Goal: Feedback & Contribution: Contribute content

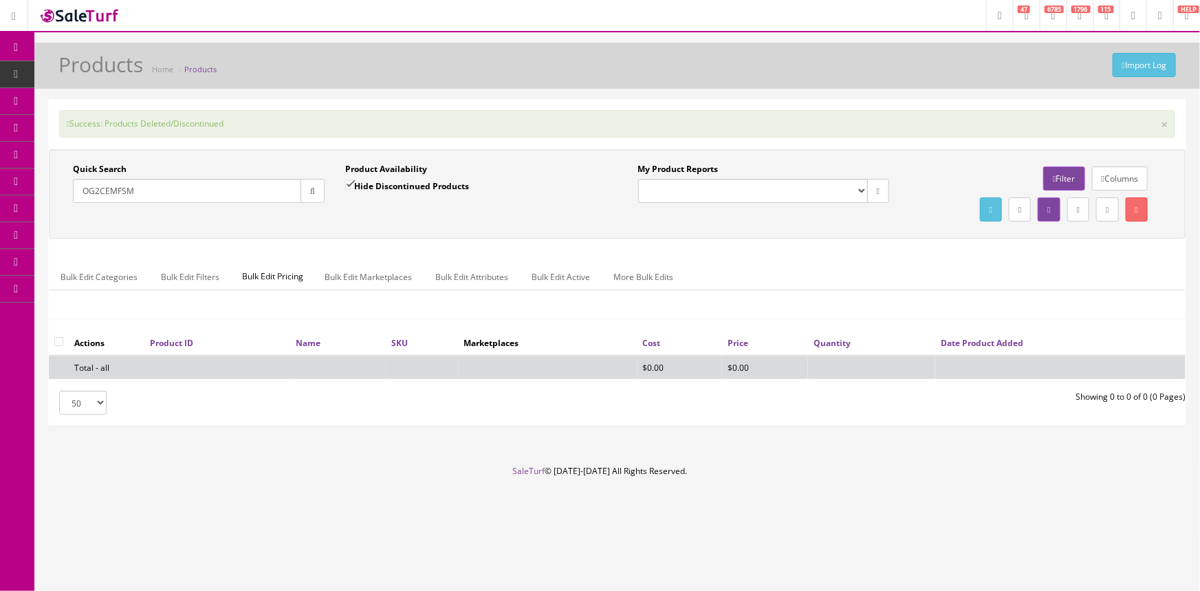
drag, startPoint x: 153, startPoint y: 186, endPoint x: 47, endPoint y: 223, distance: 112.7
click at [67, 210] on div "Quick Search OG2CEMFSM Date From" at bounding box center [199, 188] width 272 height 50
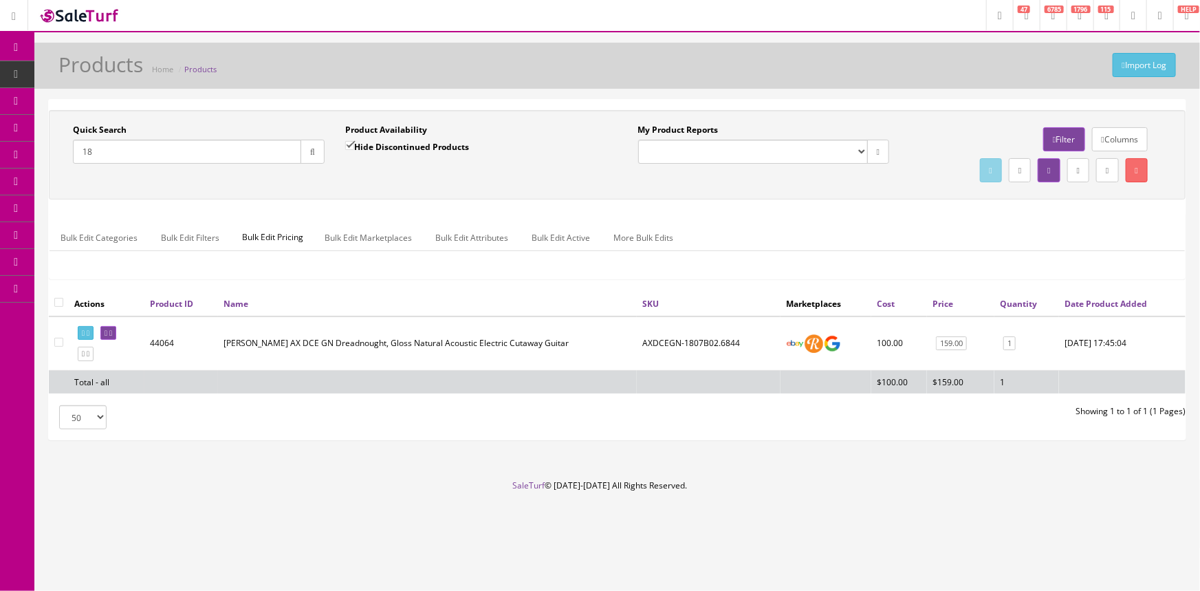
type input "1"
type input "c"
type input "gmtj455avsnh1"
click at [997, 340] on link "0" at bounding box center [1003, 343] width 12 height 14
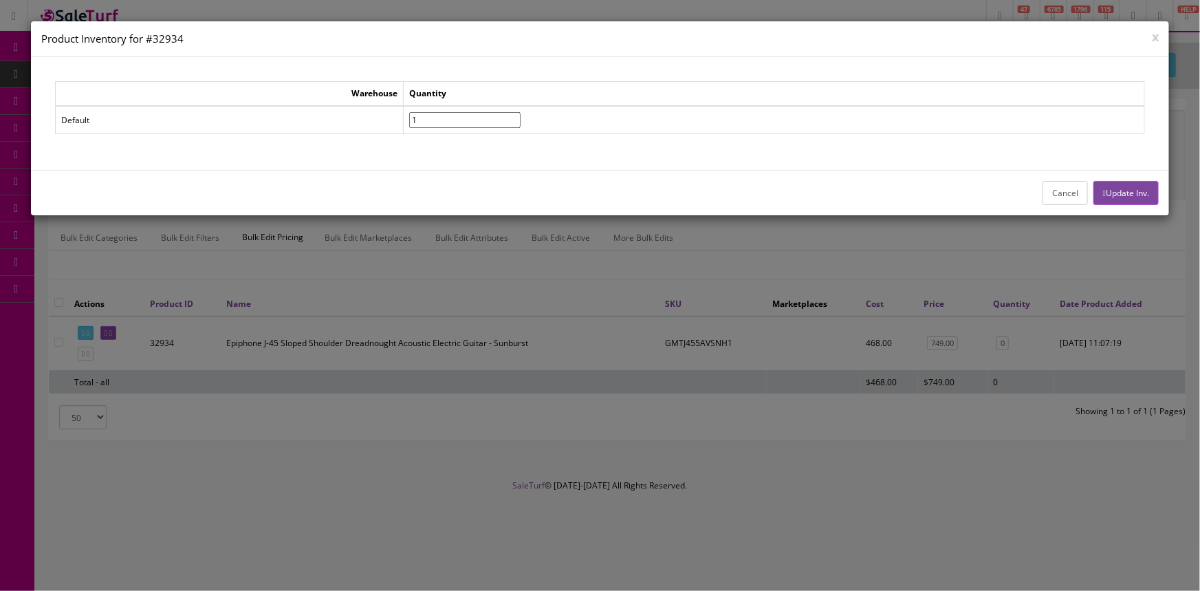
type input"] "1"
click at [521, 117] on input"] "1" at bounding box center [464, 120] width 111 height 16
click at [1128, 188] on button "Update Inv." at bounding box center [1126, 193] width 65 height 24
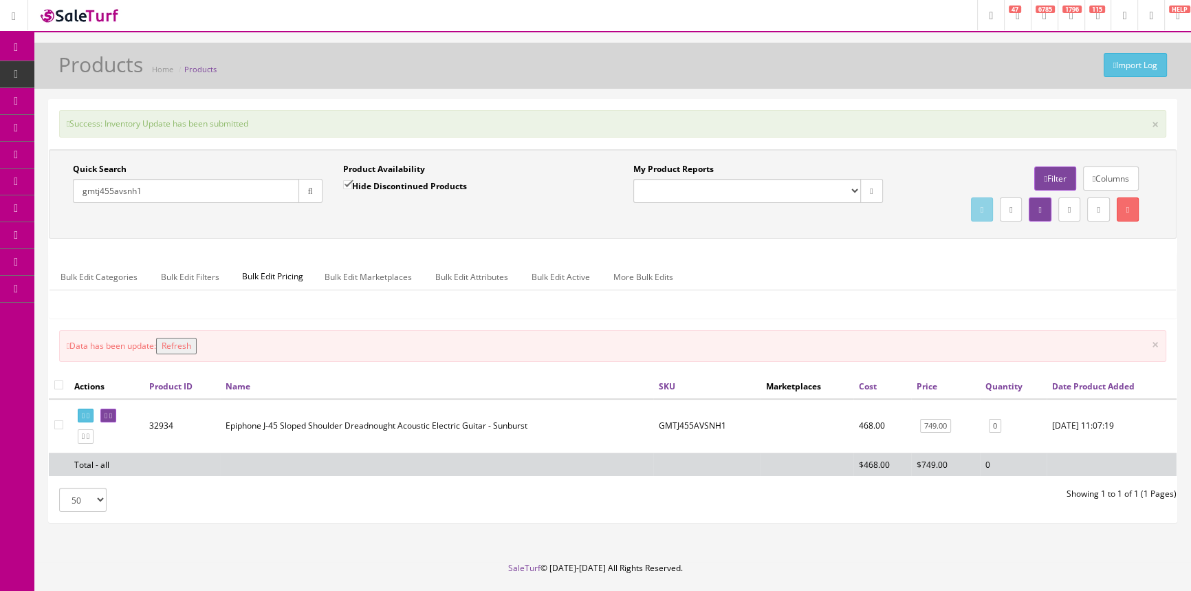
click at [196, 342] on button "Refresh" at bounding box center [176, 346] width 41 height 17
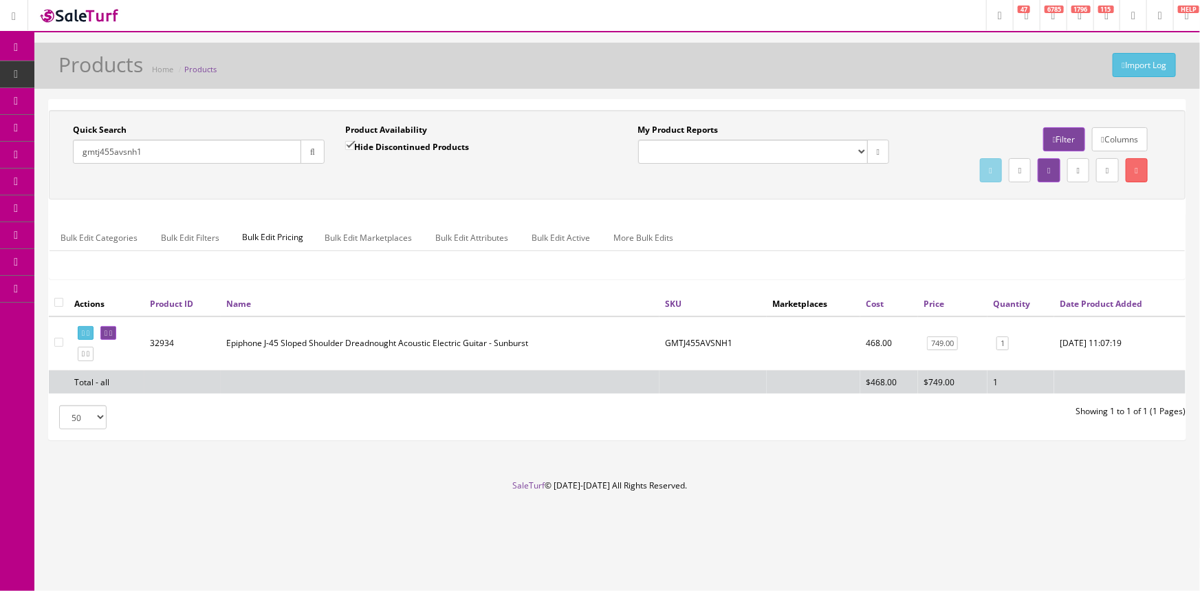
drag, startPoint x: 174, startPoint y: 145, endPoint x: 36, endPoint y: 161, distance: 139.2
click at [71, 158] on div "Quick Search gmtj455avsnh1 Date From" at bounding box center [199, 149] width 272 height 50
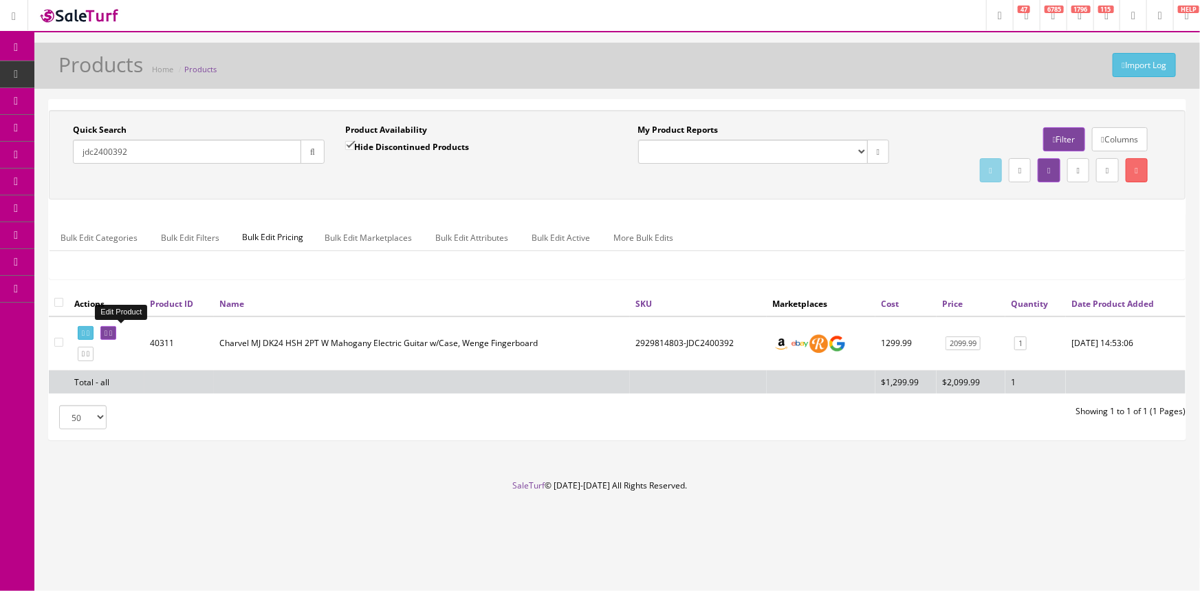
type input "jdc2400392"
click at [107, 331] on icon at bounding box center [106, 333] width 3 height 8
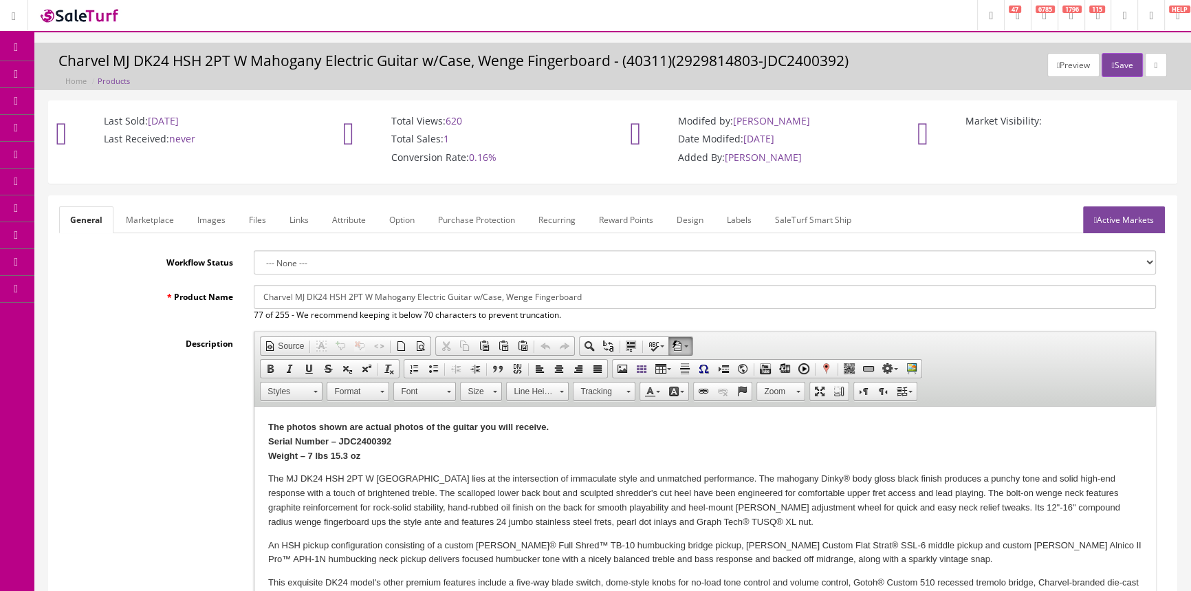
click at [198, 213] on link "Images" at bounding box center [211, 219] width 50 height 27
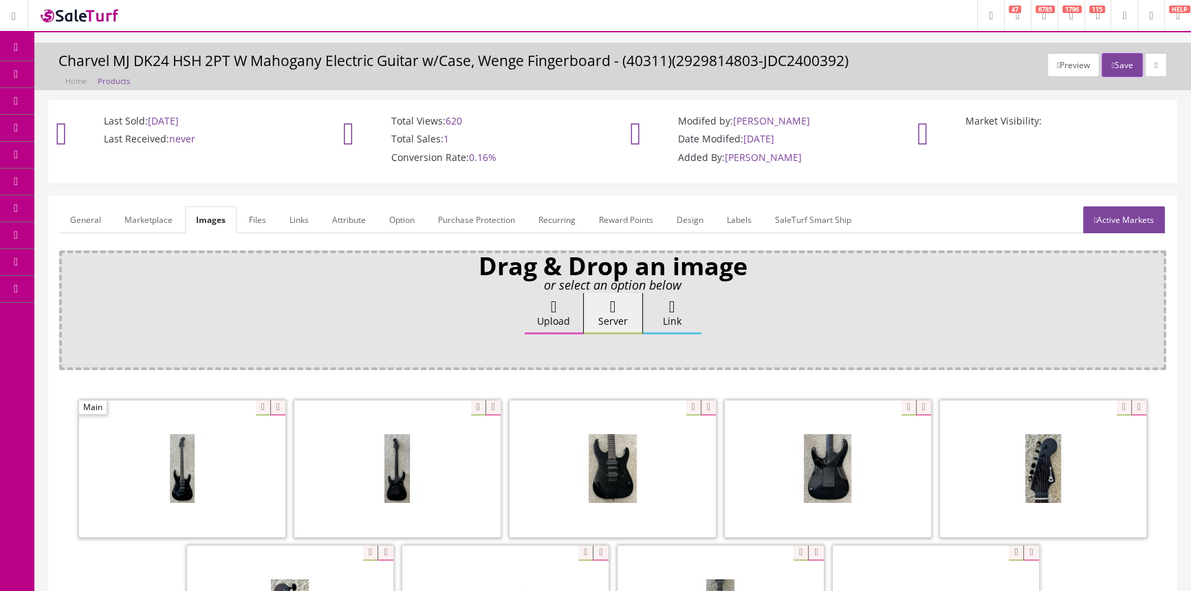
click at [81, 213] on link "General" at bounding box center [85, 219] width 53 height 27
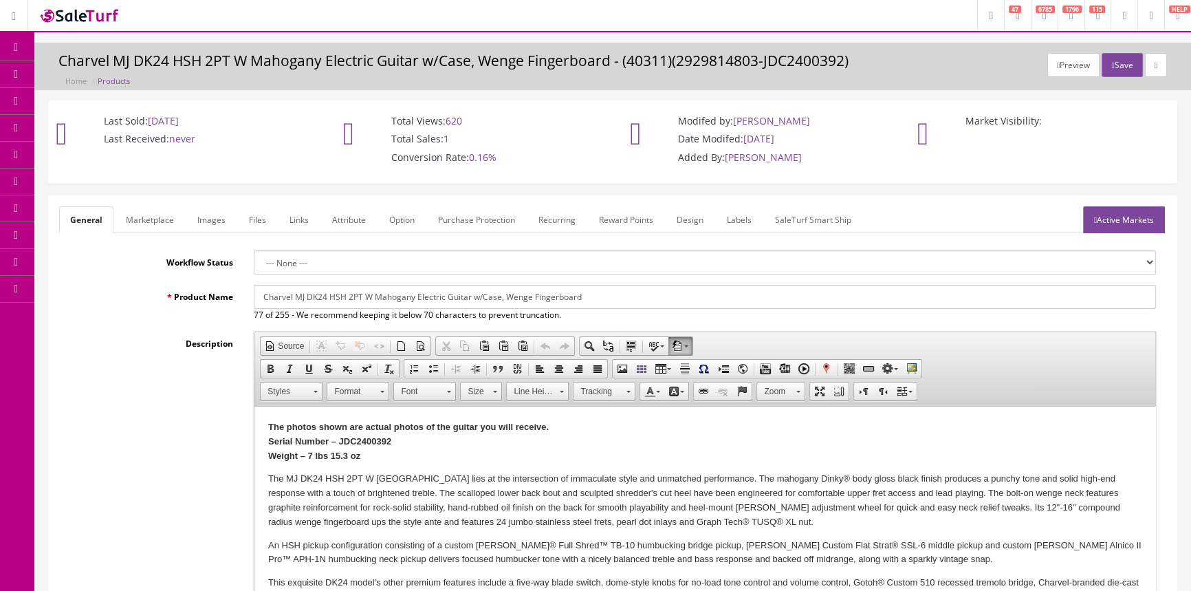
click at [133, 74] on link "Products" at bounding box center [106, 74] width 144 height 27
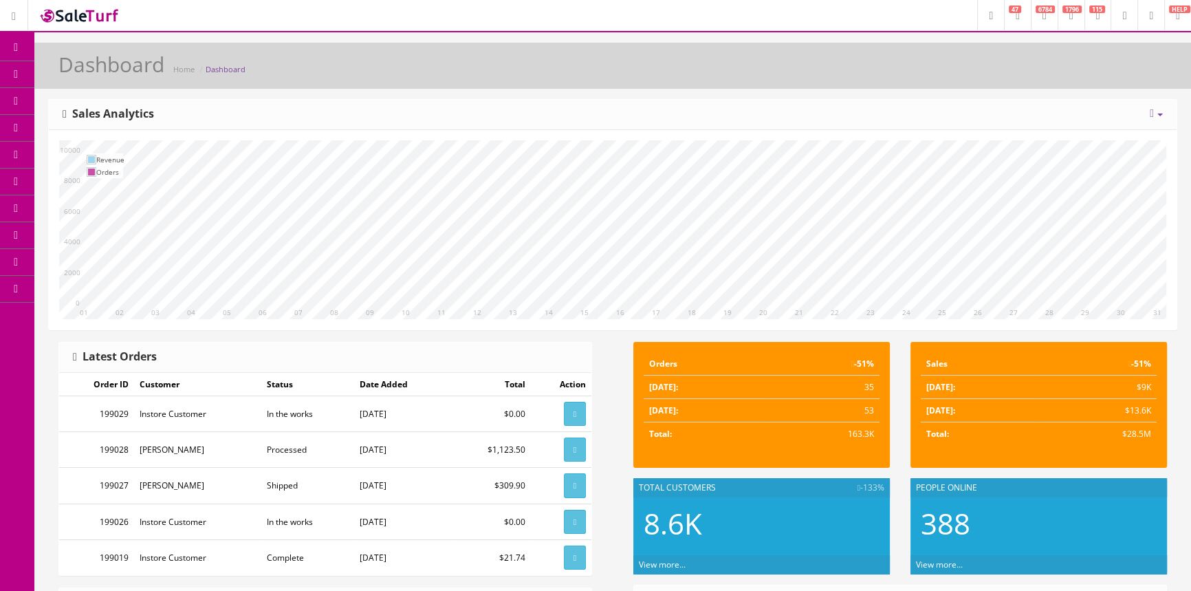
click at [103, 72] on span "Products" at bounding box center [99, 74] width 34 height 12
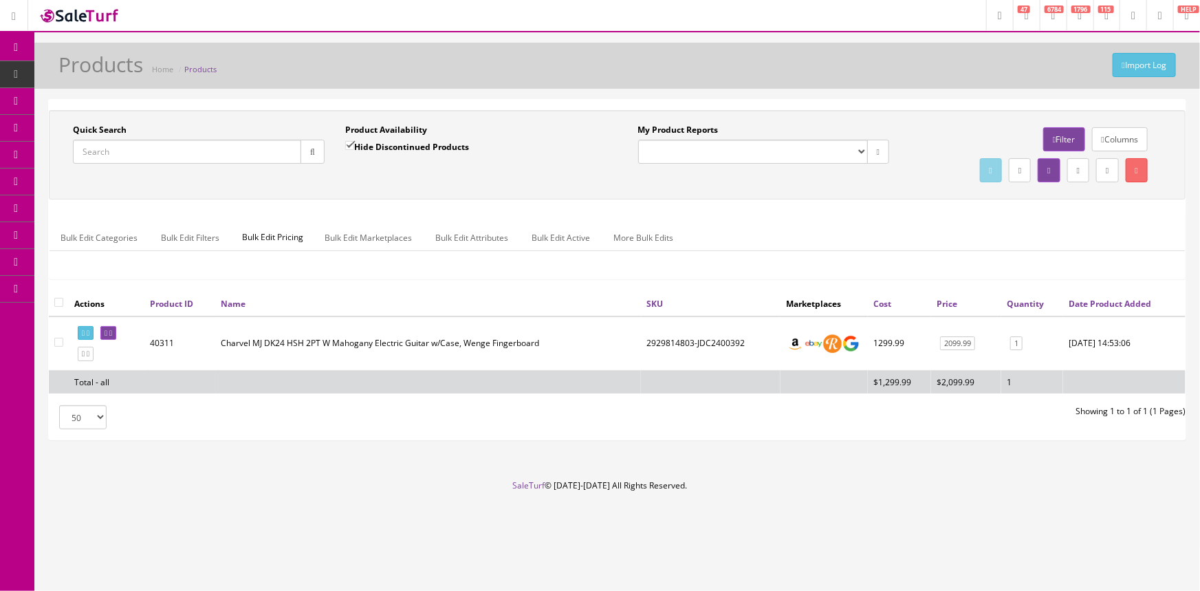
click at [144, 158] on input "Quick Search" at bounding box center [187, 152] width 228 height 24
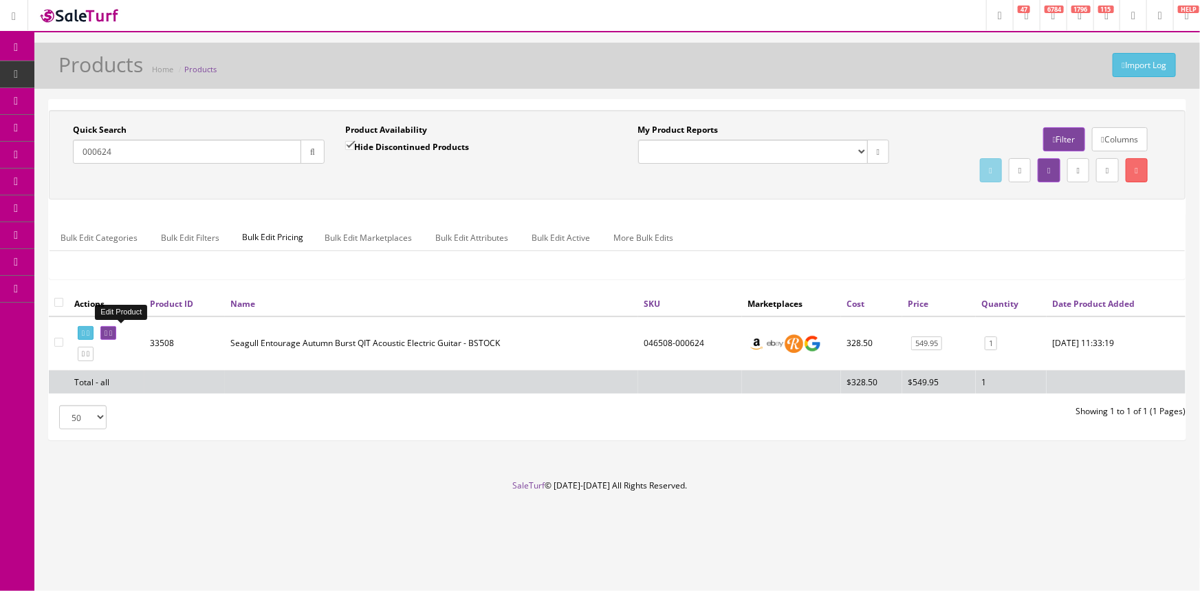
type input "000624"
click at [107, 332] on icon at bounding box center [106, 333] width 3 height 8
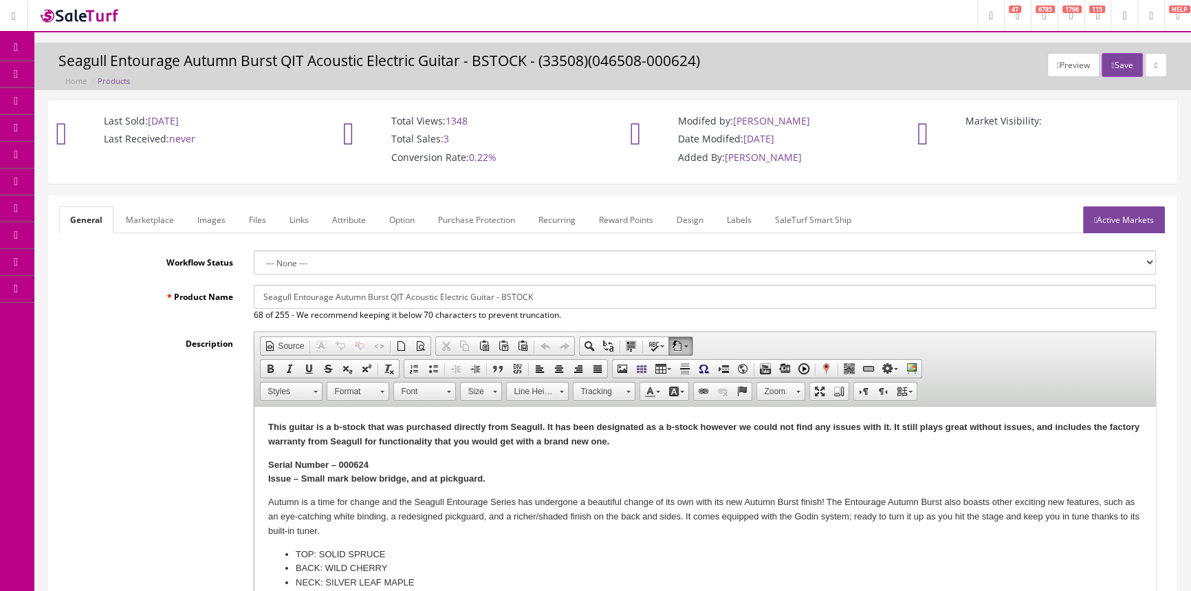
click at [741, 217] on link "Labels" at bounding box center [739, 219] width 47 height 27
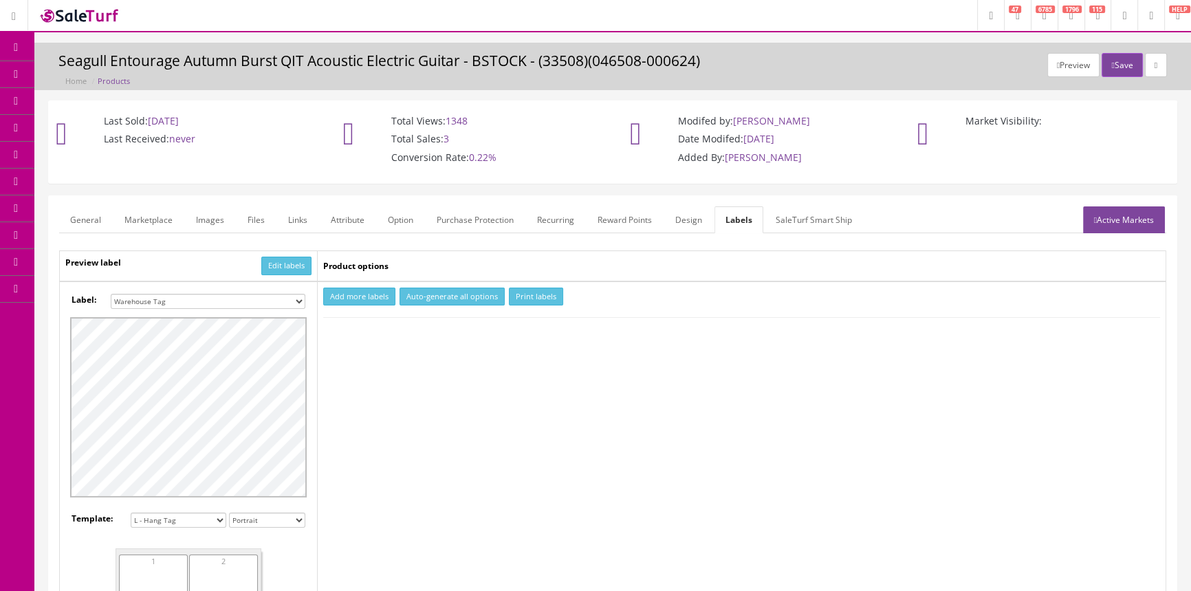
click at [292, 301] on select "Small Label 2 x 1 Label Shoe label 100 barcodes Dymo Label 2 X 1 Sticker Labels…" at bounding box center [208, 301] width 195 height 15
select select "16"
click at [111, 294] on select "Small Label 2 x 1 Label Shoe label 100 barcodes Dymo Label 2 X 1 Sticker Labels…" at bounding box center [208, 301] width 195 height 15
drag, startPoint x: 354, startPoint y: 290, endPoint x: 380, endPoint y: 323, distance: 42.5
click at [354, 291] on button "Add more labels" at bounding box center [359, 297] width 72 height 19
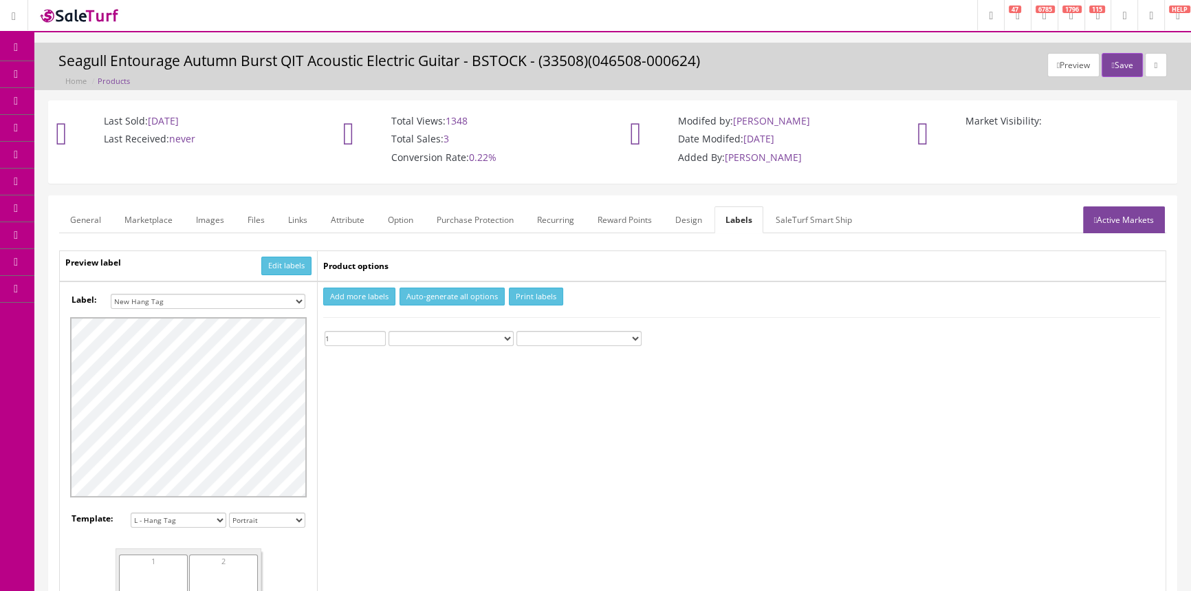
type input "1"
click at [381, 336] on input "1" at bounding box center [355, 338] width 61 height 15
click at [536, 298] on button "Print labels" at bounding box center [536, 297] width 54 height 19
click at [125, 76] on link "Products" at bounding box center [106, 74] width 144 height 27
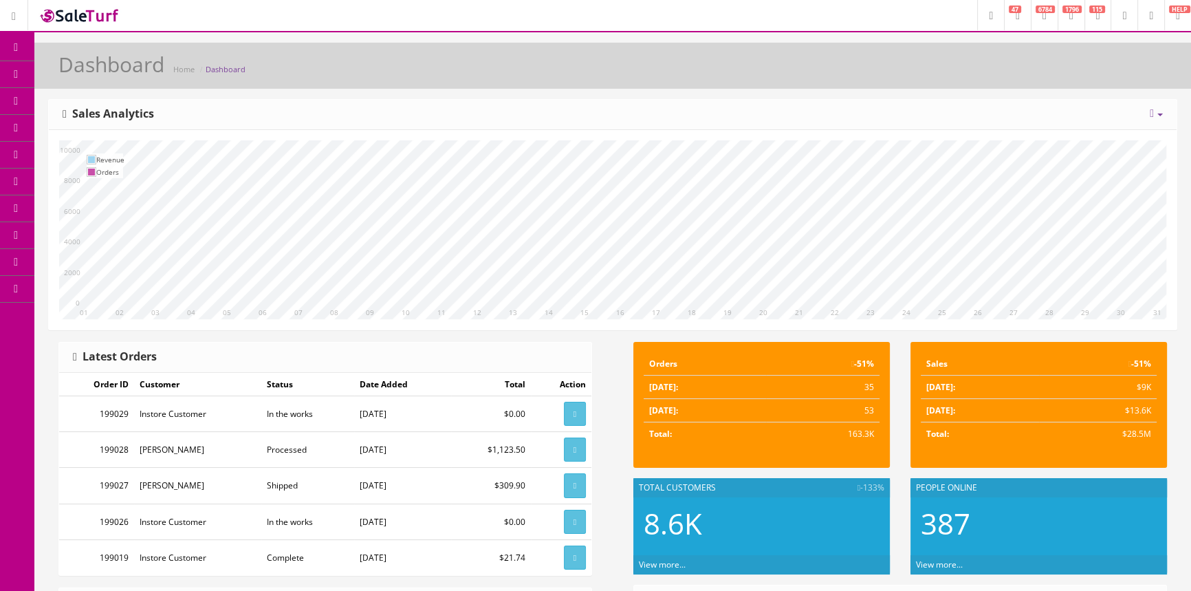
click at [163, 75] on link "Products" at bounding box center [106, 74] width 144 height 27
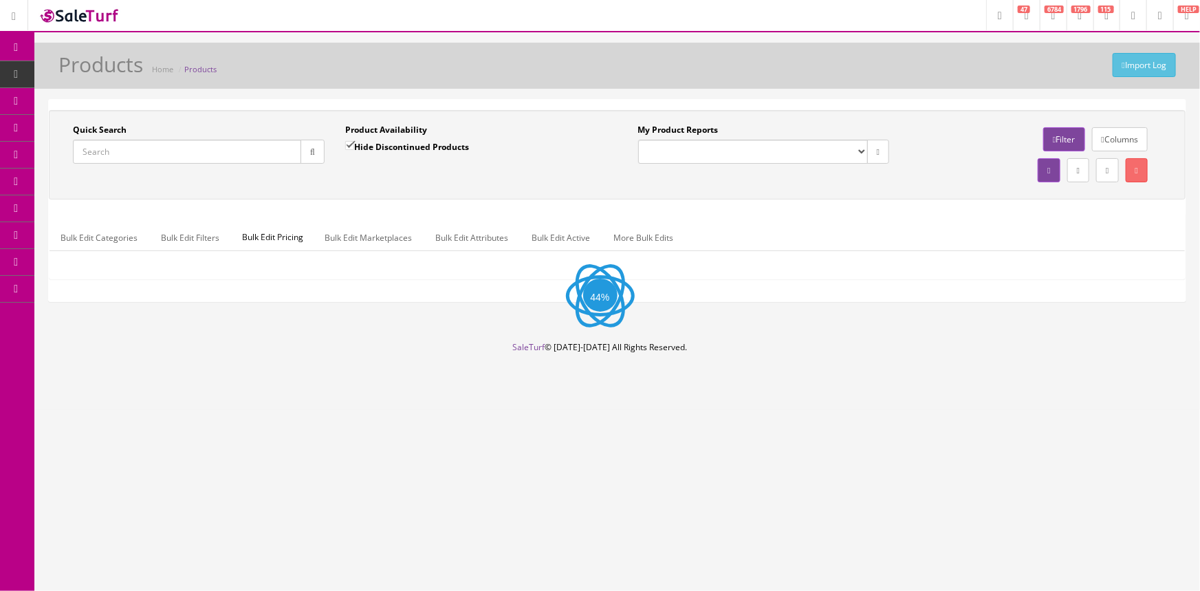
click at [192, 153] on input "Quick Search" at bounding box center [187, 152] width 228 height 24
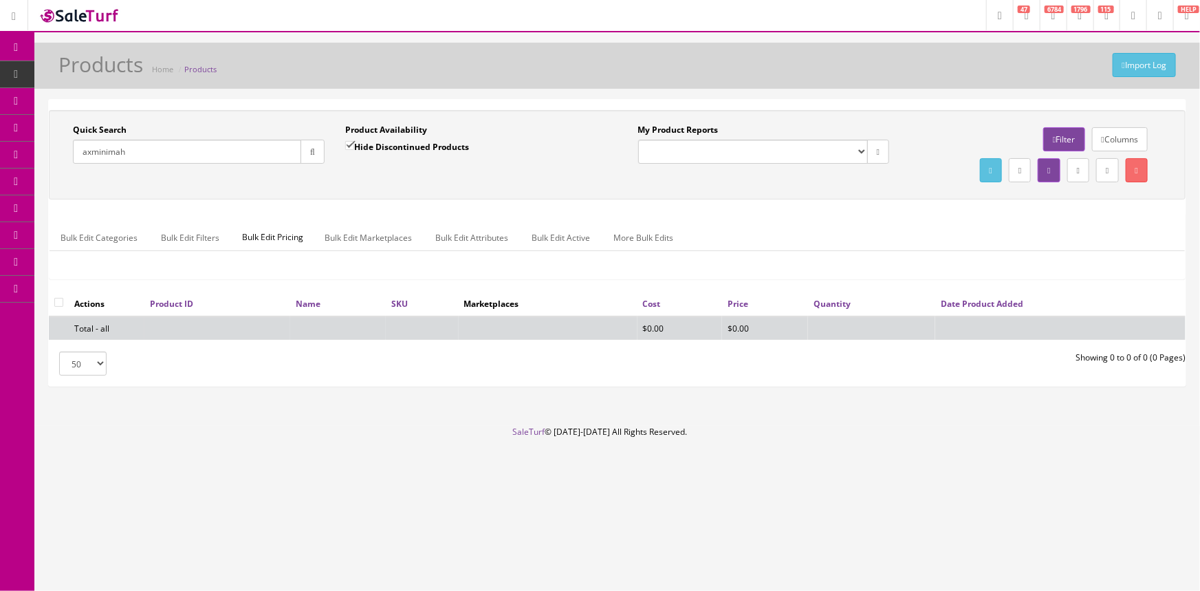
type input "axminimah"
click at [347, 146] on input "Hide Discontinued Products" at bounding box center [349, 145] width 9 height 9
checkbox input "false"
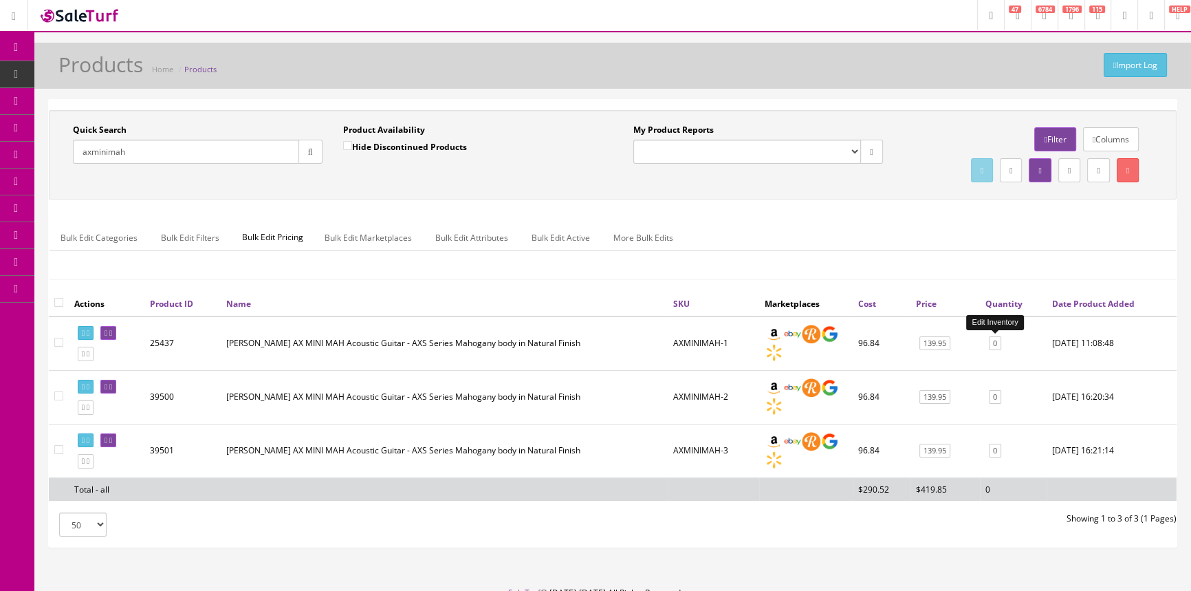
click at [997, 346] on link "0" at bounding box center [995, 343] width 12 height 14
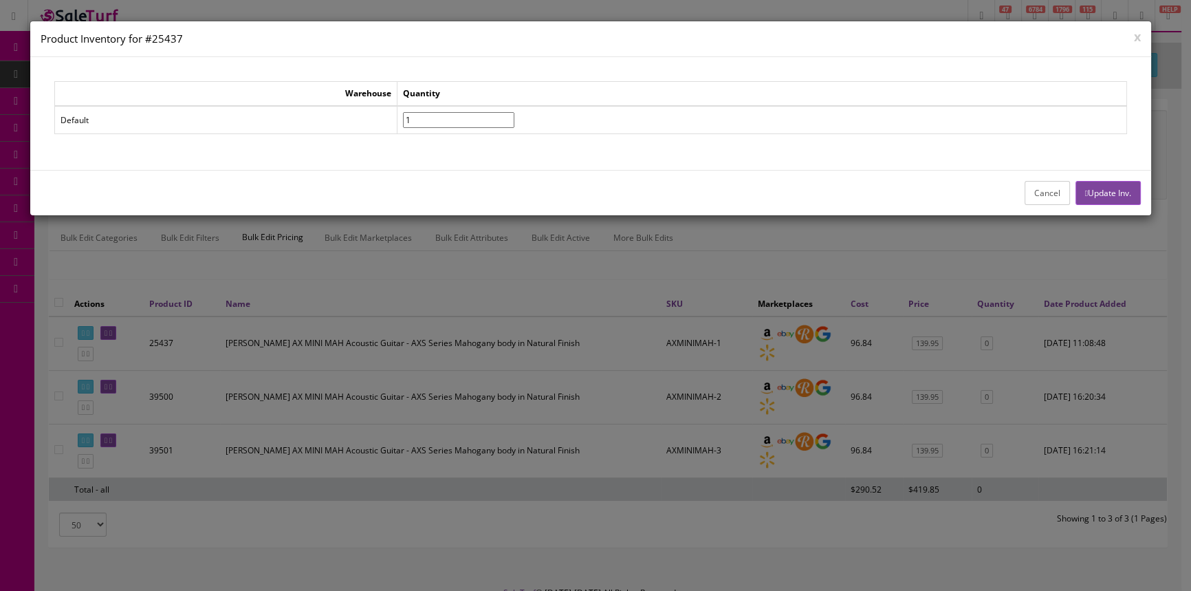
type input"] "1"
click at [514, 116] on input"] "1" at bounding box center [458, 120] width 111 height 16
click at [1107, 188] on button "Update Inv." at bounding box center [1108, 193] width 65 height 24
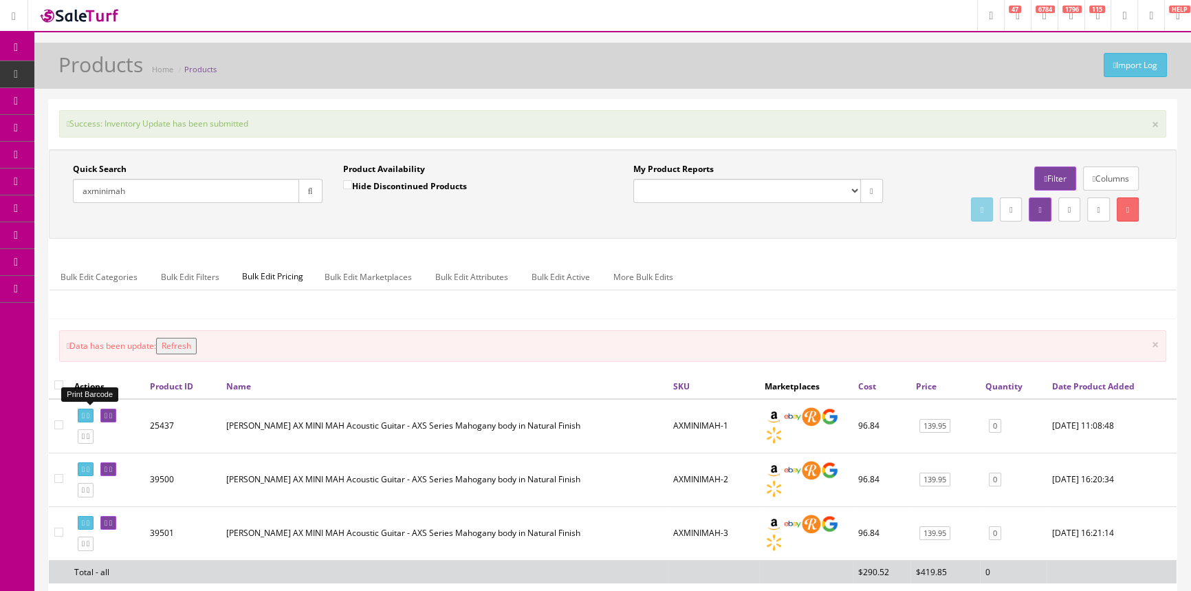
click at [85, 414] on icon at bounding box center [83, 416] width 3 height 8
click at [110, 125] on span "POS Console" at bounding box center [106, 128] width 49 height 12
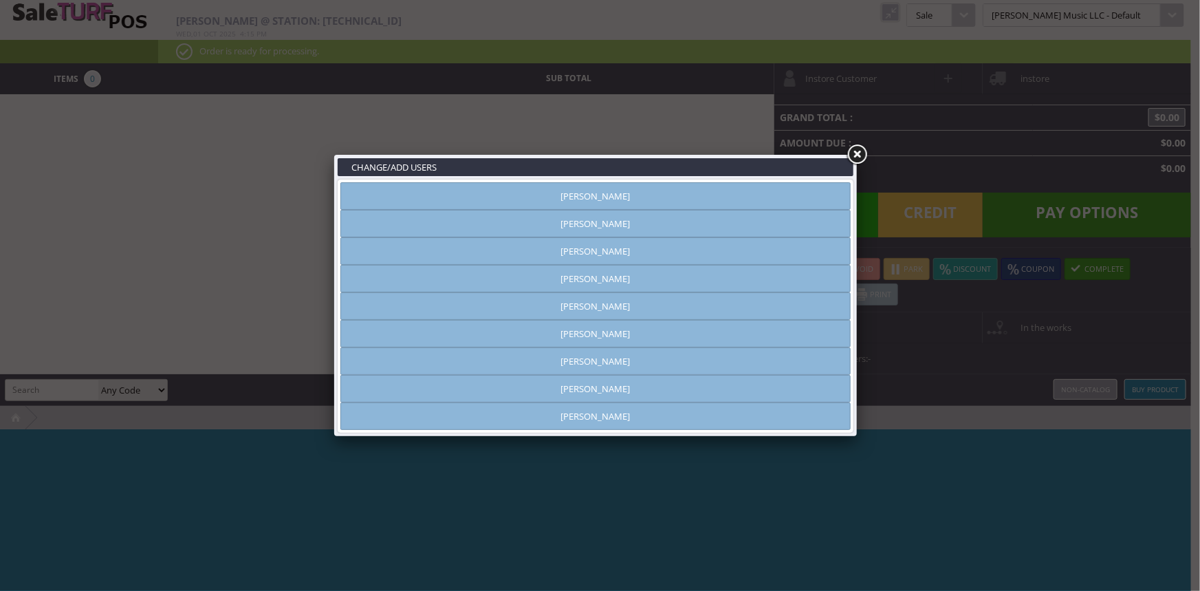
type input "[PERSON_NAME]"
click at [714, 193] on link "Amber Helgren" at bounding box center [595, 196] width 510 height 28
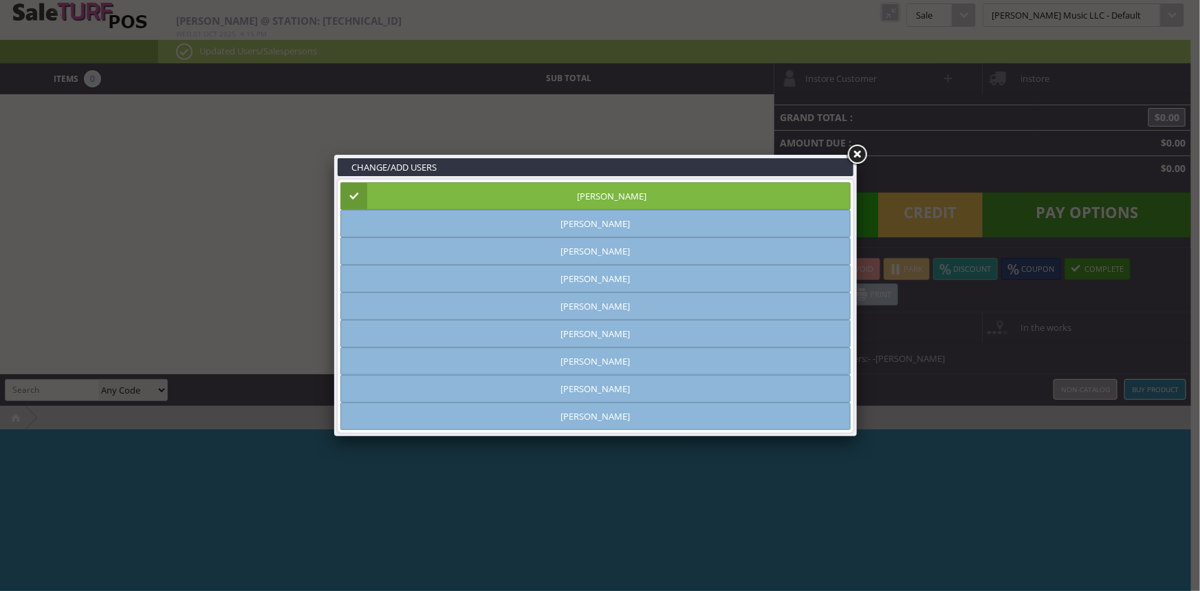
click at [856, 156] on link at bounding box center [857, 154] width 25 height 25
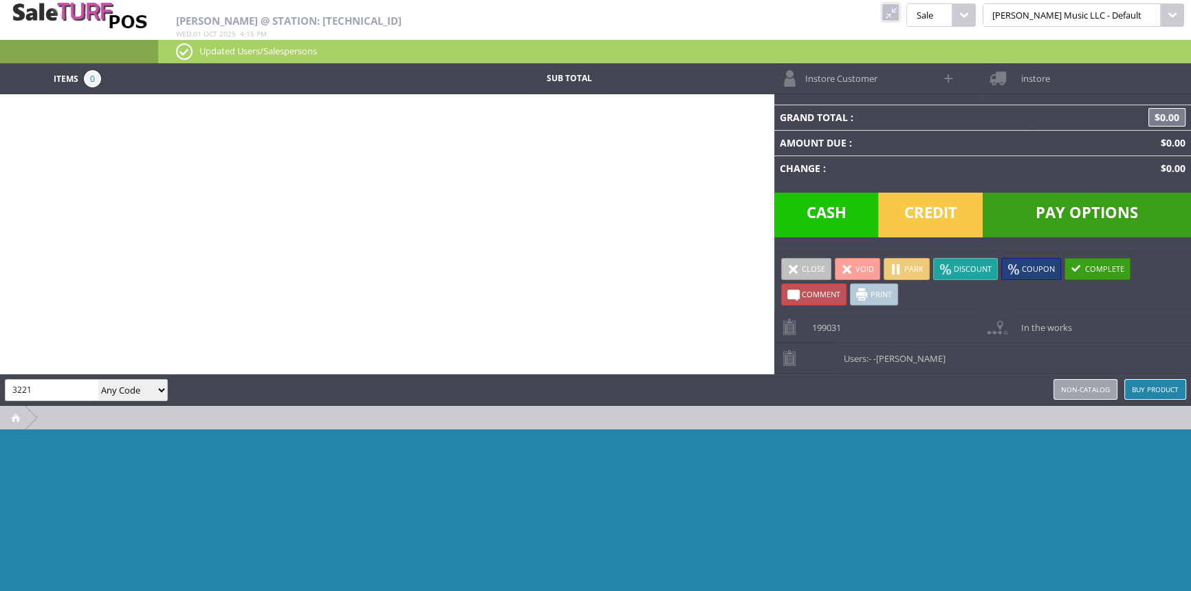
type input "3221"
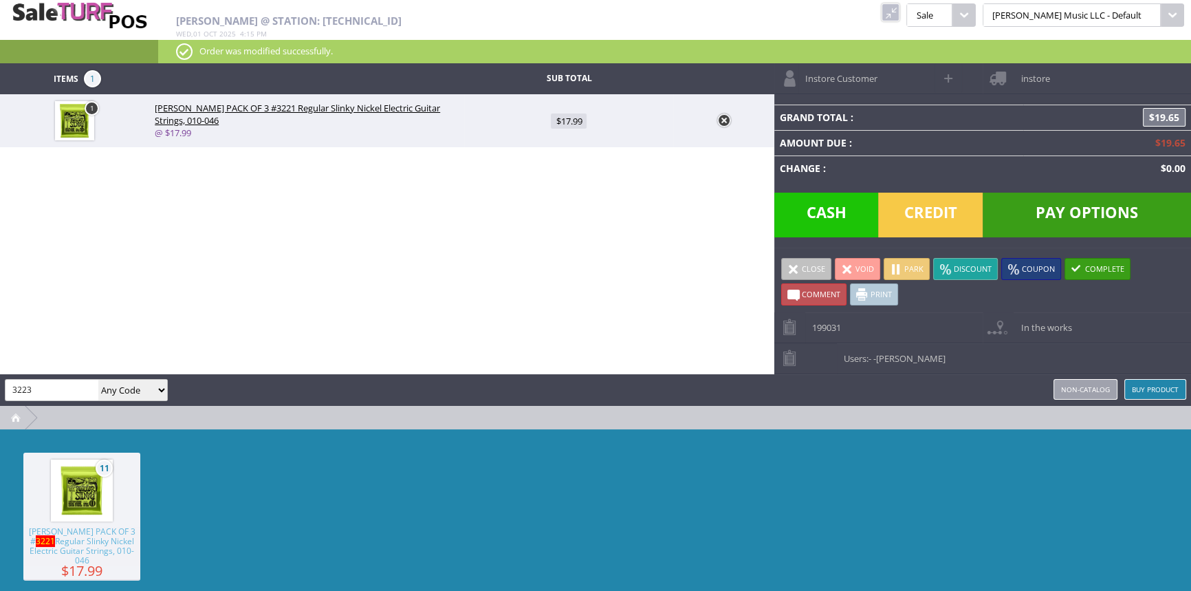
type input "3223"
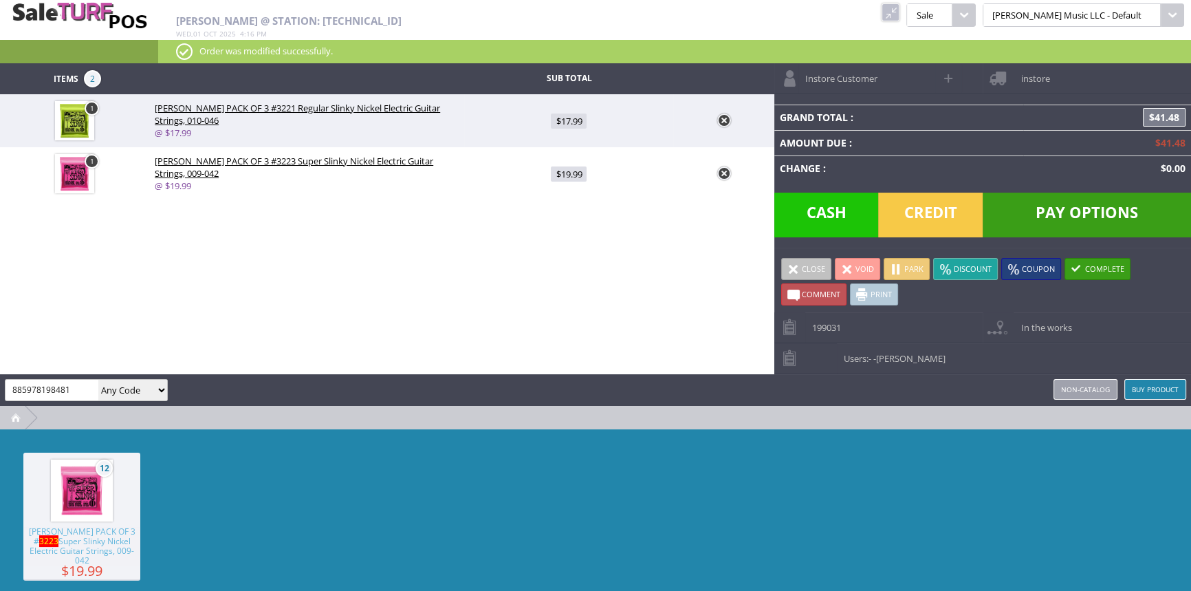
type input "885978198481"
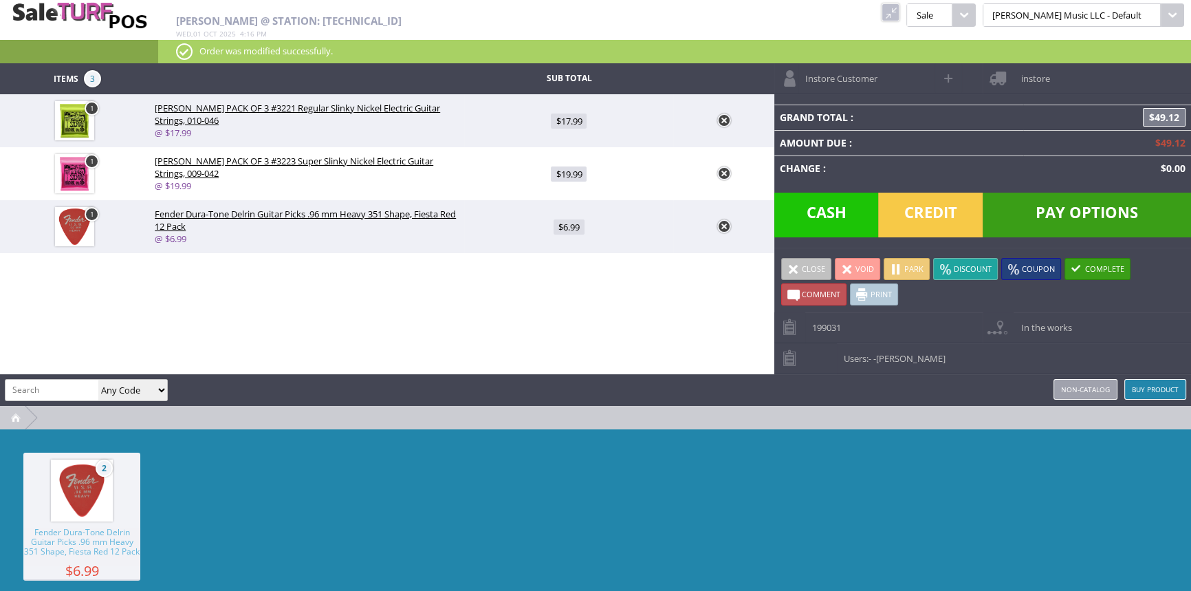
click at [1069, 208] on span "Pay Options" at bounding box center [1087, 215] width 208 height 45
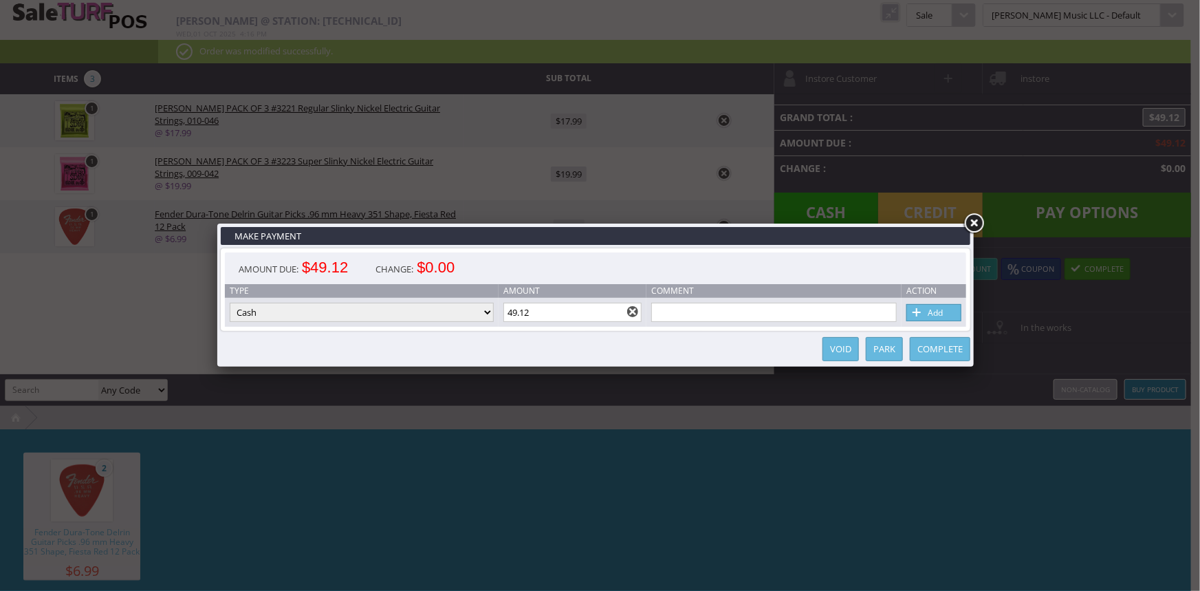
click at [485, 312] on select "Cash Credit Card Cheque or Money Order" at bounding box center [362, 312] width 264 height 19
select select "credit_card"
click at [230, 303] on select "Cash Credit Card Cheque or Money Order" at bounding box center [362, 312] width 264 height 19
click at [927, 312] on link "Add" at bounding box center [934, 312] width 55 height 17
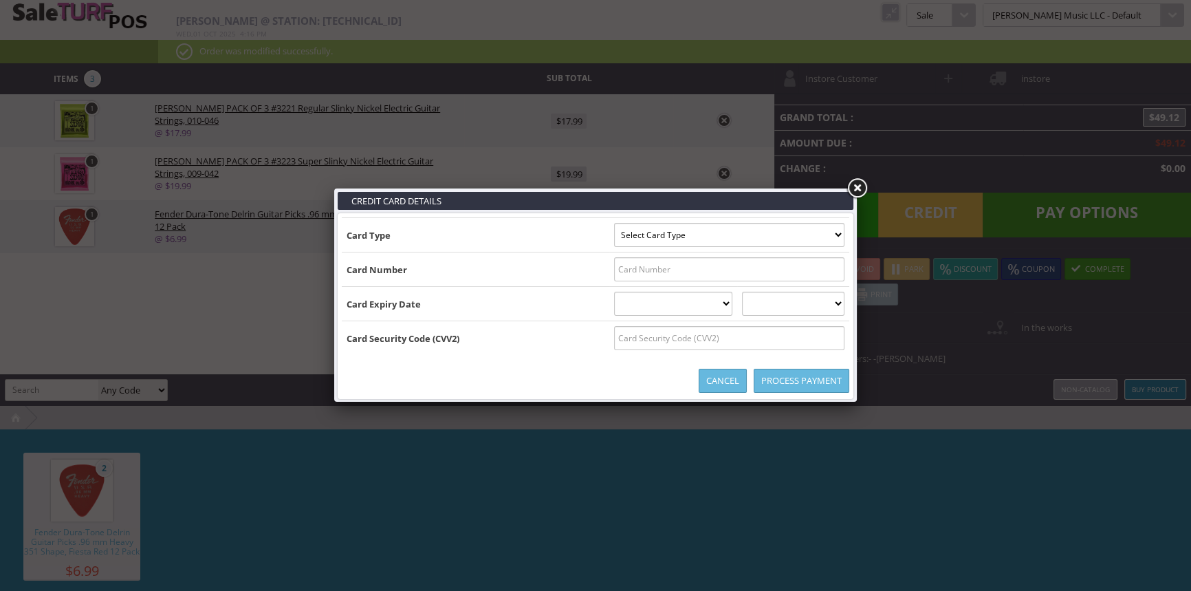
type input "B4266284992022039^ARBUCKLE/ALEXANDER ^2902201100090500000008820000004"
select select "VISA"
type input "4266284992022039"
select select "02"
select select "2029"
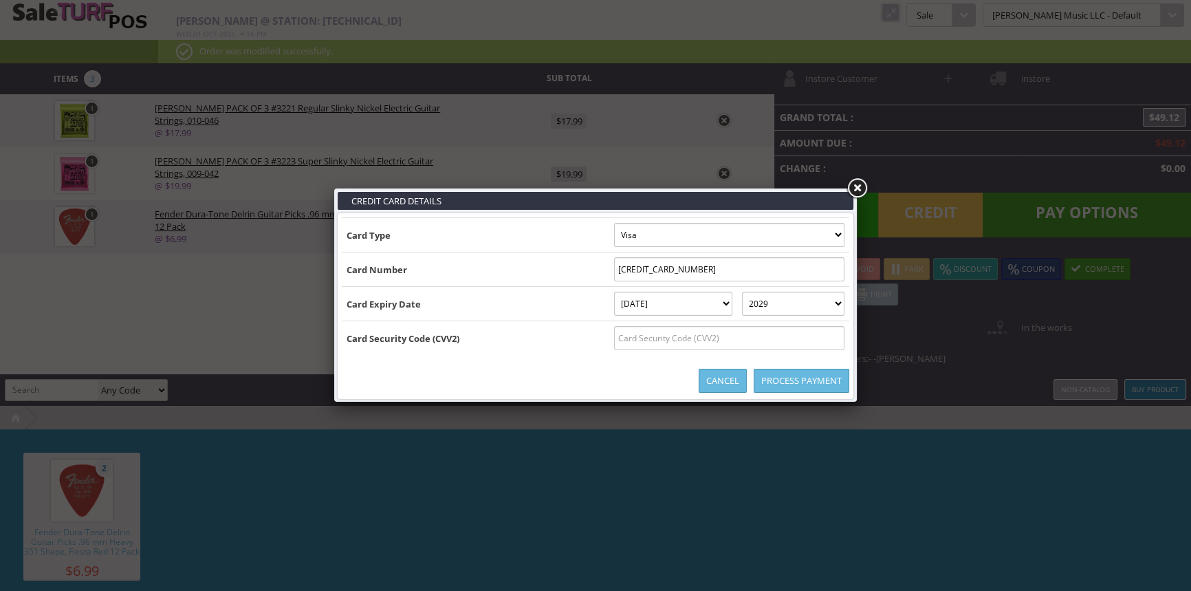
type input "B4266284992022039^ARBUCKLE/ALEXANDER ^29022011000905000000088200000042662849920…"
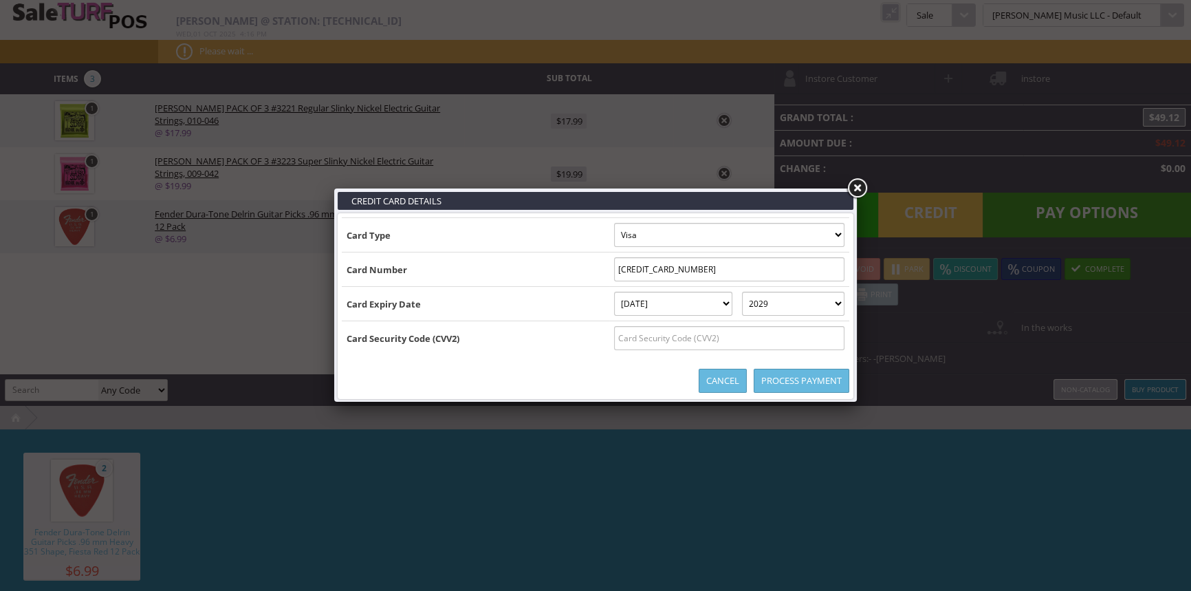
click at [825, 344] on input "text" at bounding box center [729, 338] width 230 height 24
type input "192"
click at [812, 385] on link "Process Payment" at bounding box center [802, 381] width 96 height 24
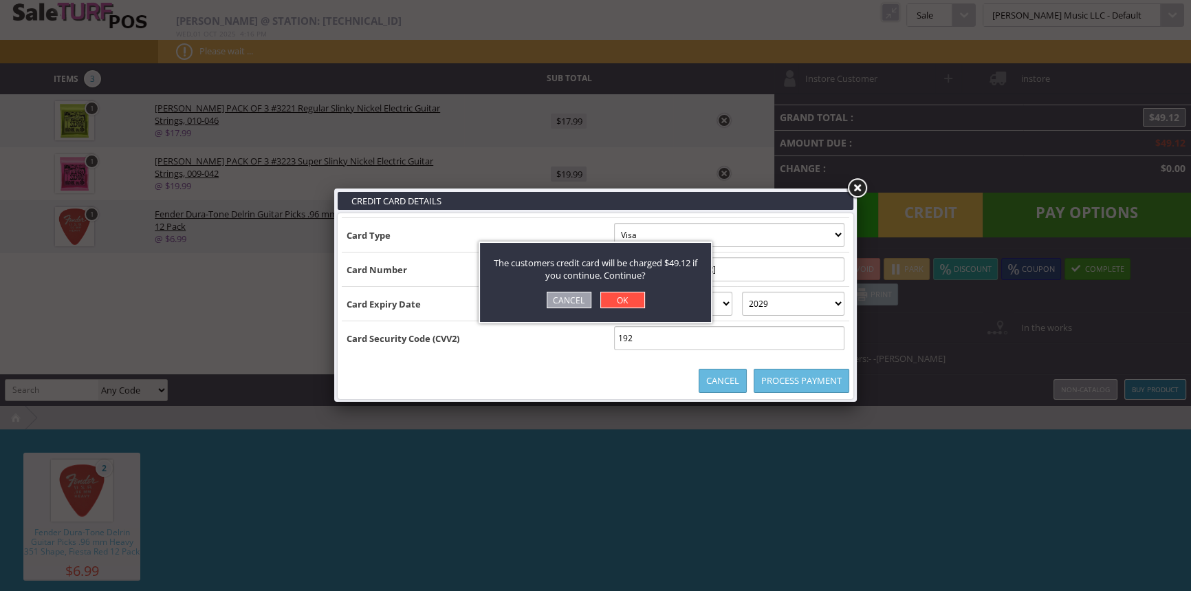
click at [632, 303] on link "OK" at bounding box center [622, 300] width 45 height 17
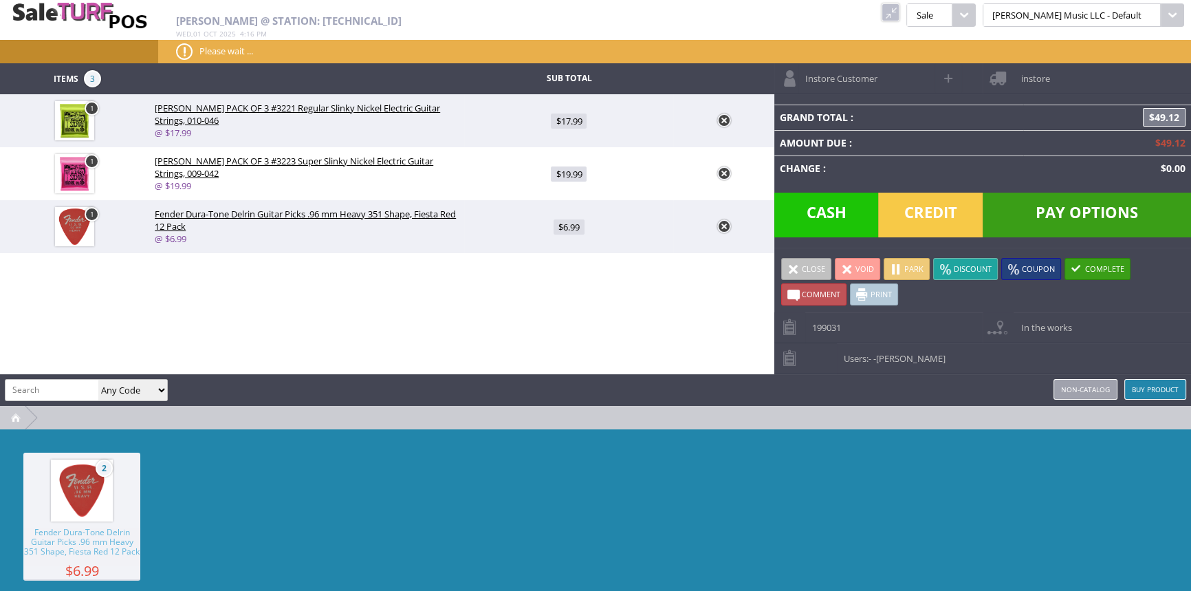
type input "0"
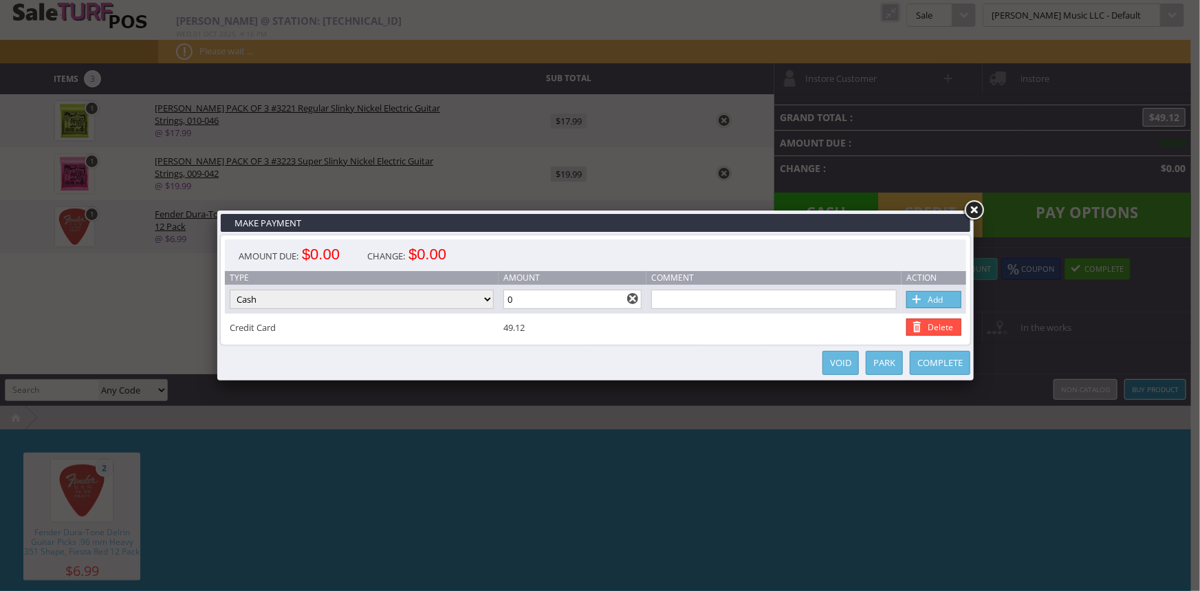
click at [949, 365] on link "Complete" at bounding box center [940, 363] width 61 height 24
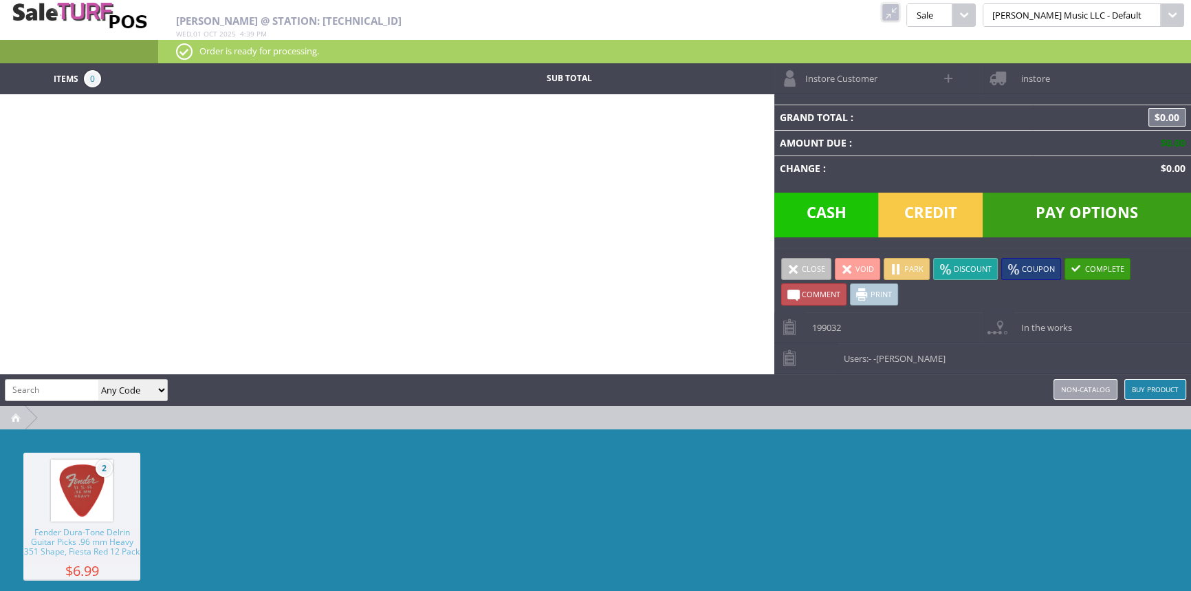
click at [900, 11] on link at bounding box center [891, 12] width 18 height 18
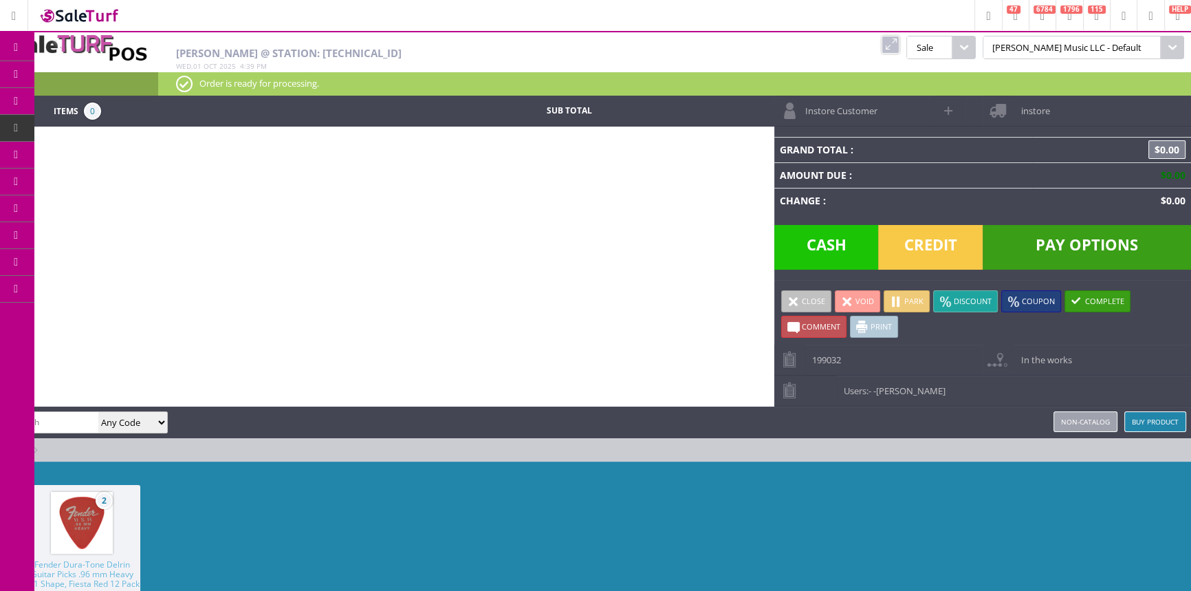
click at [137, 71] on link "Products" at bounding box center [106, 75] width 144 height 28
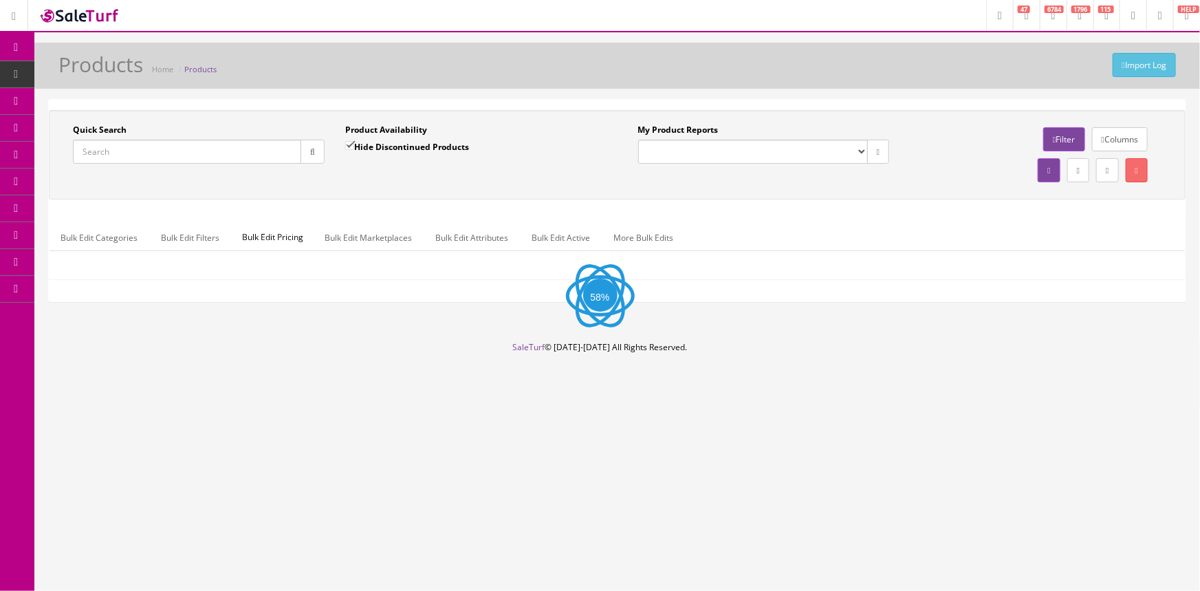
click at [142, 148] on input "Quick Search" at bounding box center [187, 152] width 228 height 24
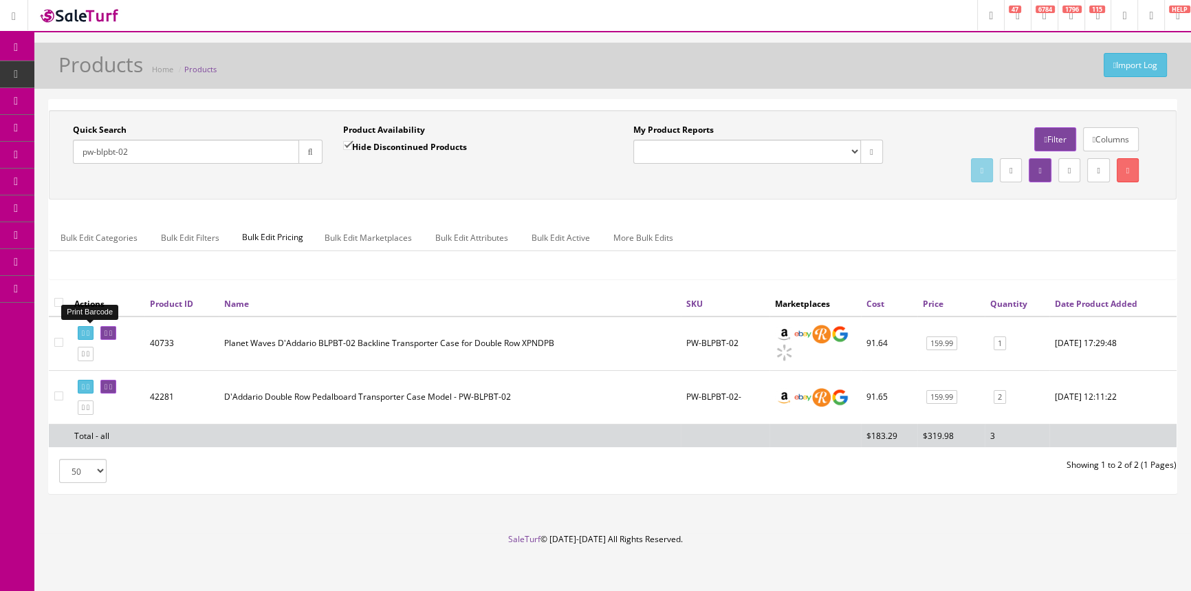
type input "pw-blpbt-02"
click at [85, 331] on icon at bounding box center [83, 333] width 3 height 8
click at [107, 332] on icon at bounding box center [106, 333] width 3 height 8
click at [107, 385] on icon at bounding box center [106, 387] width 3 height 8
click at [59, 394] on input"] "checkbox" at bounding box center [58, 395] width 9 height 9
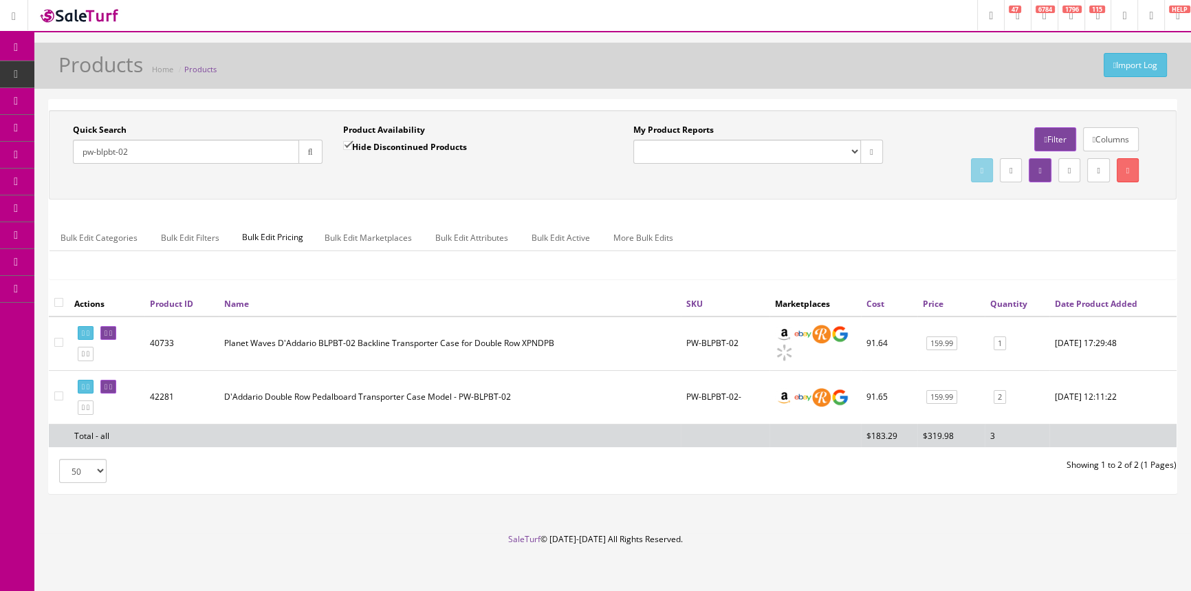
checkbox input"] "true"
click at [1121, 170] on link at bounding box center [1128, 170] width 22 height 24
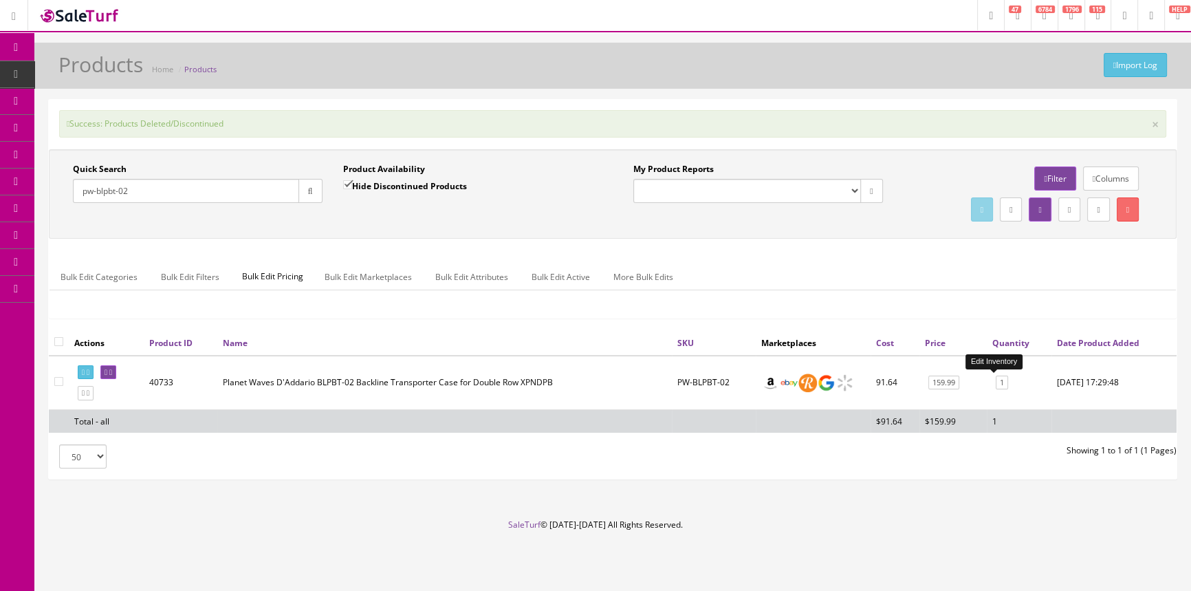
click at [996, 380] on link "1" at bounding box center [1002, 383] width 12 height 14
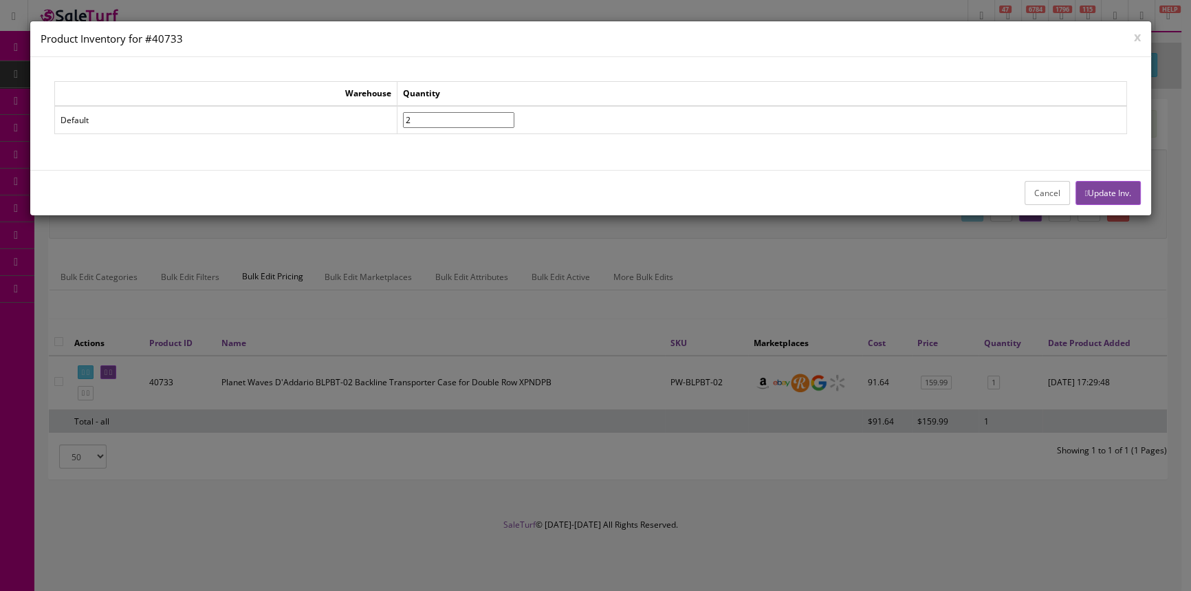
type input"] "2"
click at [514, 113] on input"] "2" at bounding box center [458, 120] width 111 height 16
click at [1095, 189] on button "Update Inv." at bounding box center [1108, 193] width 65 height 24
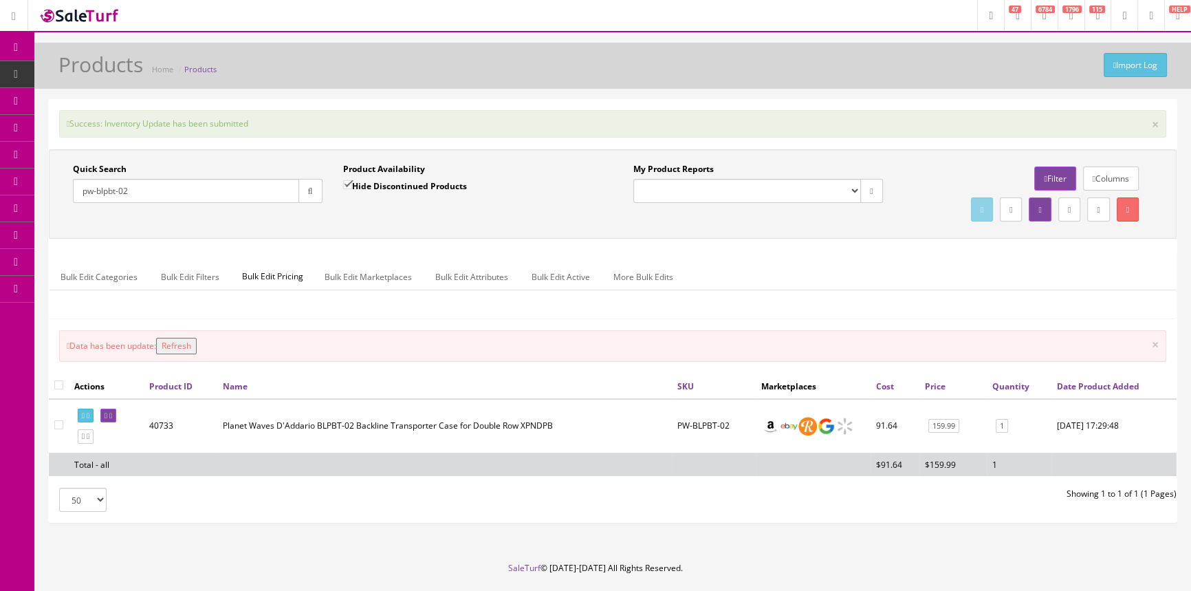
click at [195, 345] on button "Refresh" at bounding box center [176, 346] width 41 height 17
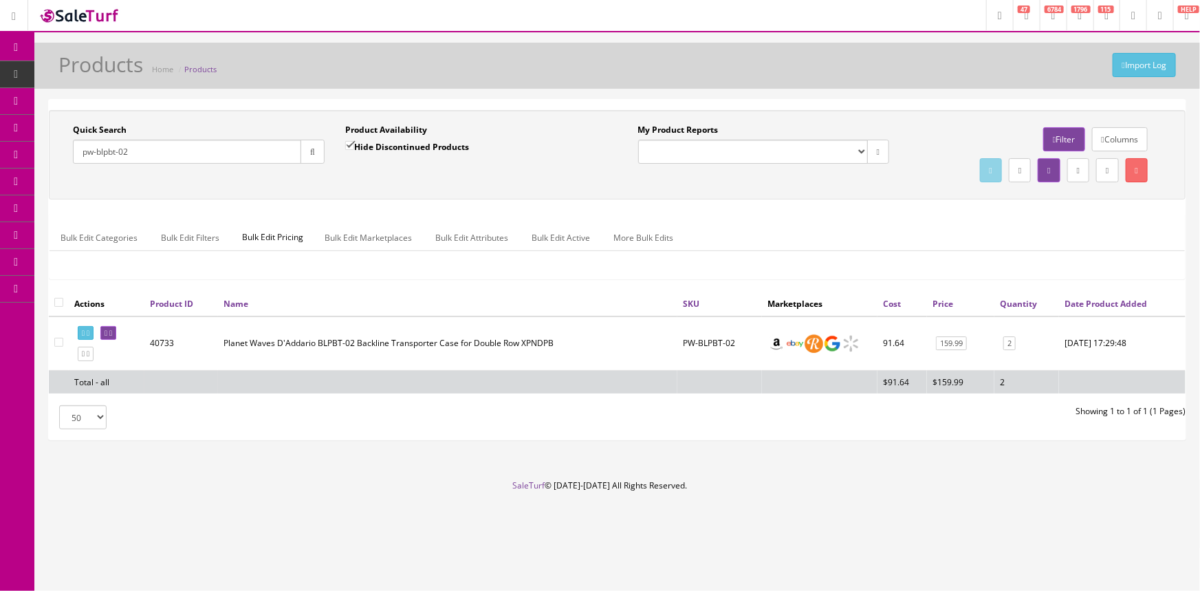
click at [130, 129] on span "POS Console" at bounding box center [106, 128] width 49 height 12
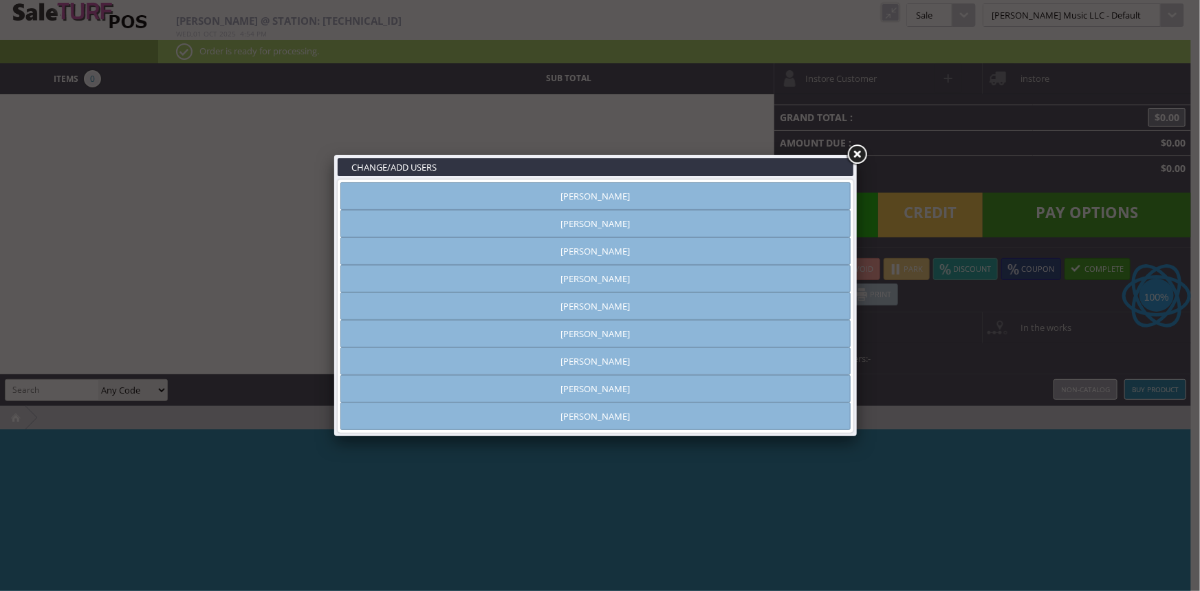
type input "[PERSON_NAME]"
click at [543, 195] on link "[PERSON_NAME]" at bounding box center [595, 196] width 510 height 28
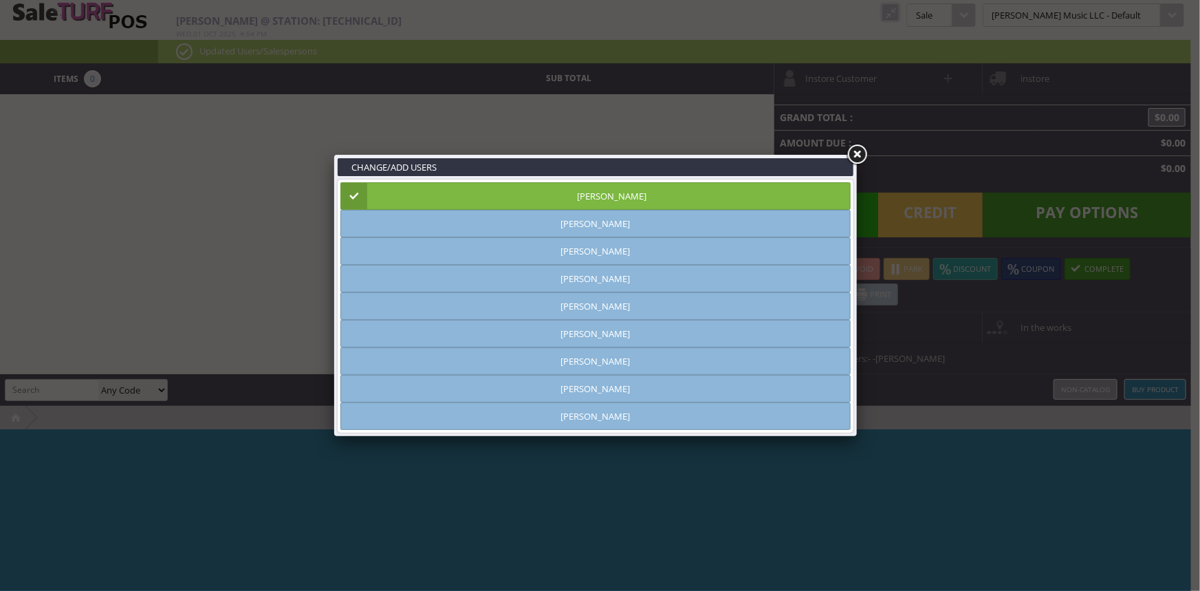
click at [858, 156] on link at bounding box center [857, 154] width 25 height 25
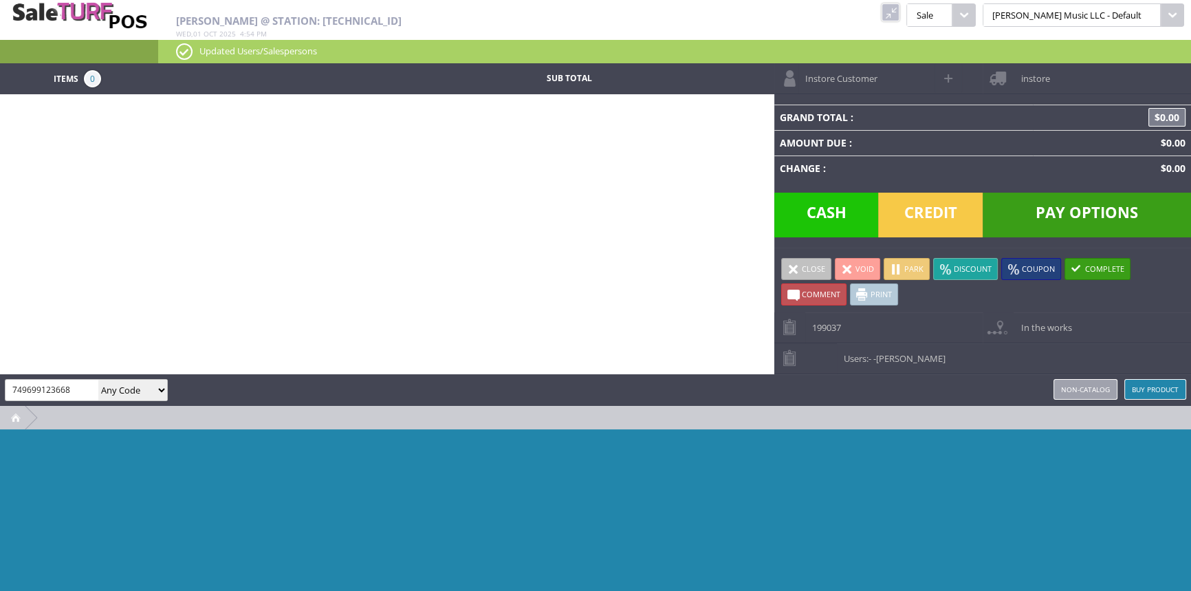
type input "749699123668"
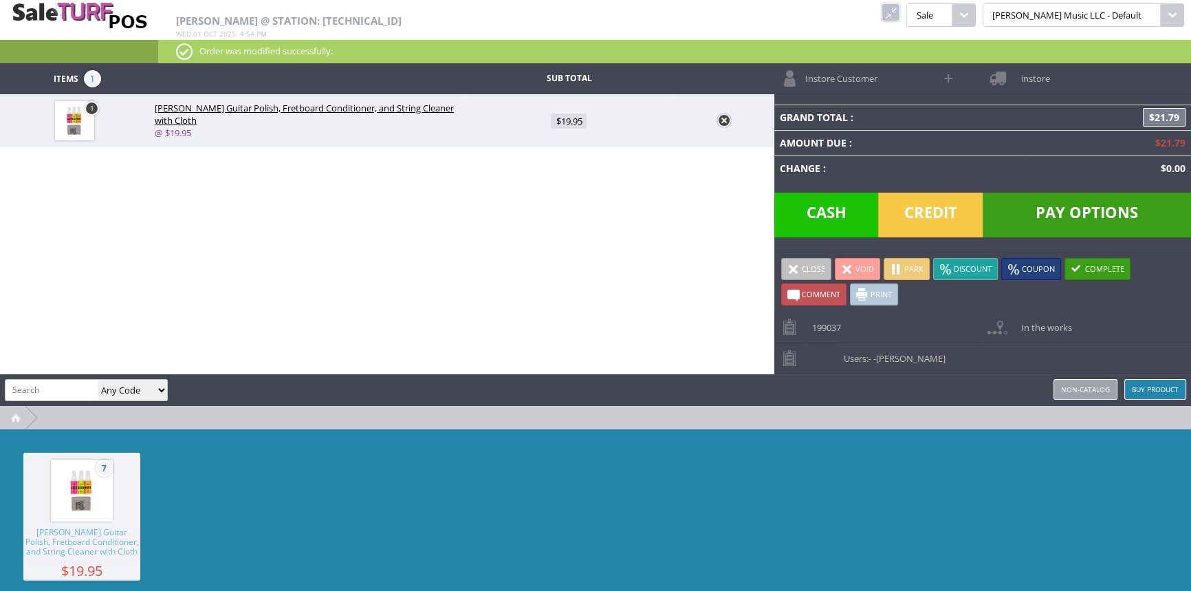
click at [940, 206] on span "Credit" at bounding box center [930, 215] width 105 height 45
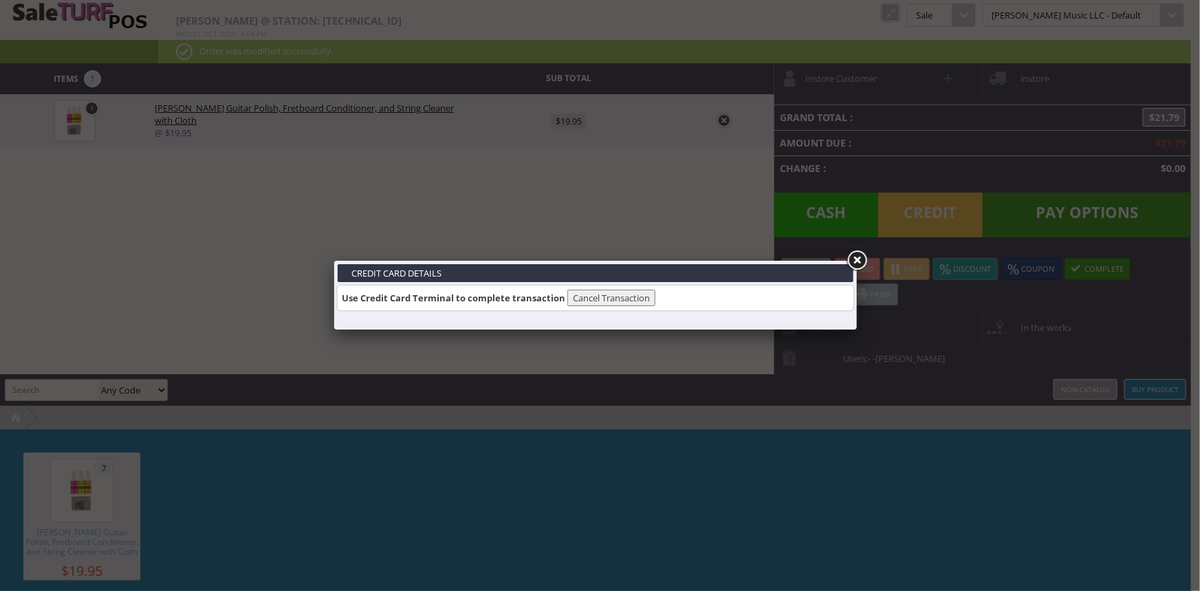
click at [858, 263] on link at bounding box center [857, 260] width 25 height 25
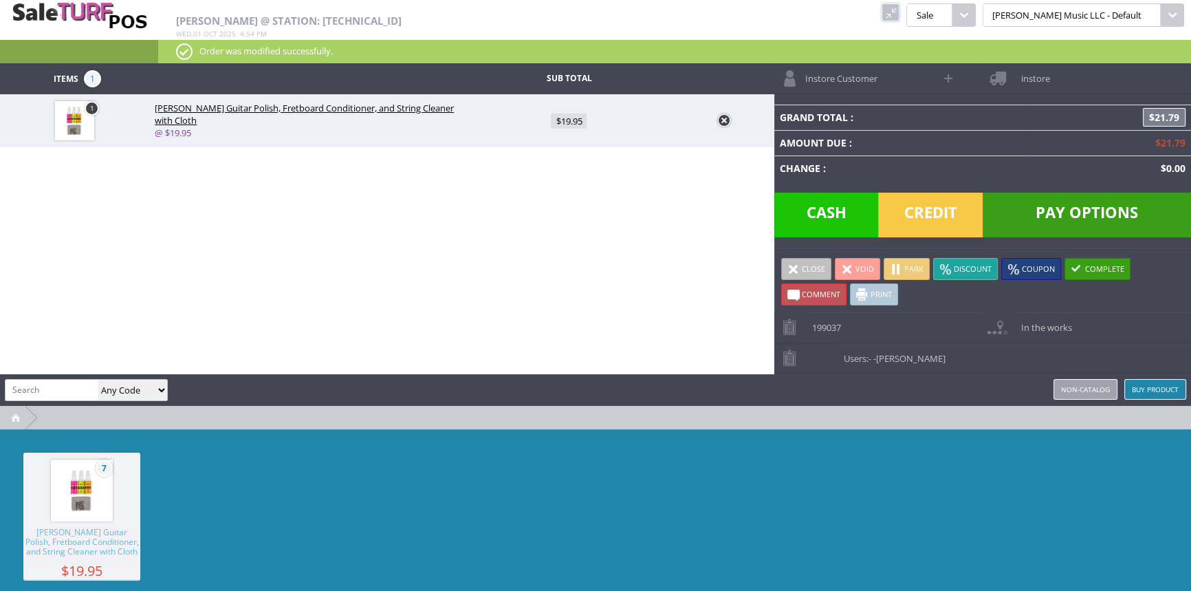
click at [1066, 206] on span "Pay Options" at bounding box center [1087, 215] width 208 height 45
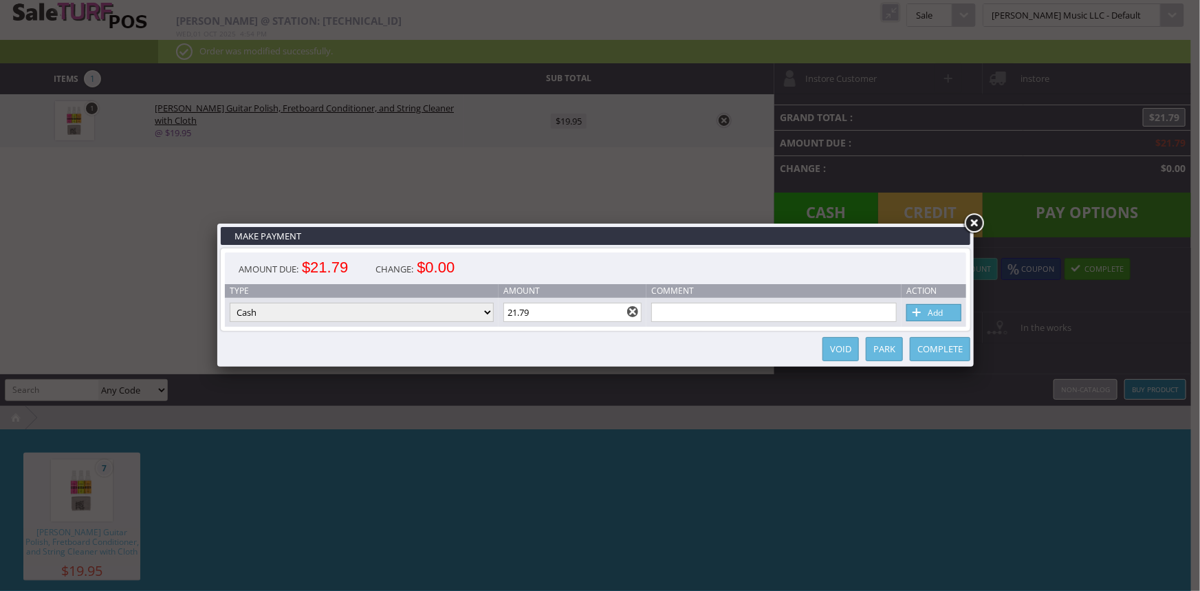
click at [305, 315] on select "Cash Credit Card Cheque or Money Order" at bounding box center [362, 312] width 264 height 19
select select "credit_card"
click at [230, 303] on select "Cash Credit Card Cheque or Money Order" at bounding box center [362, 312] width 264 height 19
click at [924, 310] on span at bounding box center [918, 312] width 14 height 15
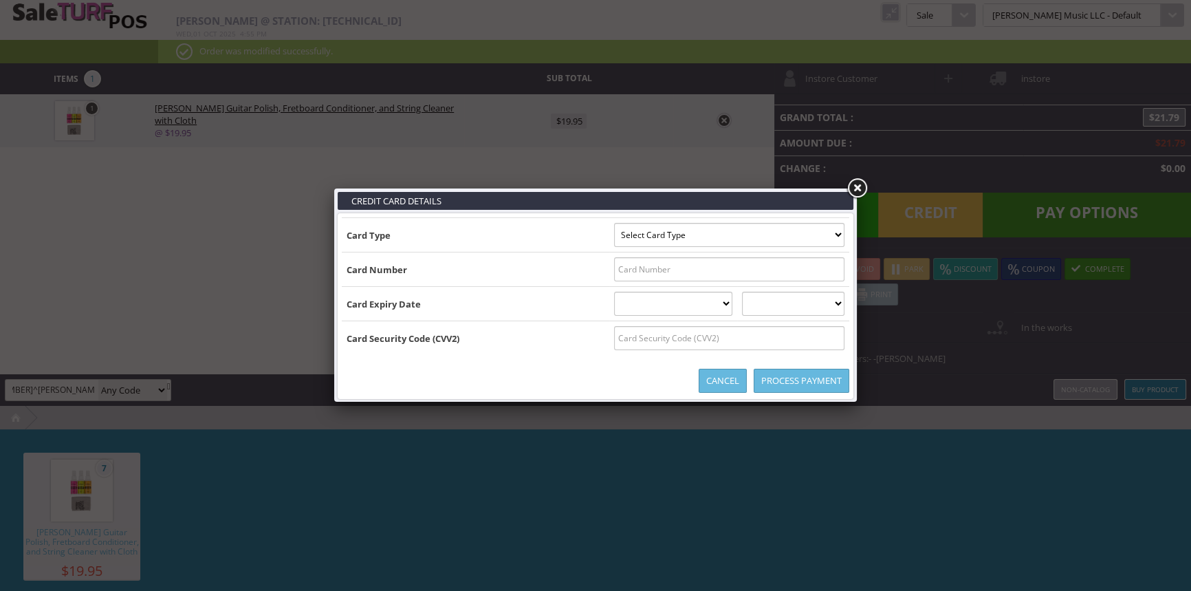
scroll to position [0, 245]
type input "B4412810024320067^WILLIAMSON/WILLIAM^27102011698410075900000044128100"
type input "24320067=2710201169841759"
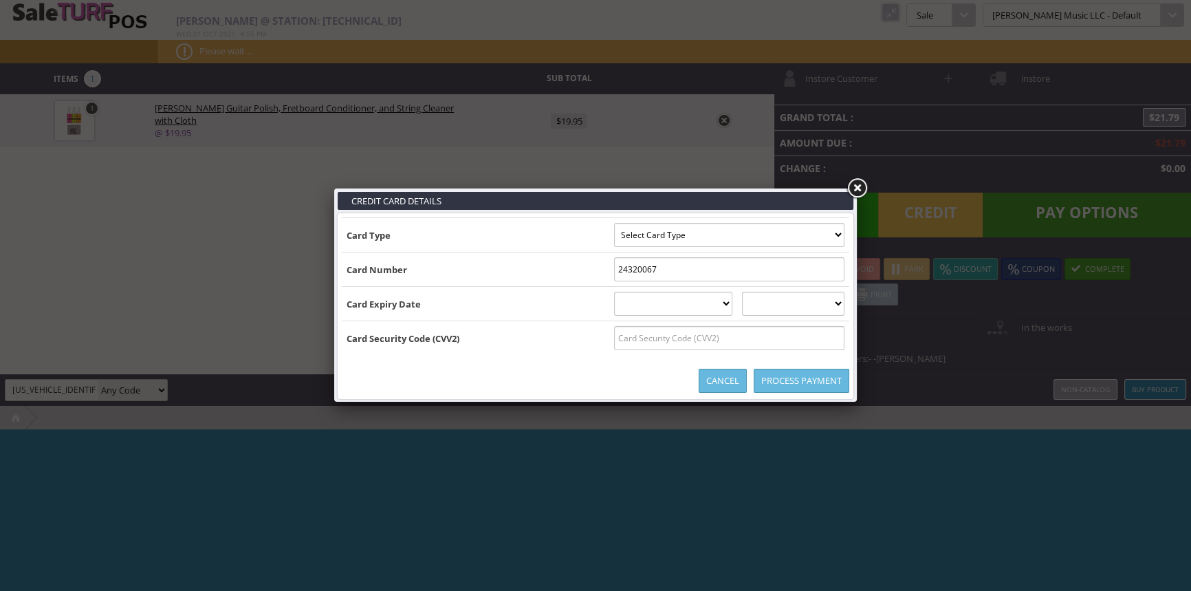
click at [777, 279] on input "24320067" at bounding box center [729, 269] width 230 height 24
type input "2"
type input "B4412810024320067^WILLIAMSON/WILLIAM^2710201169841007590000004412810024320067=2…"
click at [856, 190] on link at bounding box center [857, 188] width 25 height 25
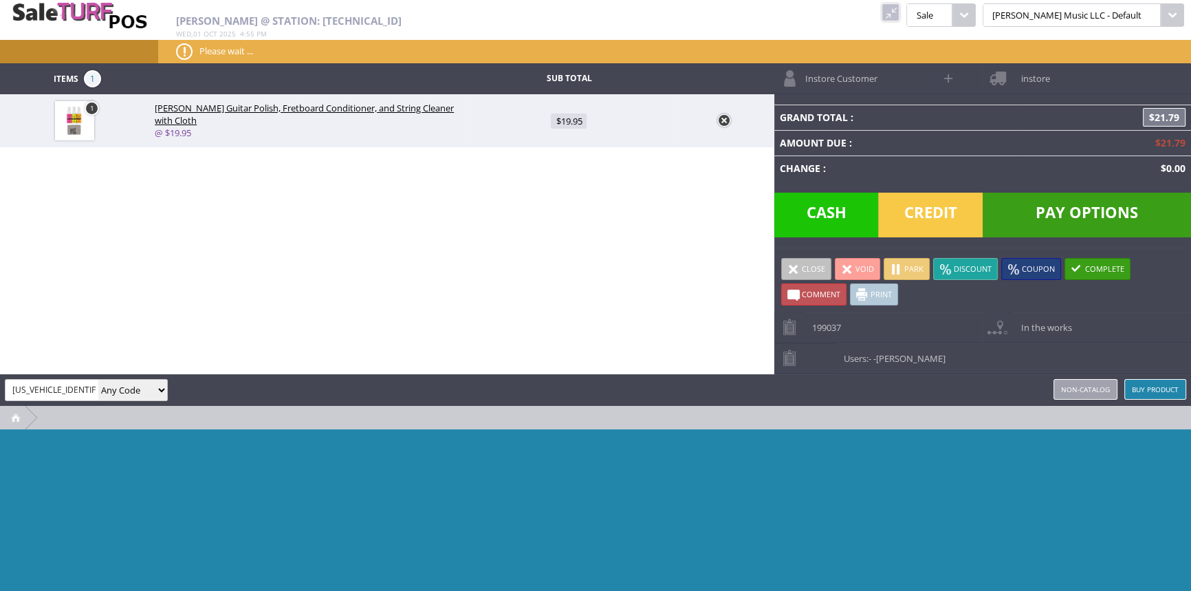
click at [1085, 209] on span "Pay Options" at bounding box center [1087, 215] width 208 height 45
select select "cash"
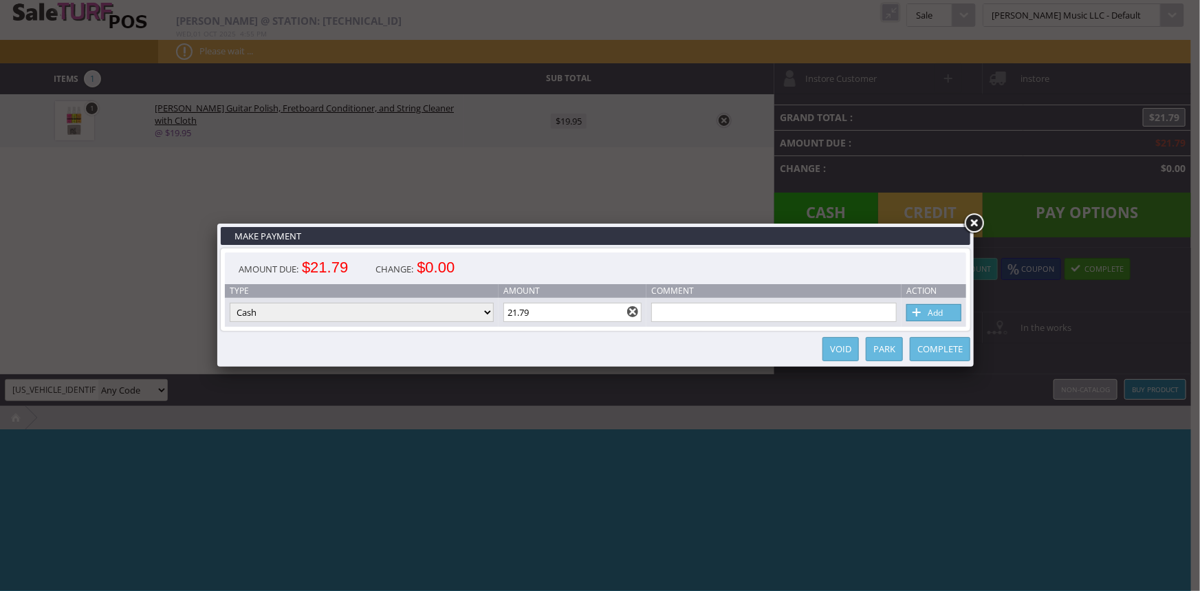
click at [490, 307] on select "Cash Credit Card Cheque or Money Order" at bounding box center [362, 312] width 264 height 19
select select "credit_card"
click at [230, 303] on select "Cash Credit Card Cheque or Money Order" at bounding box center [362, 312] width 264 height 19
click at [935, 311] on link "Add" at bounding box center [934, 312] width 55 height 17
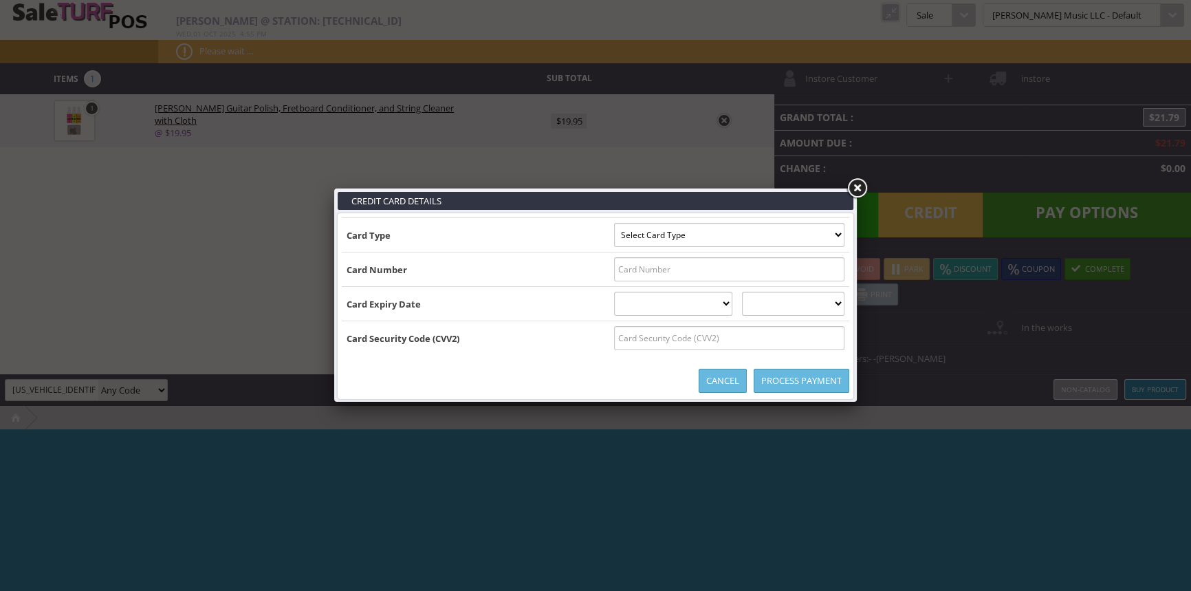
click at [805, 238] on select "Select Card Type Visa MasterCard Discover Card American Express Maestro Solo" at bounding box center [729, 235] width 230 height 24
click at [812, 232] on select "Select Card Type Visa MasterCard Discover Card American Express Maestro Solo" at bounding box center [729, 235] width 230 height 24
select select "VISA"
click at [614, 223] on select "Select Card Type Visa MasterCard Discover Card American Express Maestro Solo" at bounding box center [729, 235] width 230 height 24
click at [810, 264] on input "text" at bounding box center [729, 269] width 230 height 24
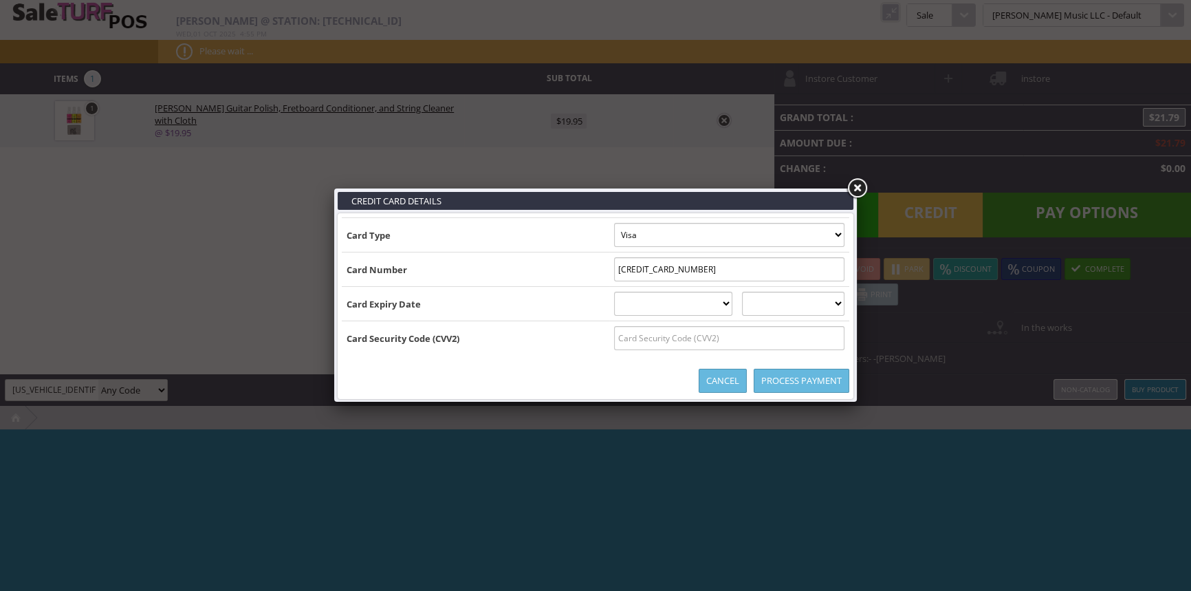
type input "4412810024320067"
click at [711, 308] on select "01 January 02 February 03 March 04 April 05 May 06 June 07 July 08 August 09 Se…" at bounding box center [673, 304] width 119 height 24
select select "10"
click at [614, 292] on select "01 January 02 February 03 March 04 April 05 May 06 June 07 July 08 August 09 Se…" at bounding box center [673, 304] width 119 height 24
click at [798, 303] on select "2025 2026 2027 2028 2029 2030 2031 2032 2033 2034 2035" at bounding box center [793, 304] width 102 height 24
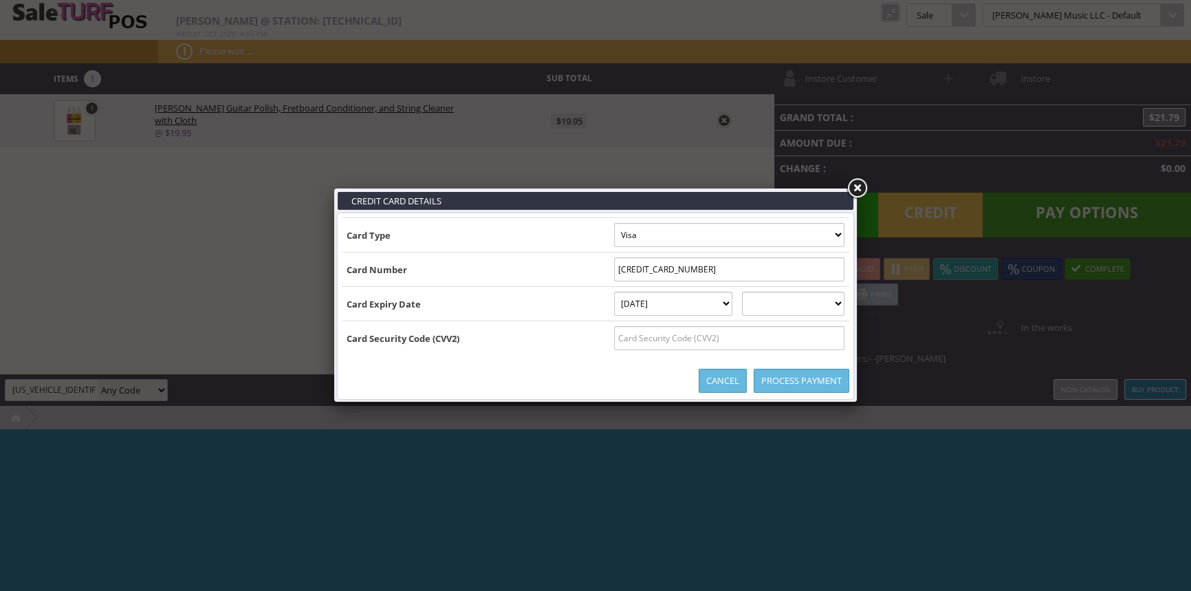
select select "2027"
click at [756, 292] on select "2025 2026 2027 2028 2029 2030 2031 2032 2033 2034 2035" at bounding box center [793, 304] width 102 height 24
click at [801, 340] on input "text" at bounding box center [729, 338] width 230 height 24
type input "552"
click at [812, 378] on link "Process Payment" at bounding box center [802, 381] width 96 height 24
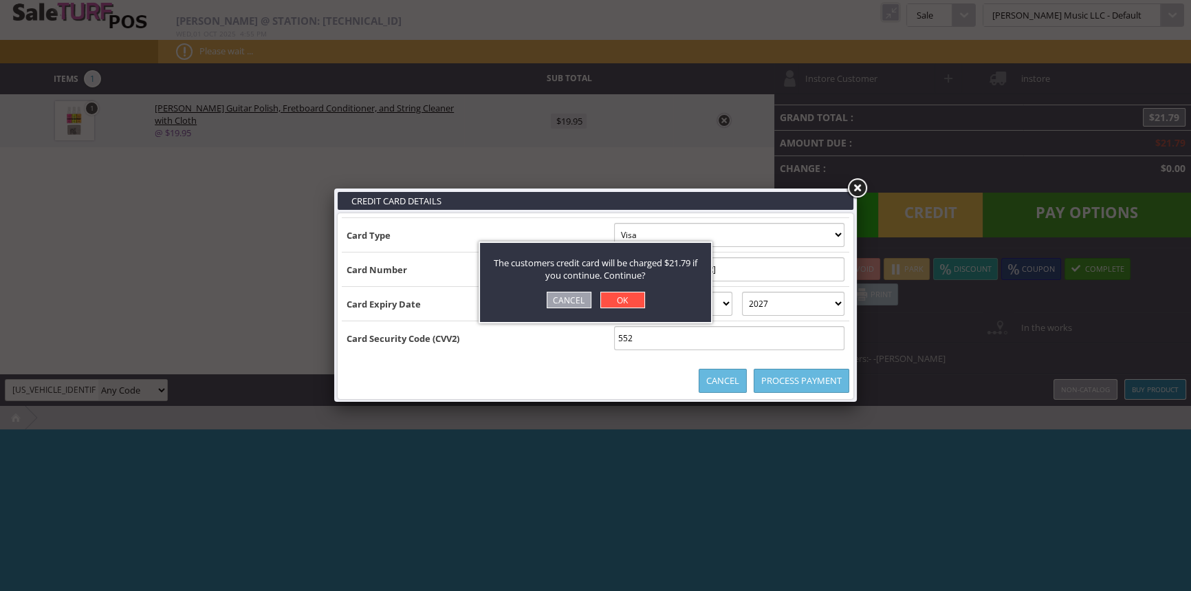
click at [618, 297] on link "OK" at bounding box center [622, 300] width 45 height 17
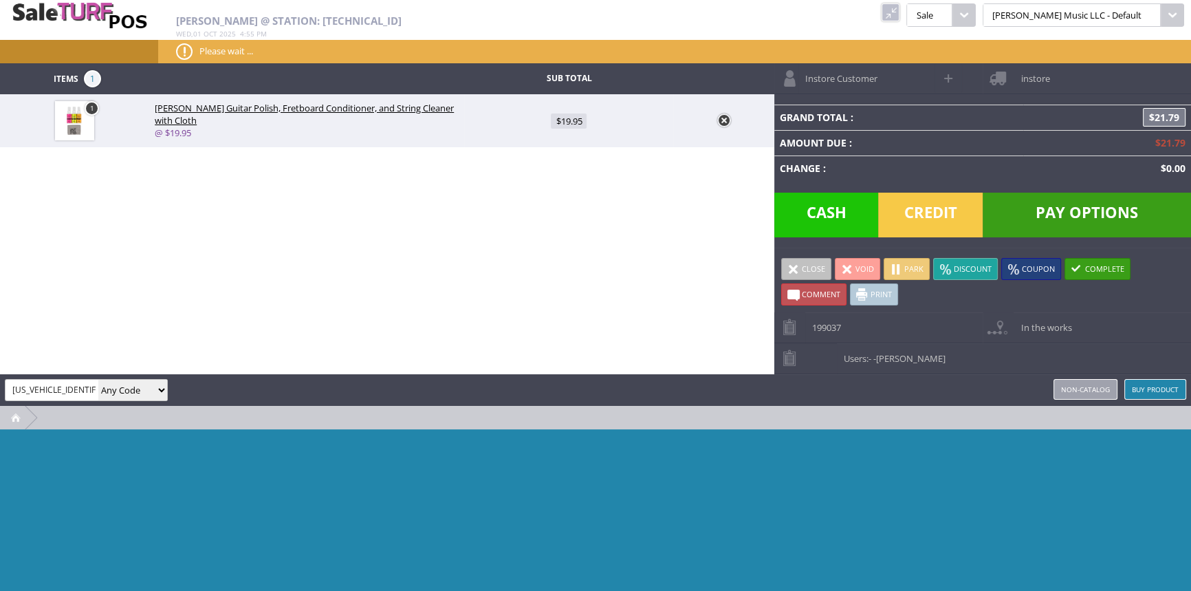
type input "0"
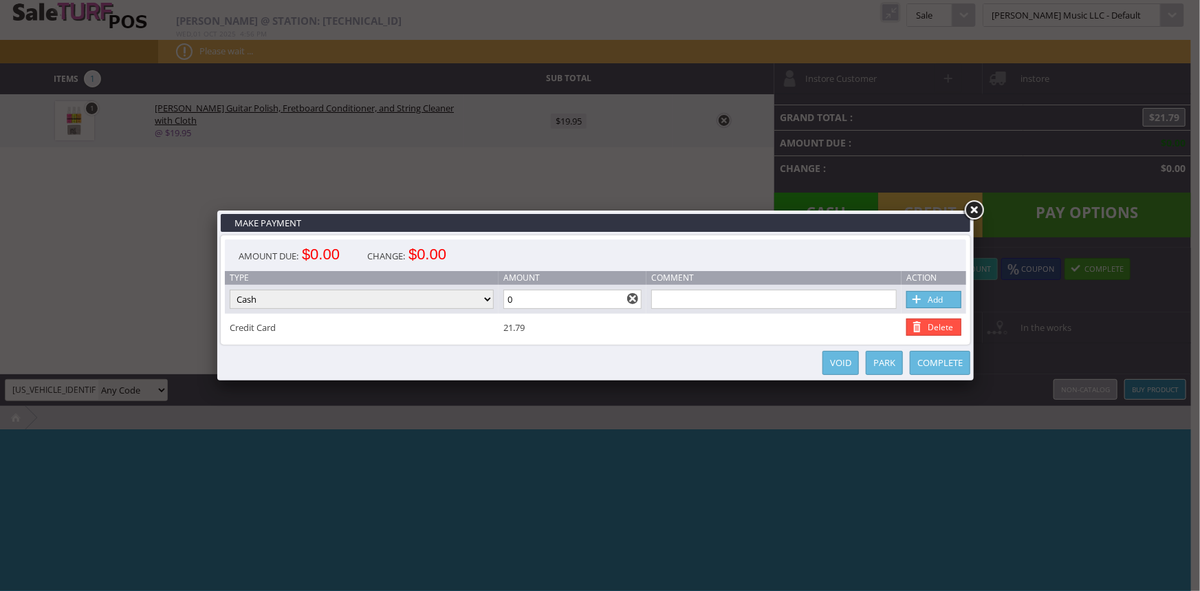
click at [942, 358] on link "Complete" at bounding box center [940, 363] width 61 height 24
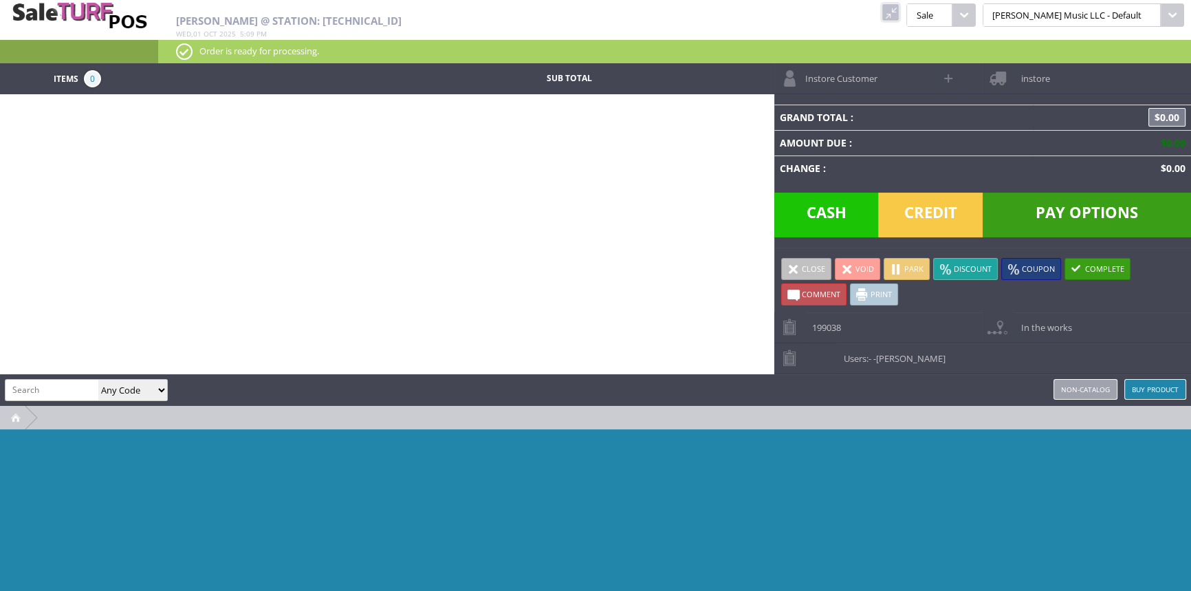
click at [900, 8] on link at bounding box center [891, 12] width 18 height 18
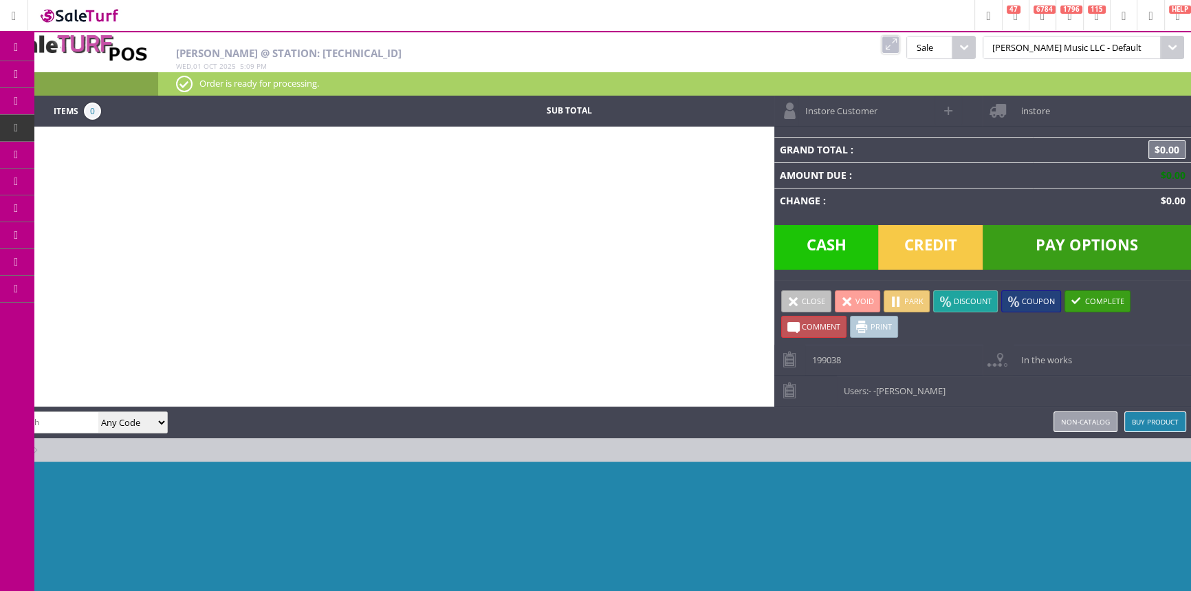
click at [116, 76] on span "Products" at bounding box center [100, 74] width 37 height 12
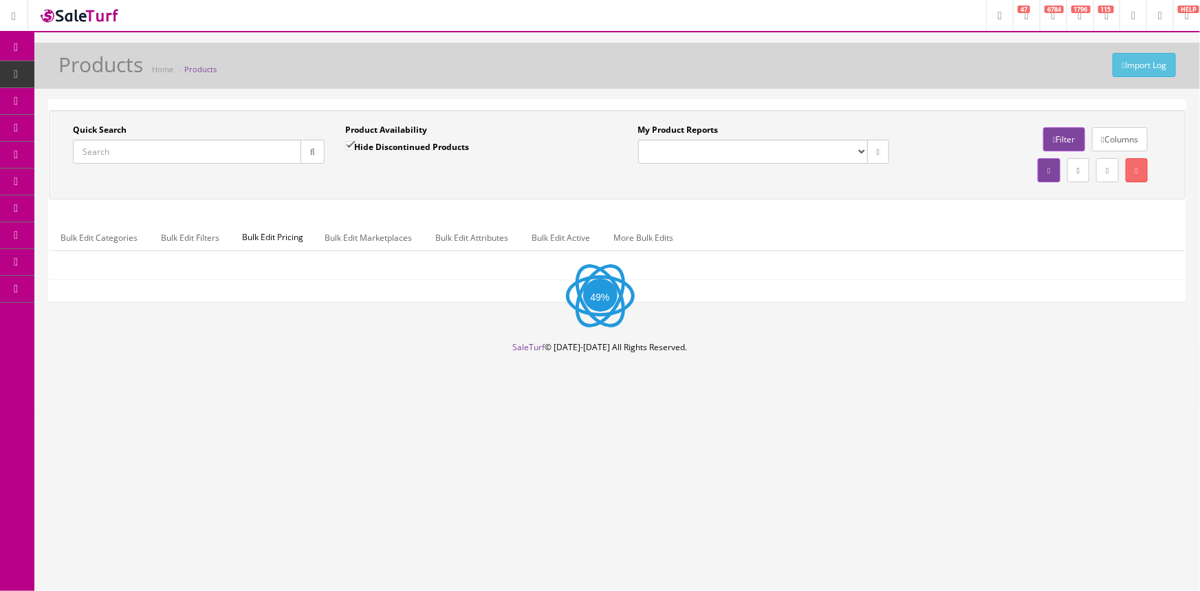
click at [146, 153] on input "Quick Search" at bounding box center [187, 152] width 228 height 24
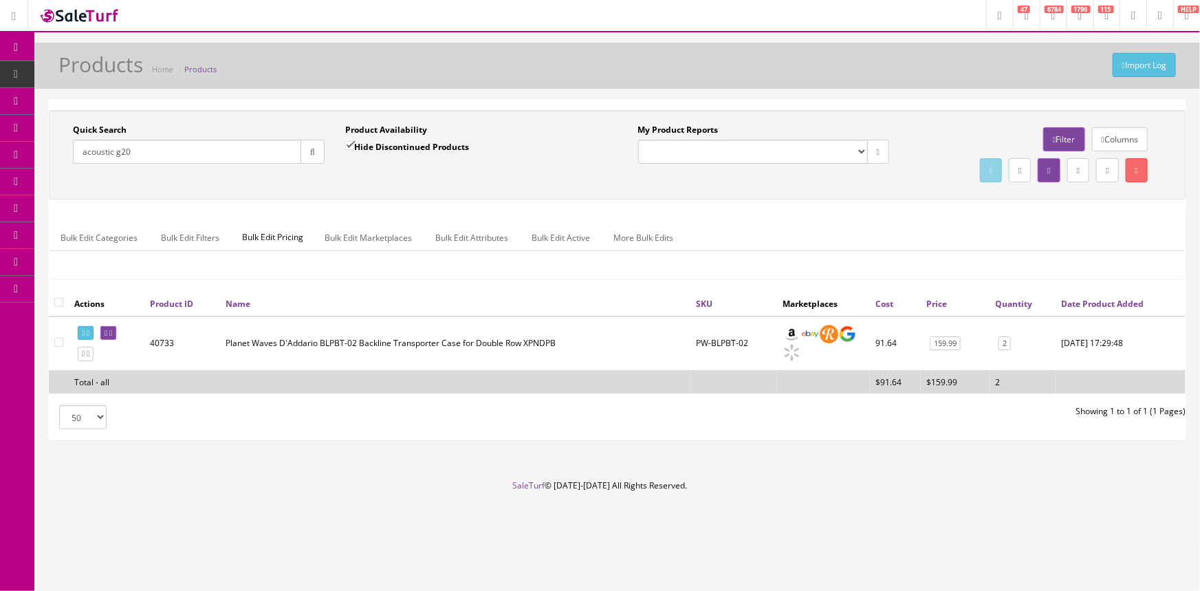
type input "acoustic g20"
click at [347, 147] on input "Hide Discontinued Products" at bounding box center [349, 145] width 9 height 9
checkbox input "false"
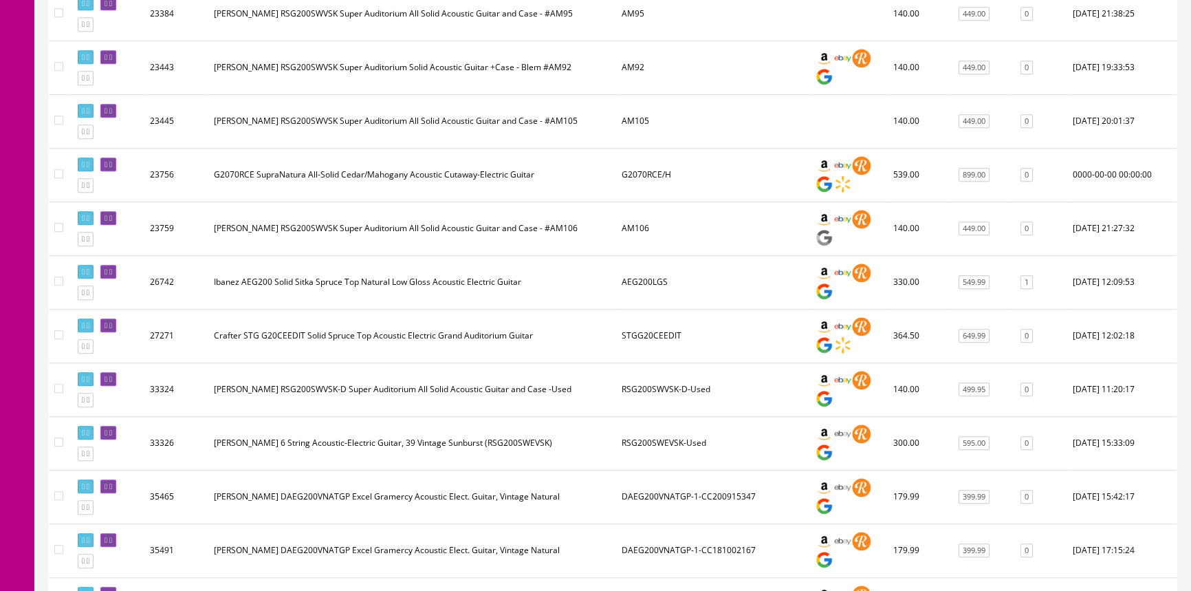
scroll to position [7, 0]
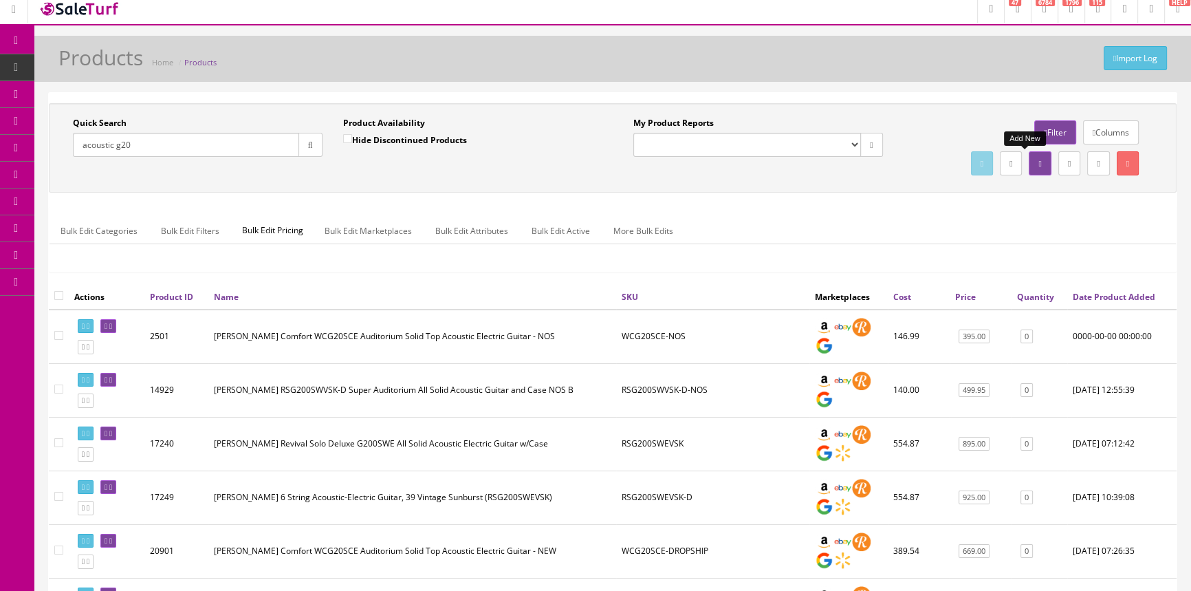
click at [1039, 160] on icon at bounding box center [1040, 164] width 3 height 8
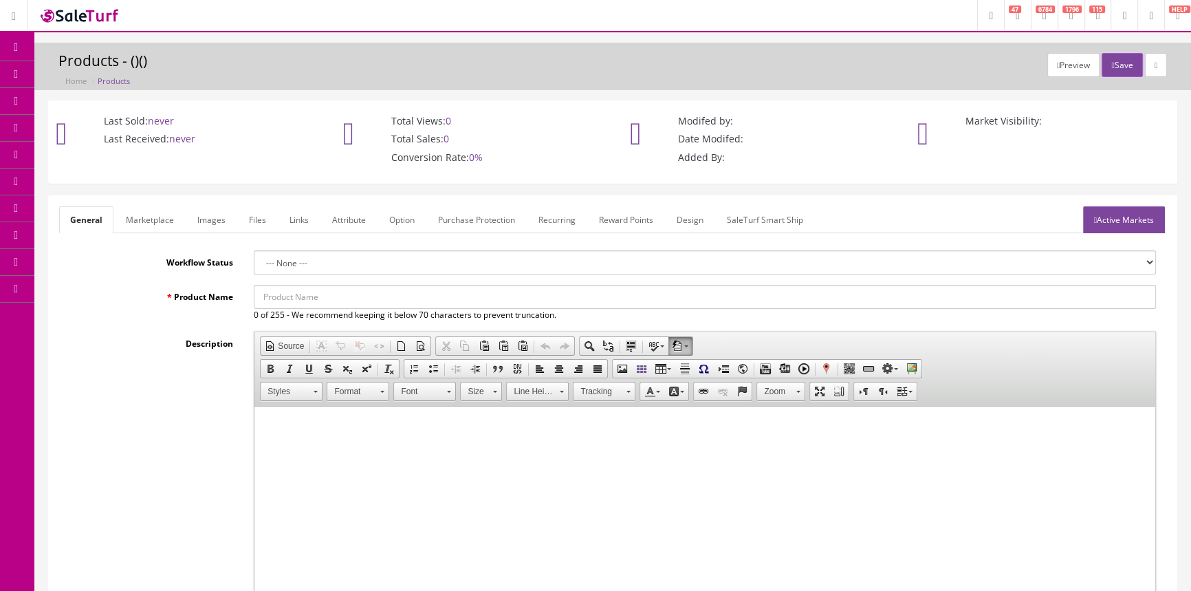
click at [454, 292] on input "Product Name" at bounding box center [705, 297] width 902 height 24
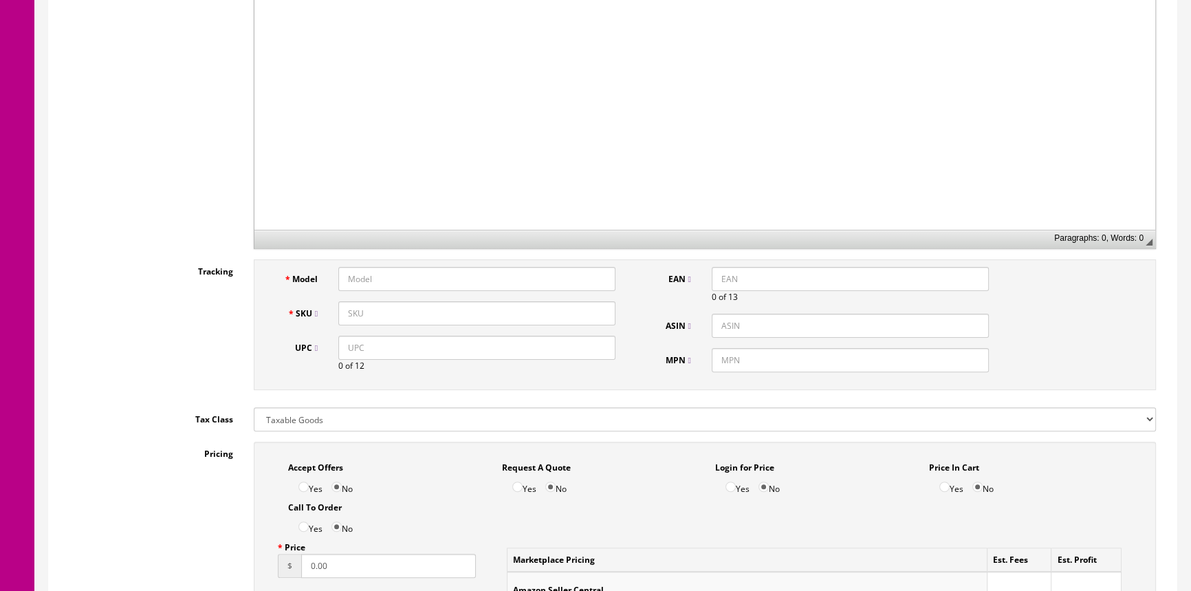
scroll to position [500, 0]
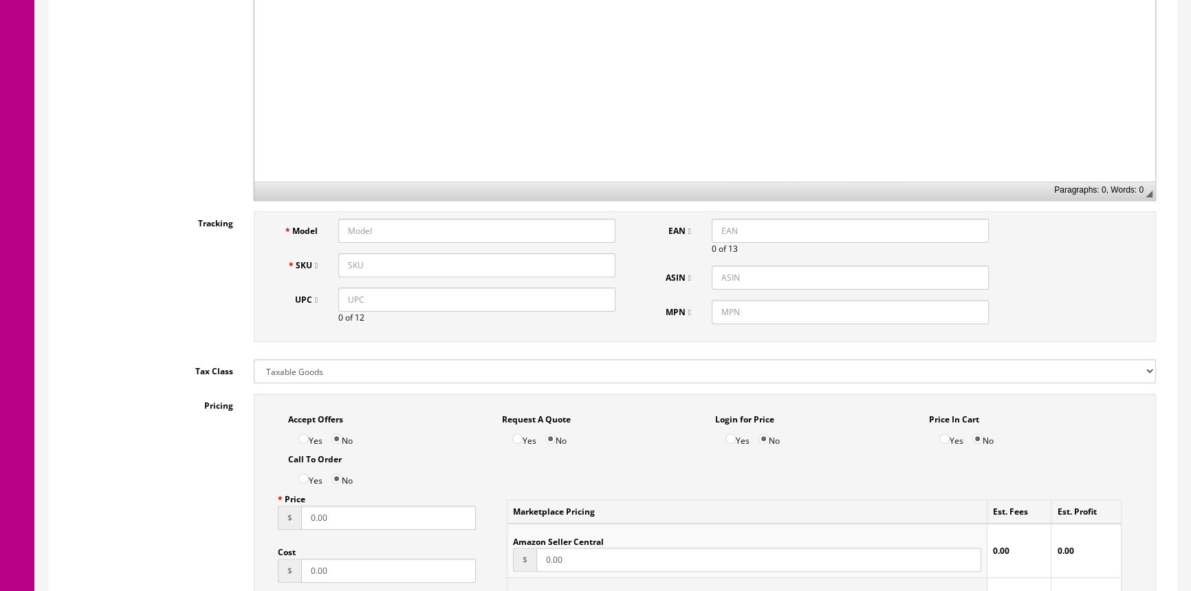
type input "Acoustic G20 Amp-Used"
click at [481, 230] on input "Model" at bounding box center [476, 231] width 277 height 24
type input "acousticamp"
type input "G20-used"
click at [336, 512] on input "0.00" at bounding box center [388, 518] width 175 height 24
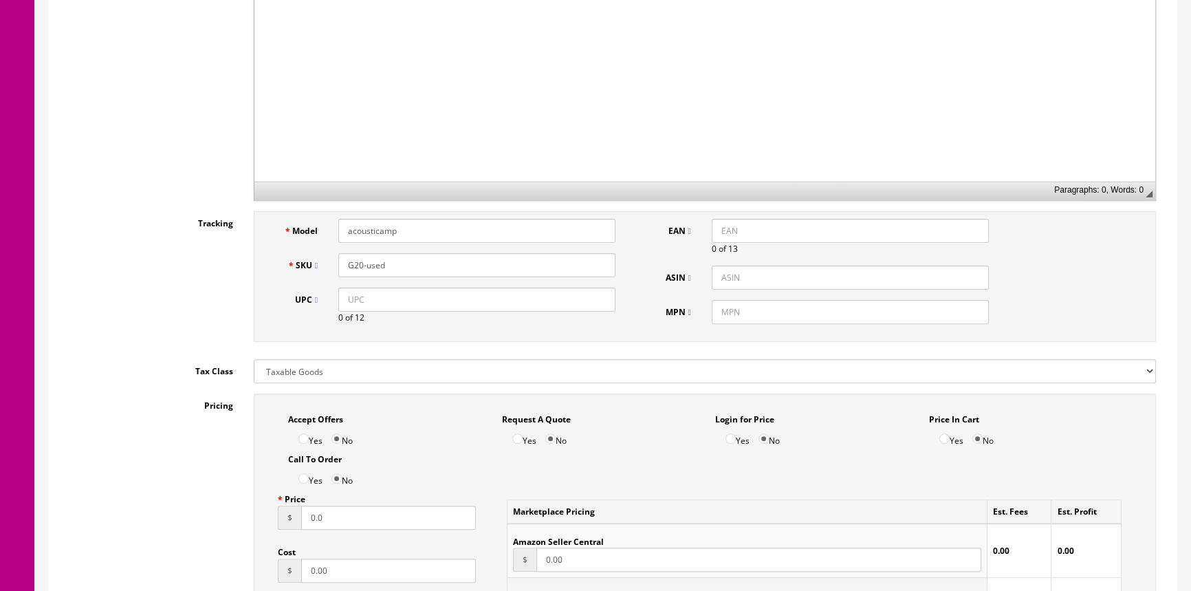
type input "0"
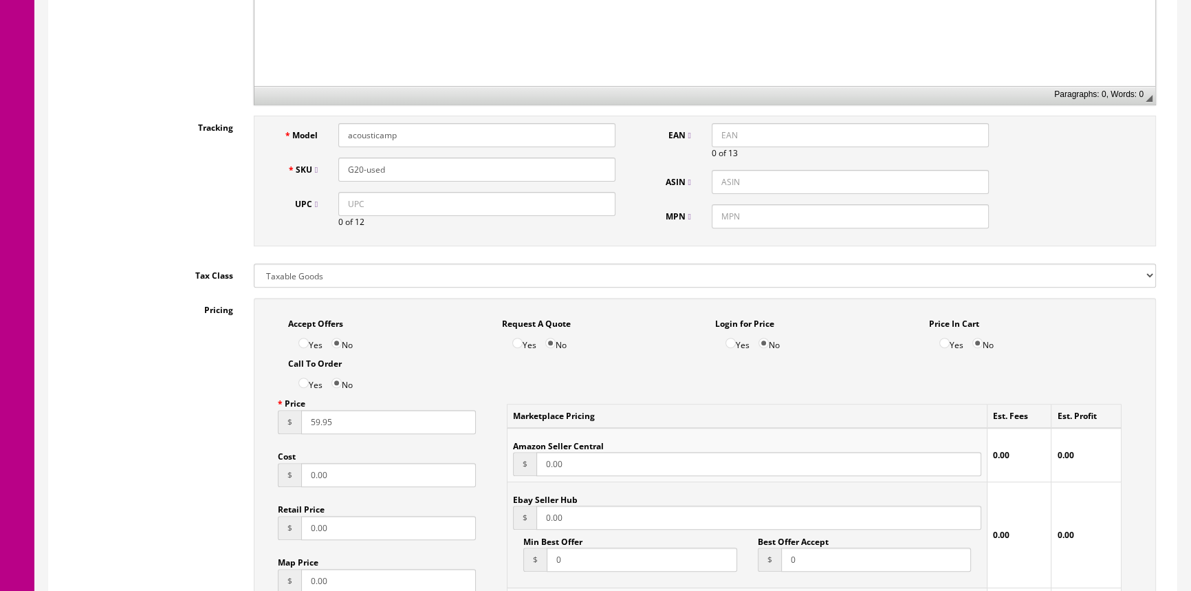
scroll to position [750, 0]
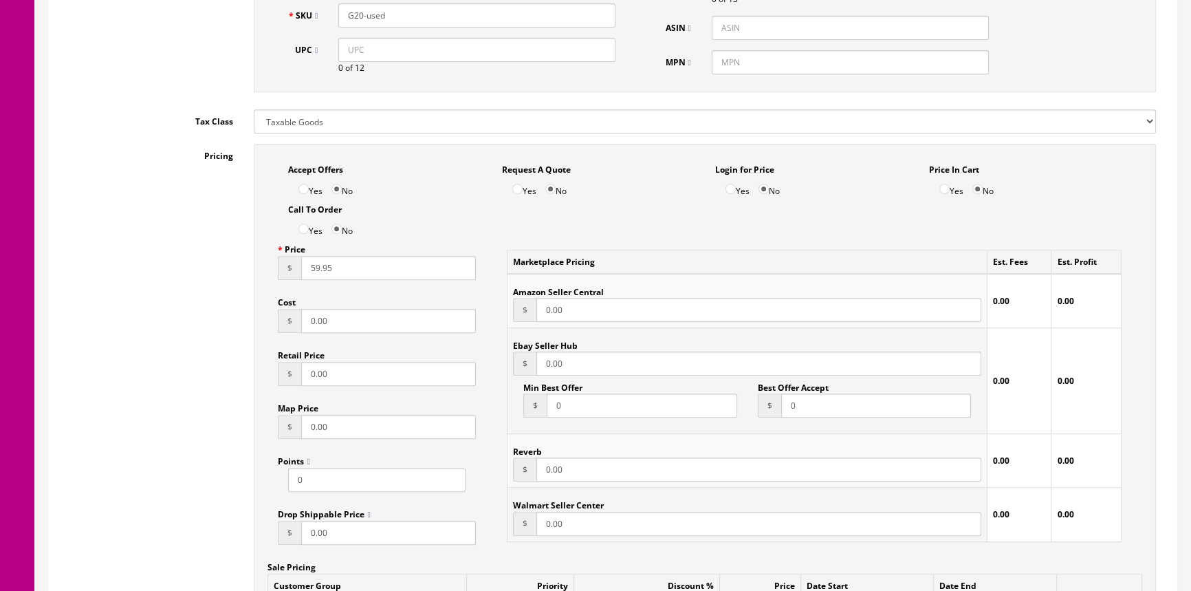
type input "59.95"
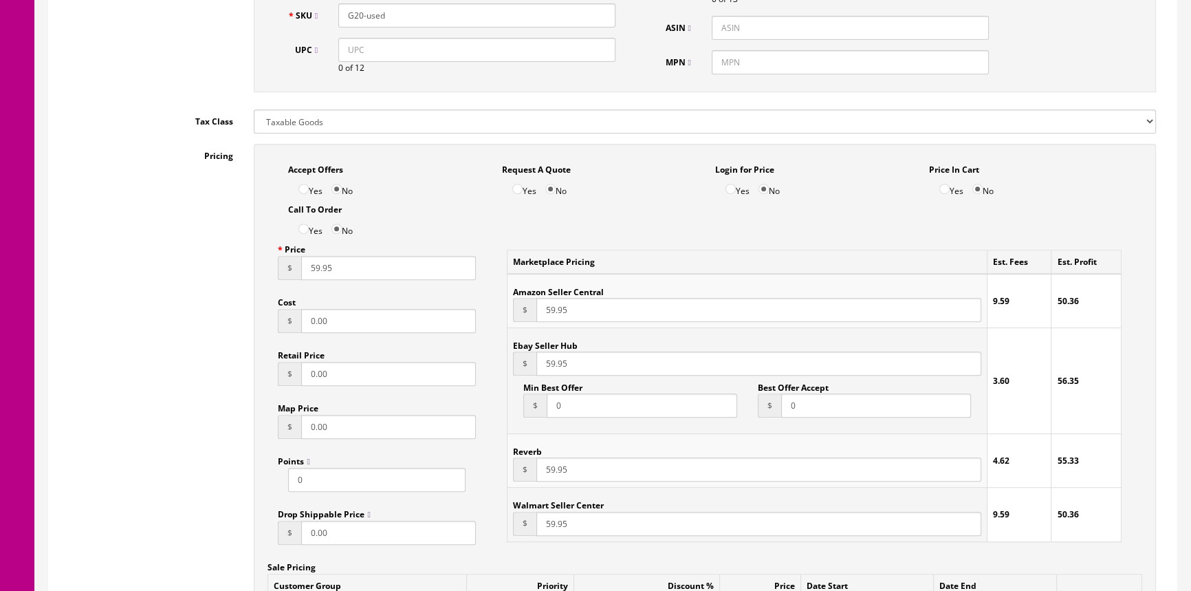
click at [366, 325] on input "0.00" at bounding box center [388, 321] width 175 height 24
type input "0"
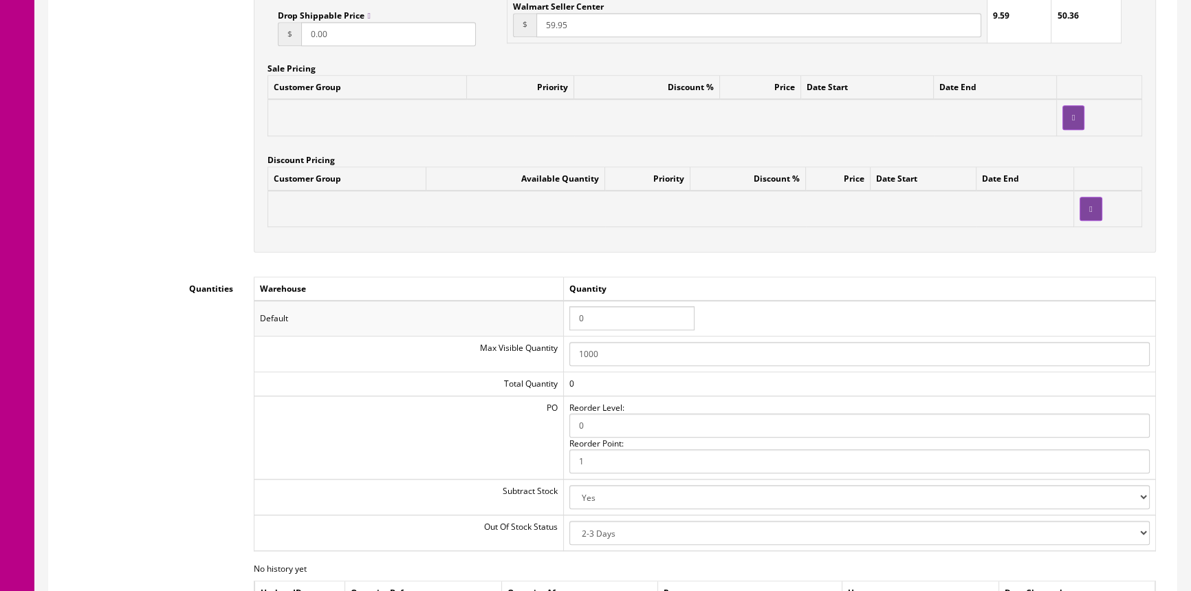
scroll to position [1250, 0]
type input "20.00"
click at [609, 312] on input "0" at bounding box center [632, 316] width 125 height 24
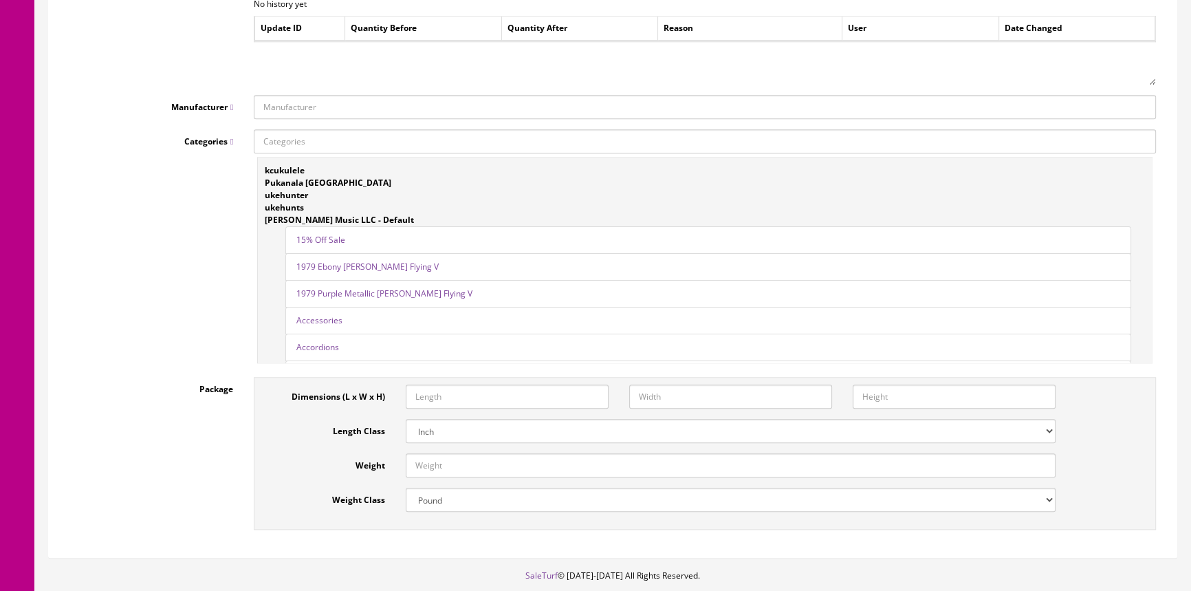
scroll to position [1885, 0]
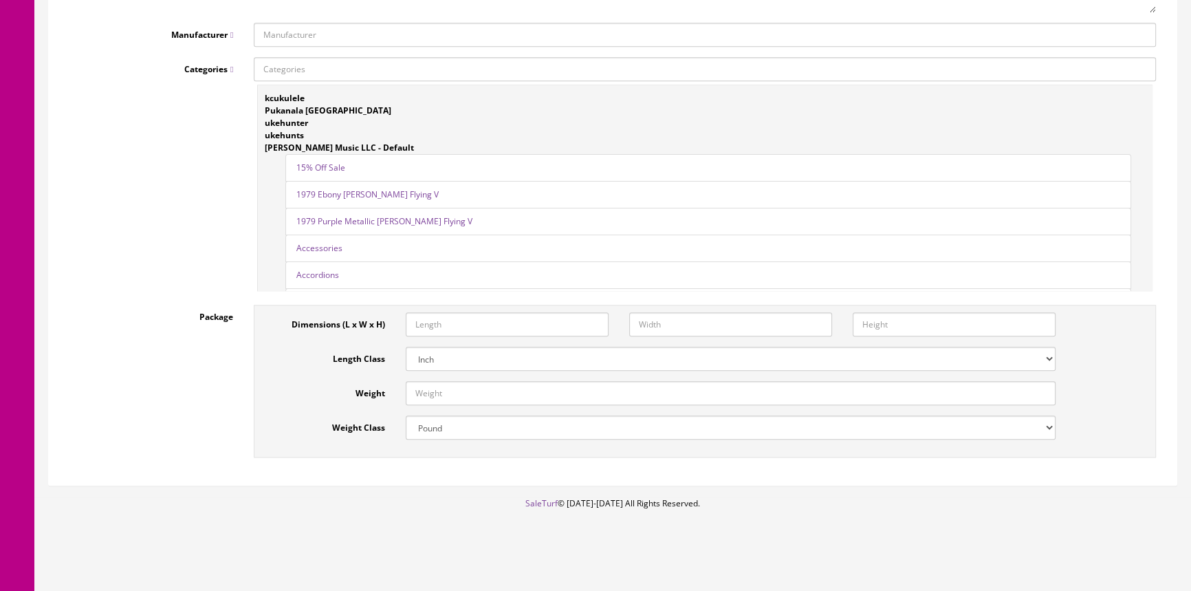
type input "1"
click at [576, 36] on input "Manufacturer" at bounding box center [705, 35] width 902 height 24
click at [298, 71] on link "ACOUSTIC" at bounding box center [308, 76] width 109 height 16
type input "ACOUSTIC"
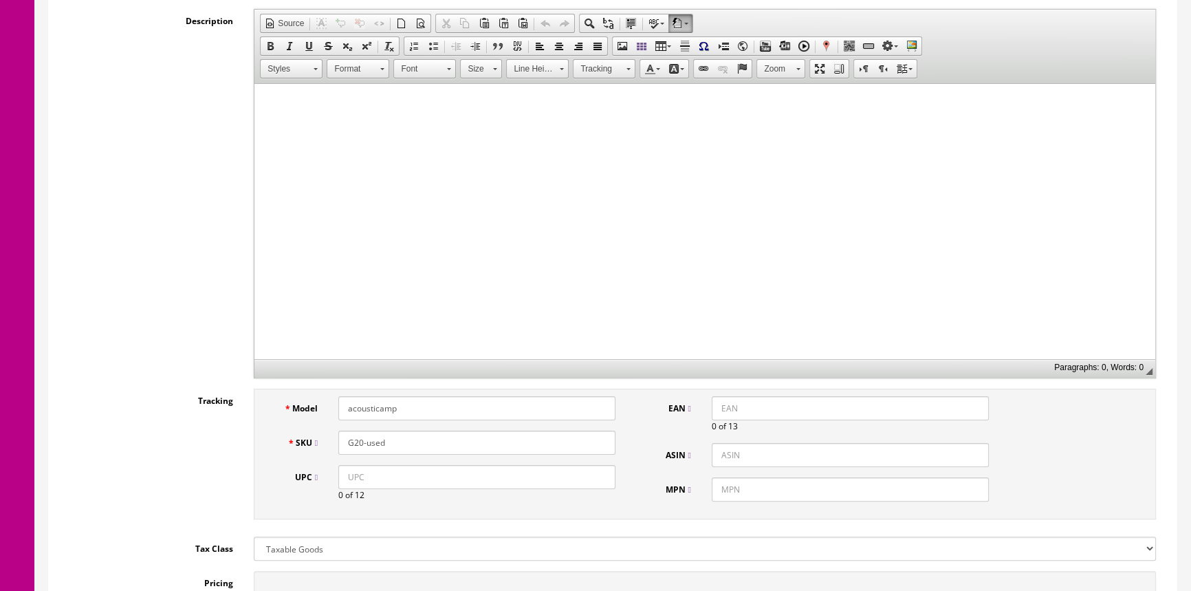
scroll to position [0, 0]
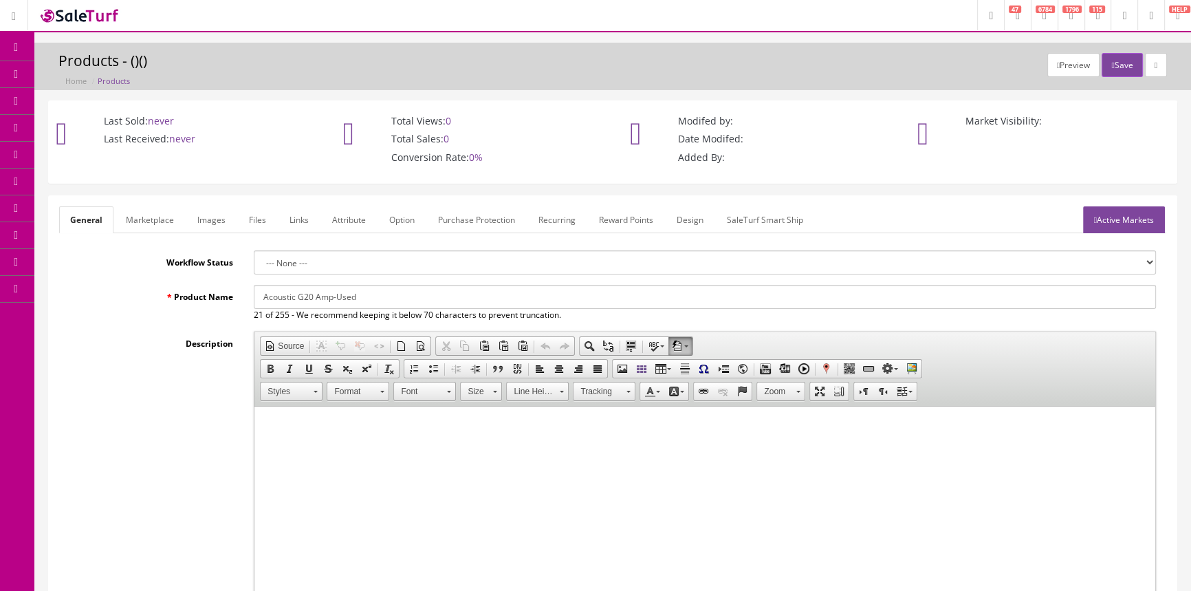
drag, startPoint x: 261, startPoint y: 300, endPoint x: 361, endPoint y: 301, distance: 99.7
click at [361, 301] on input "Acoustic G20 Amp-Used" at bounding box center [705, 297] width 902 height 24
click at [155, 217] on link "Marketplace" at bounding box center [150, 219] width 70 height 27
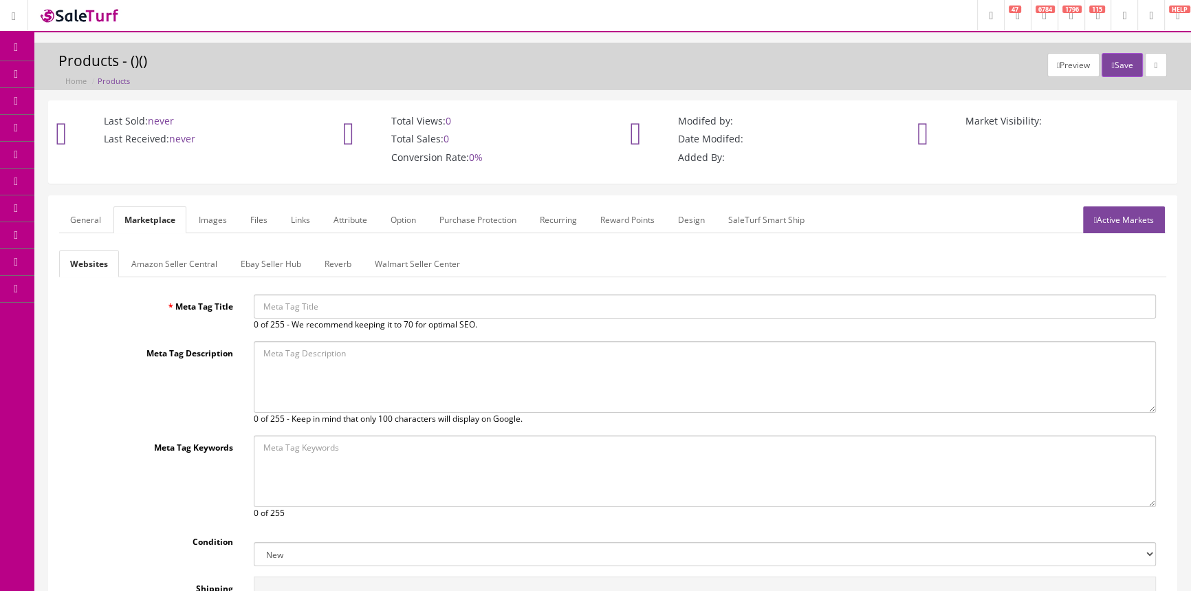
click at [265, 302] on input "Meta Tag Title" at bounding box center [705, 306] width 902 height 24
paste input "Acoustic G20 Amp-Used"
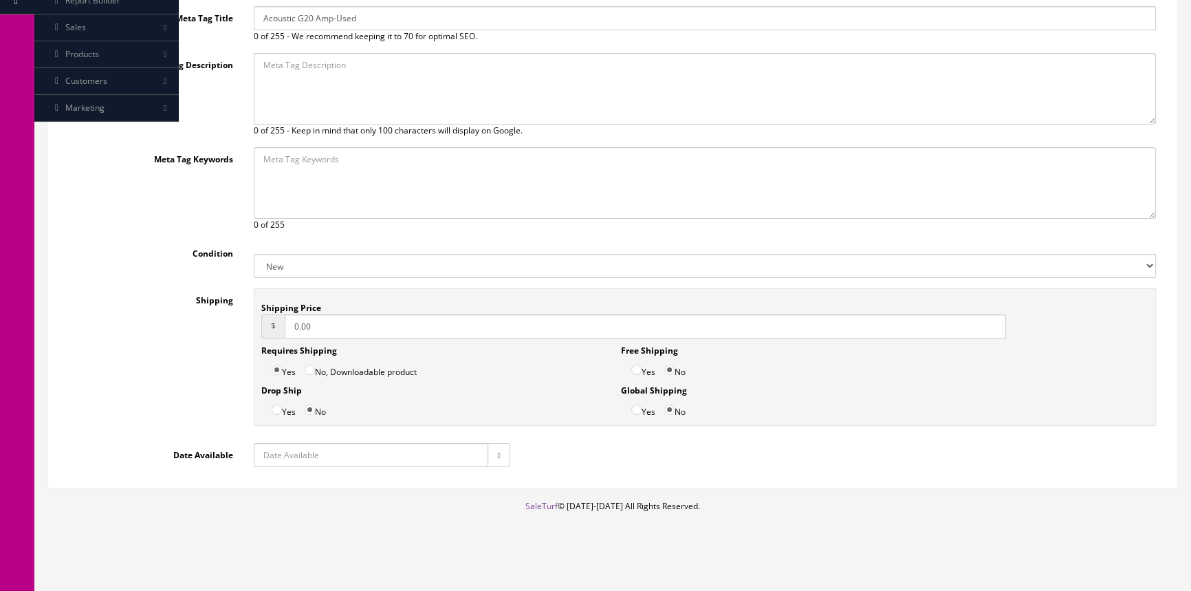
scroll to position [292, 0]
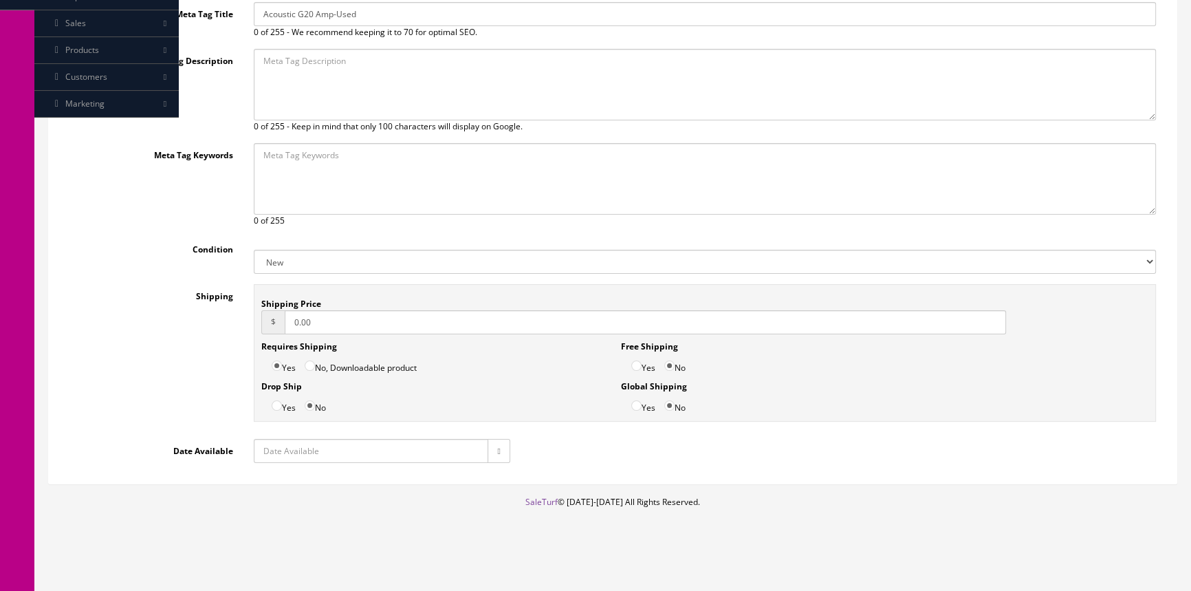
type input "Acoustic G20 Amp-Used"
click at [347, 260] on select "New Used B Stock Open Box Re-Packed" at bounding box center [705, 262] width 902 height 24
select select "Used"
click at [254, 250] on select "New Used B Stock Open Box Re-Packed" at bounding box center [705, 262] width 902 height 24
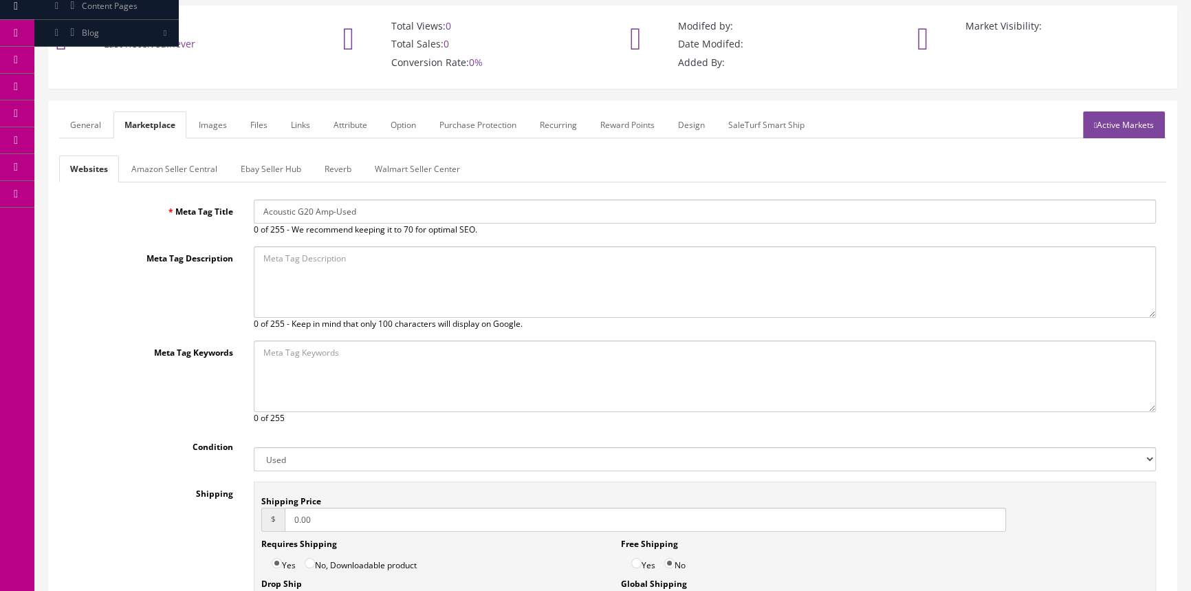
scroll to position [0, 0]
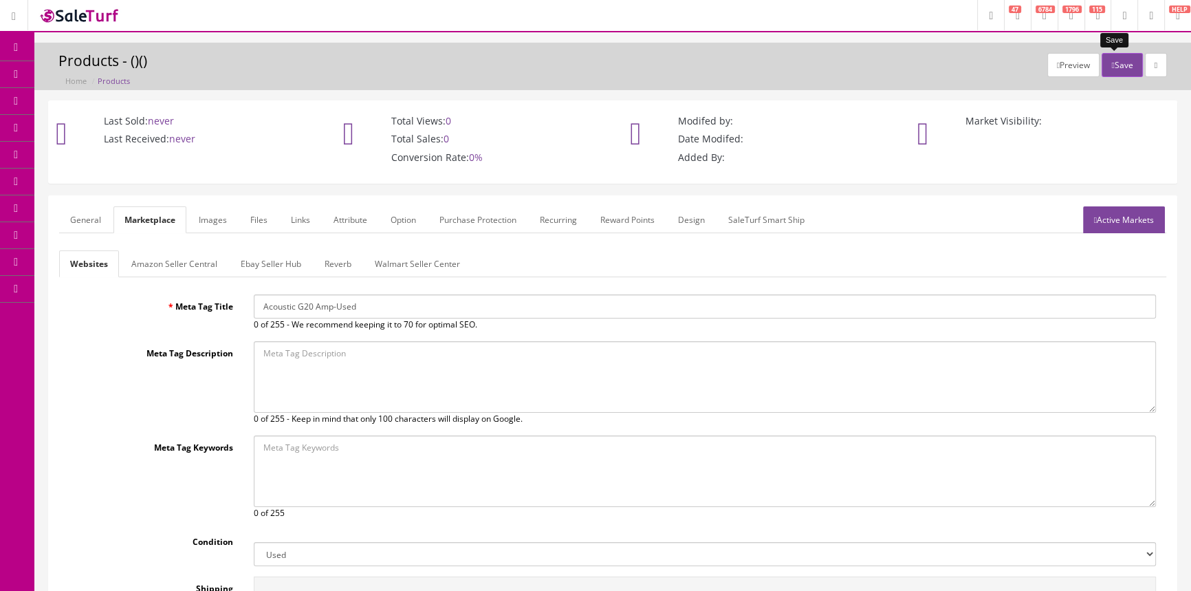
click at [1122, 63] on button "Save" at bounding box center [1122, 65] width 41 height 24
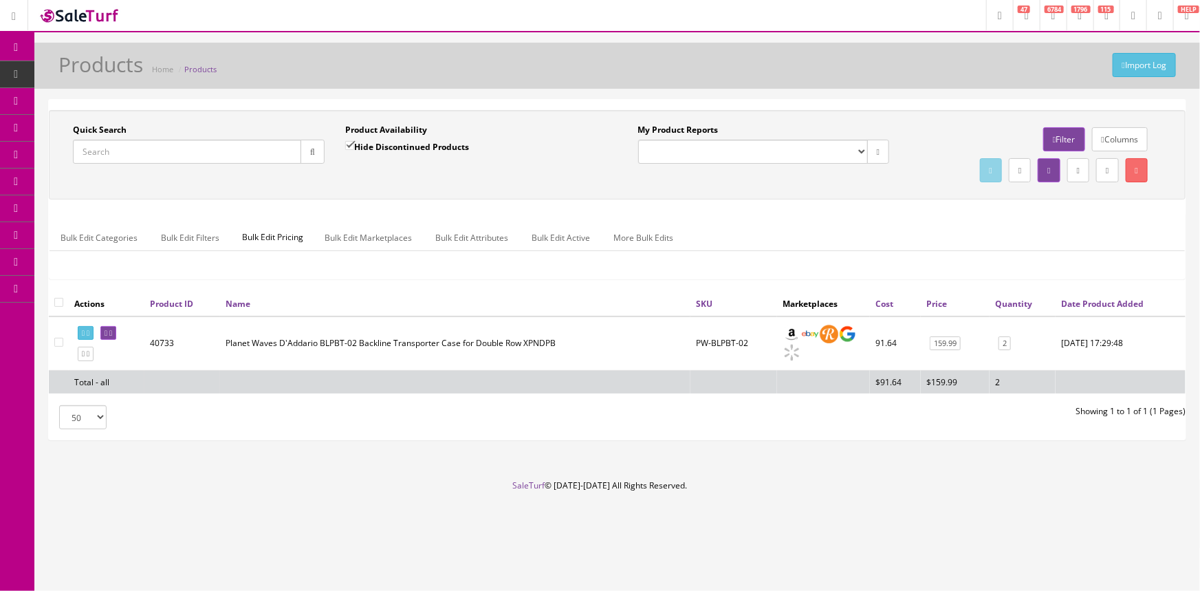
click at [141, 149] on input "Quick Search" at bounding box center [187, 152] width 228 height 24
paste input "Acoustic G20 Amp-Used"
type input "Acoustic G20 Amp-Used"
click at [315, 151] on button "button" at bounding box center [313, 152] width 24 height 24
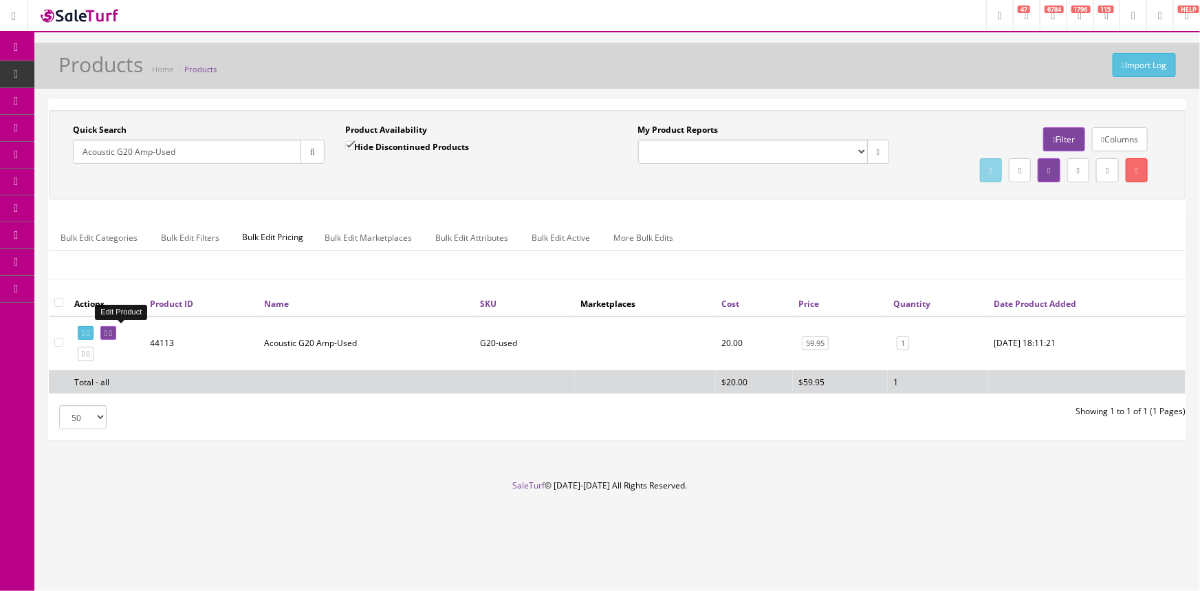
click at [107, 331] on icon at bounding box center [106, 333] width 3 height 8
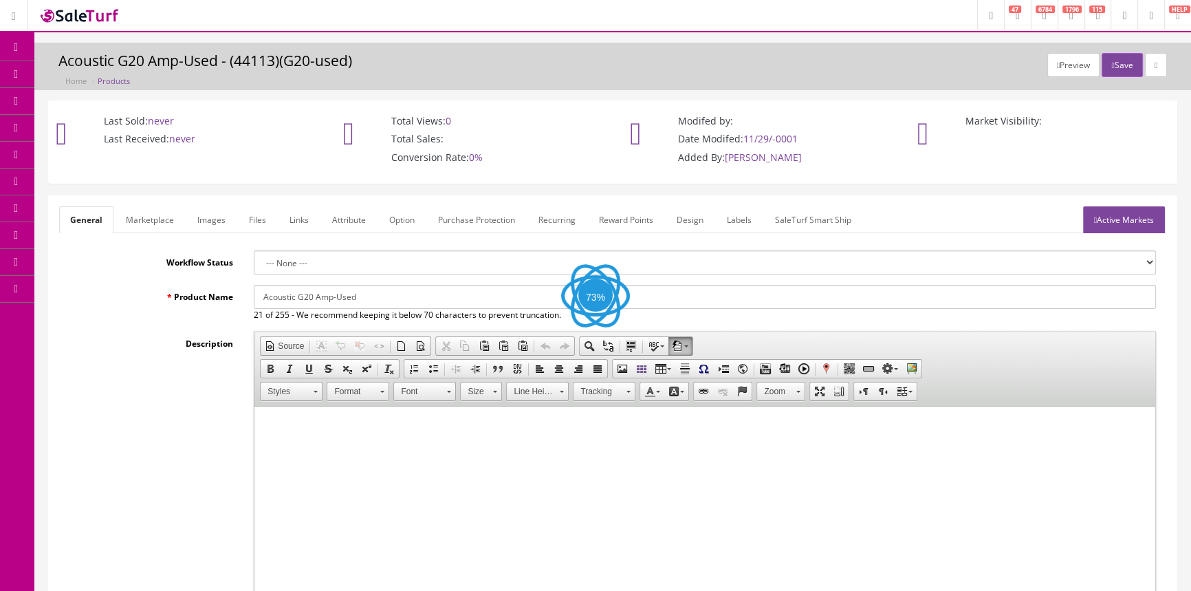
click at [736, 224] on link "Labels" at bounding box center [739, 219] width 47 height 27
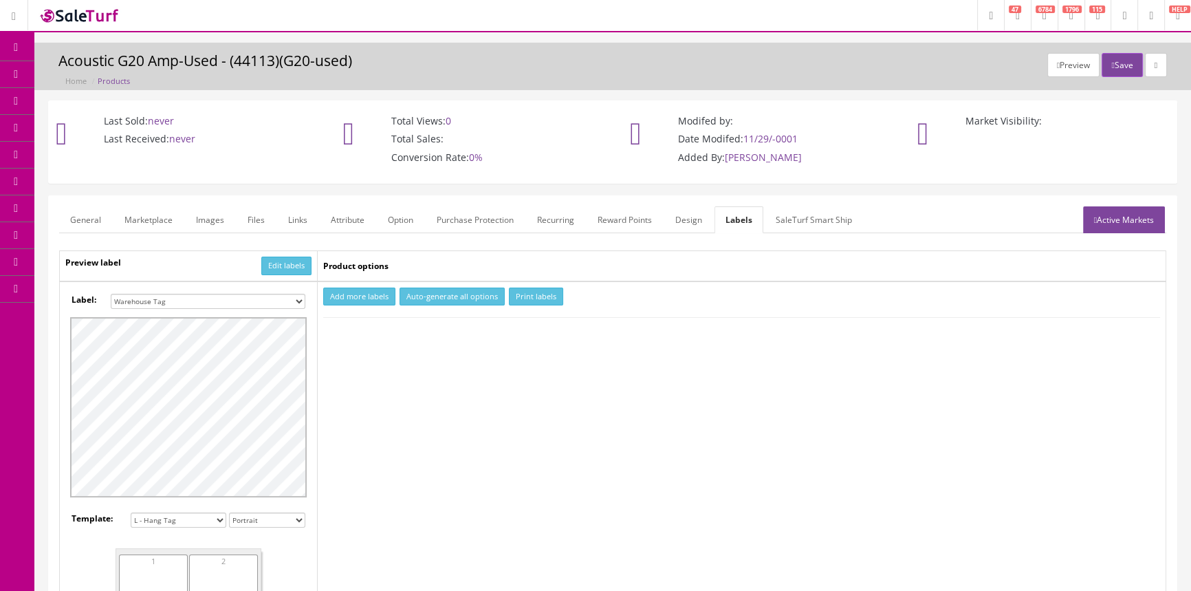
click at [209, 300] on select "Small Label 2 x 1 Label Shoe label 100 barcodes Dymo Label 2 X 1 Sticker Labels…" at bounding box center [208, 301] width 195 height 15
select select "16"
click at [111, 294] on select "Small Label 2 x 1 Label Shoe label 100 barcodes Dymo Label 2 X 1 Sticker Labels…" at bounding box center [208, 301] width 195 height 15
click at [365, 294] on button "Add more labels" at bounding box center [359, 297] width 72 height 19
type input "1"
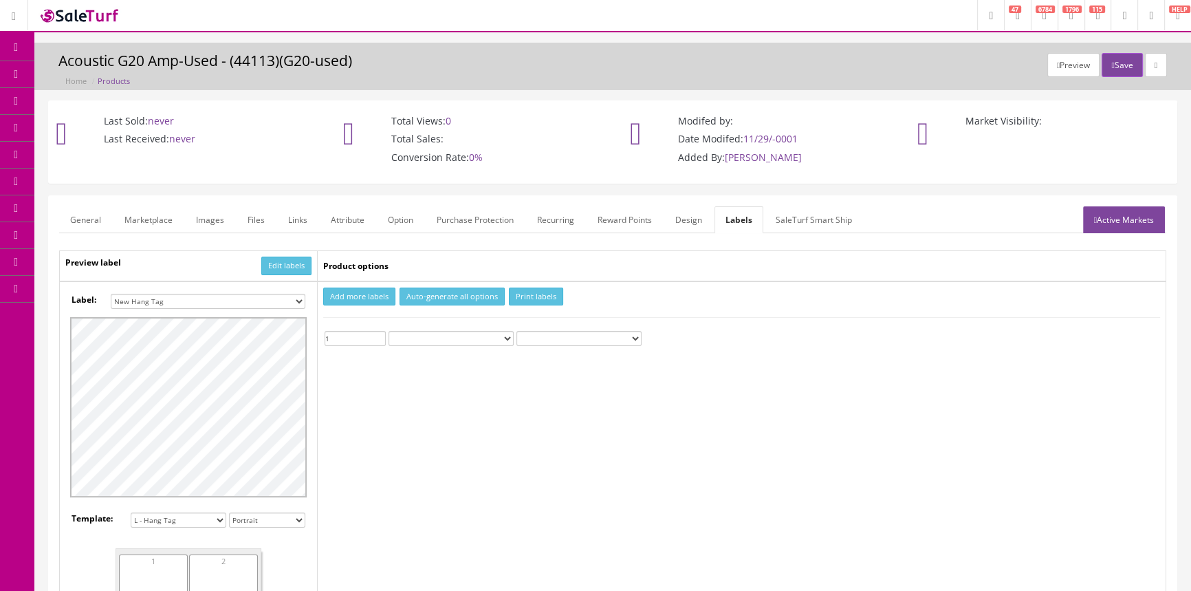
click at [379, 334] on input "1" at bounding box center [355, 338] width 61 height 15
click at [530, 293] on button "Print labels" at bounding box center [536, 297] width 54 height 19
click at [127, 67] on link "Products" at bounding box center [106, 74] width 144 height 27
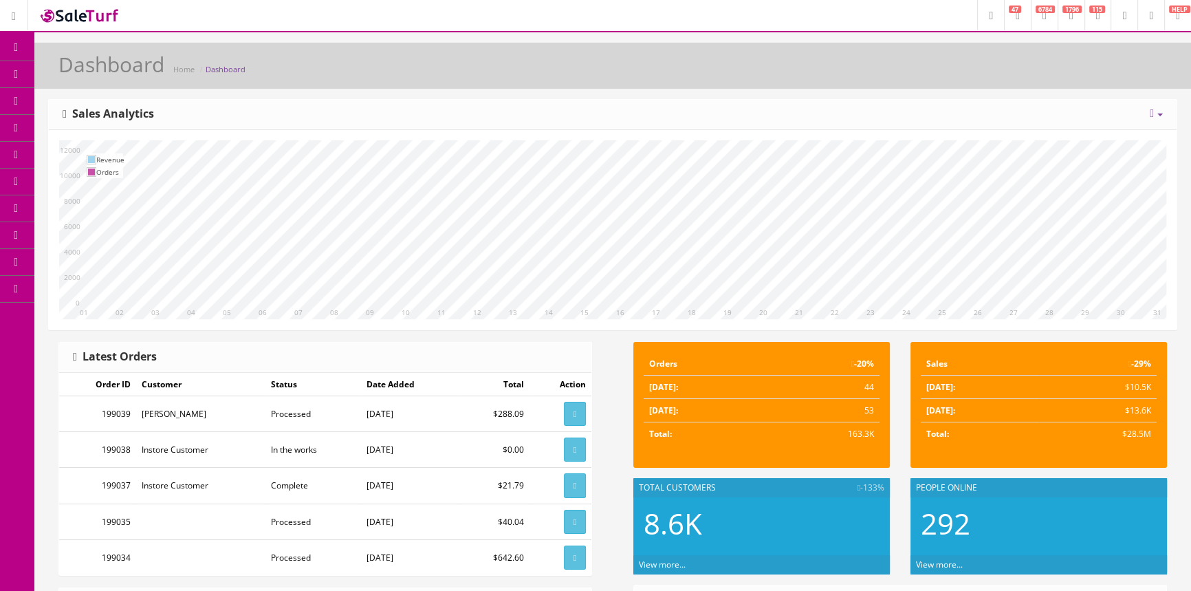
click at [124, 74] on link "Products" at bounding box center [106, 74] width 144 height 27
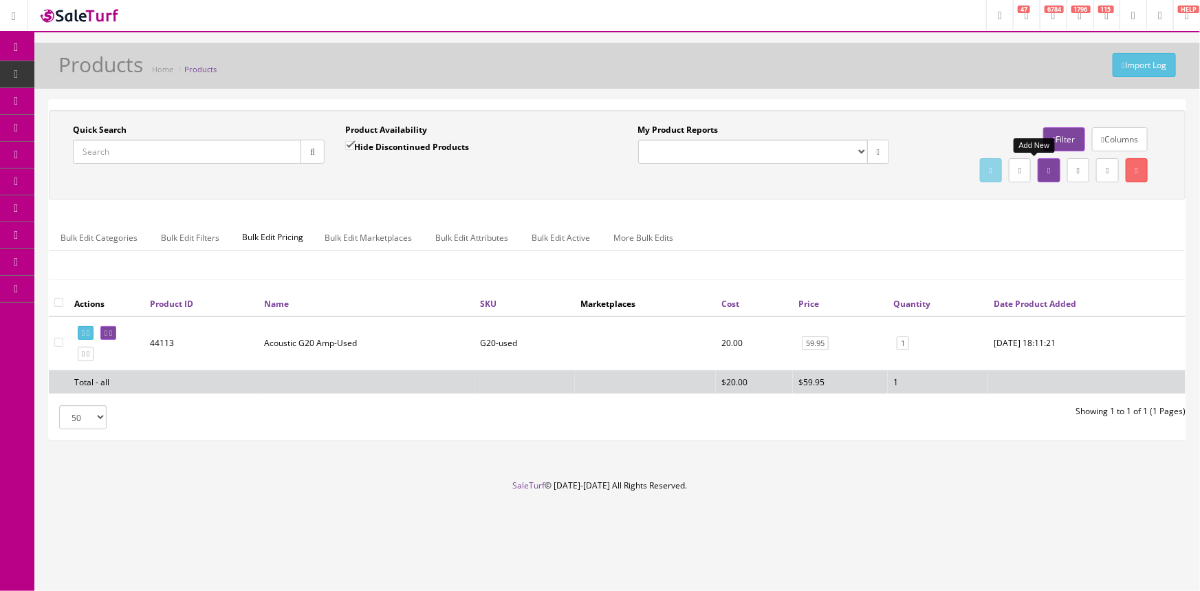
click at [1038, 171] on link at bounding box center [1049, 170] width 22 height 24
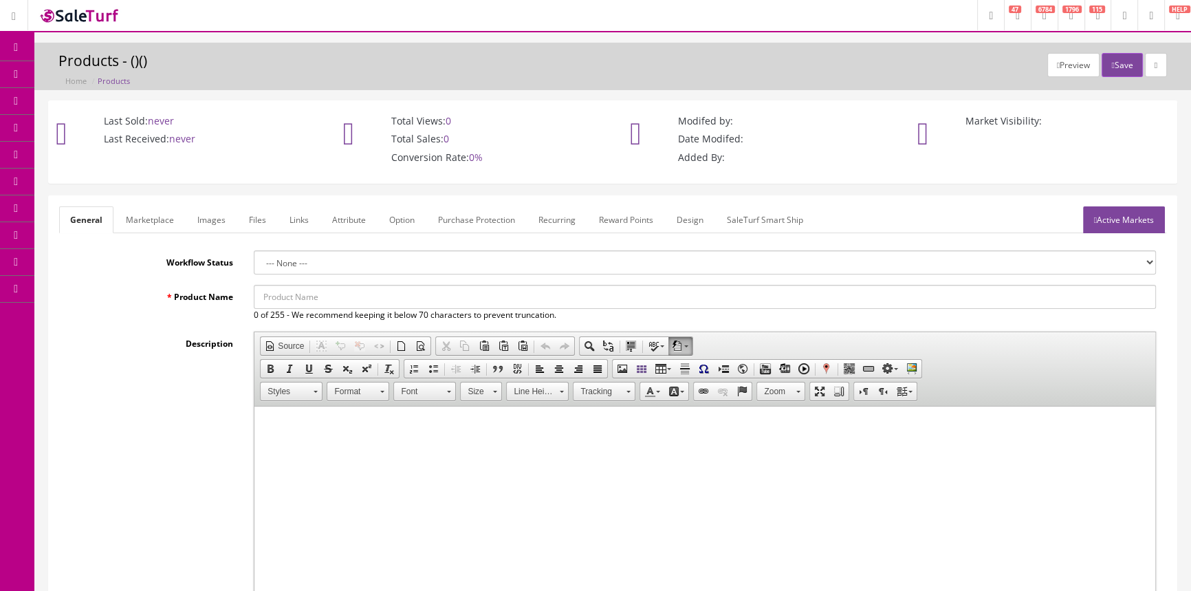
click at [321, 293] on input "Product Name" at bounding box center [705, 297] width 902 height 24
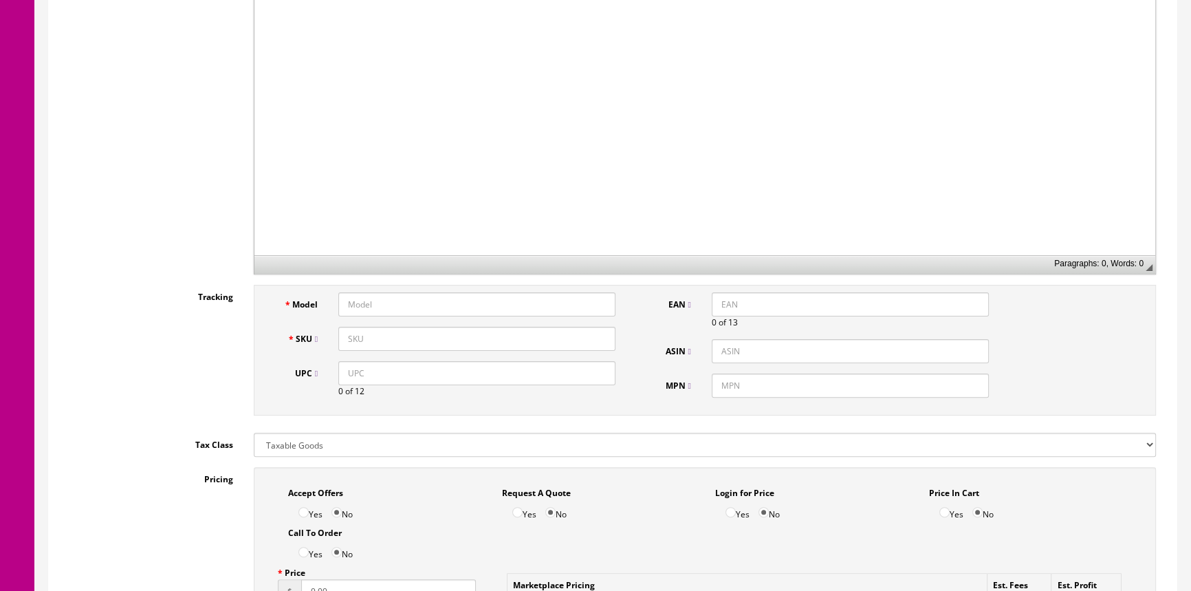
scroll to position [500, 0]
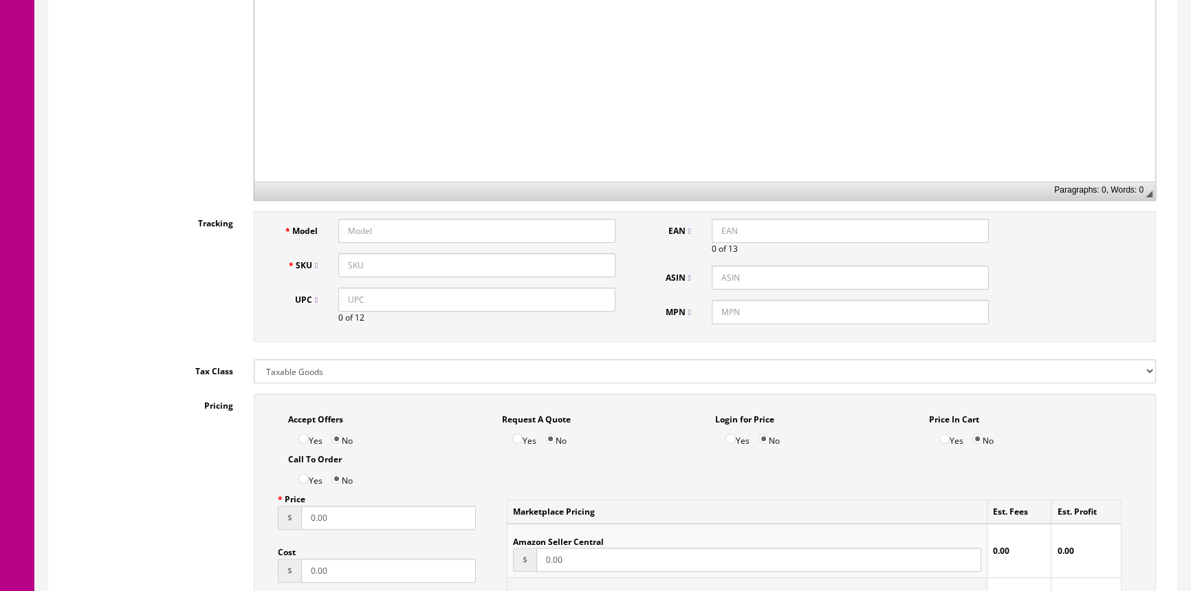
type input "Acoustic B10 Amp-Used"
click at [404, 226] on input "Model" at bounding box center [476, 231] width 277 height 24
type input "AcousticBassamp"
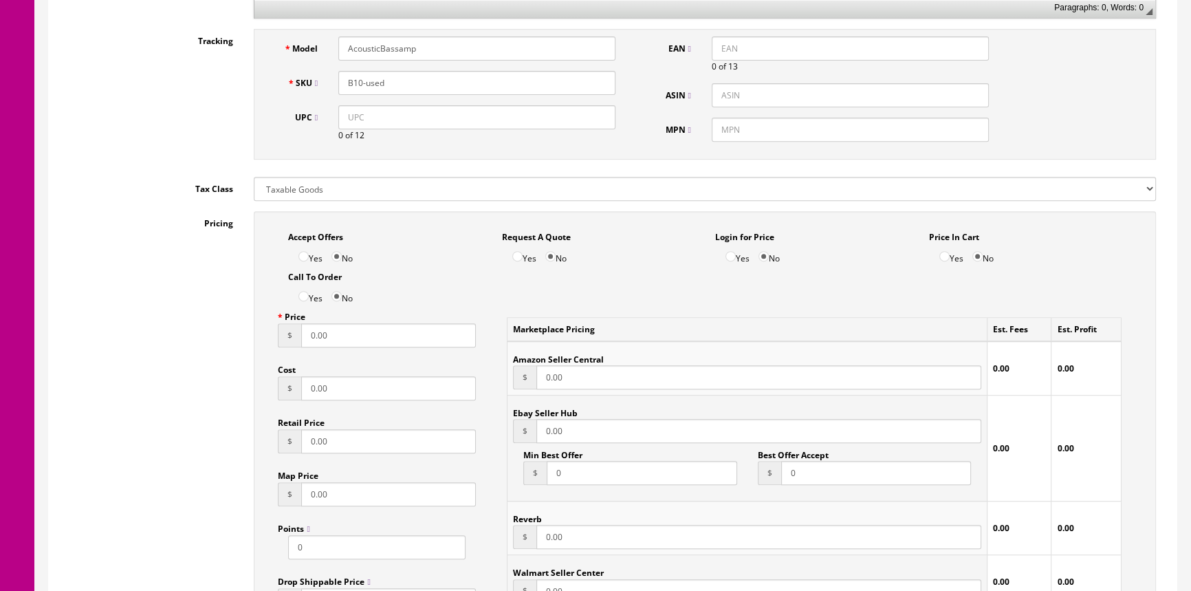
scroll to position [688, 0]
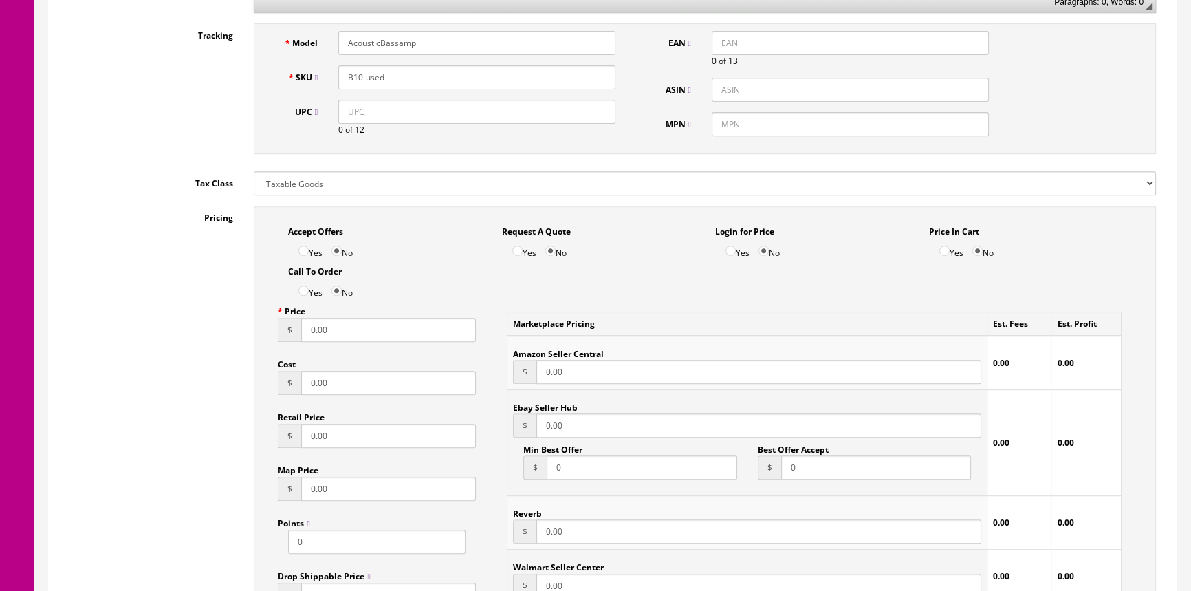
type input "B10-used"
click at [336, 329] on input "0.00" at bounding box center [388, 330] width 175 height 24
type input "0"
type input "49.00"
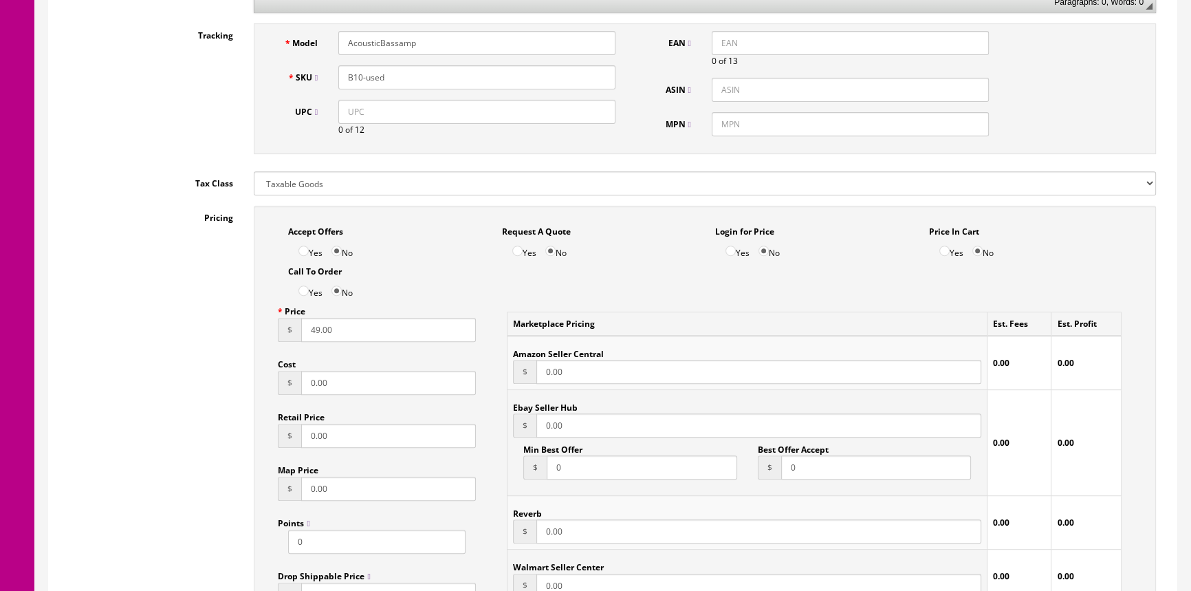
type input "49.00"
click at [419, 385] on input "0.00" at bounding box center [388, 383] width 175 height 24
type input "0"
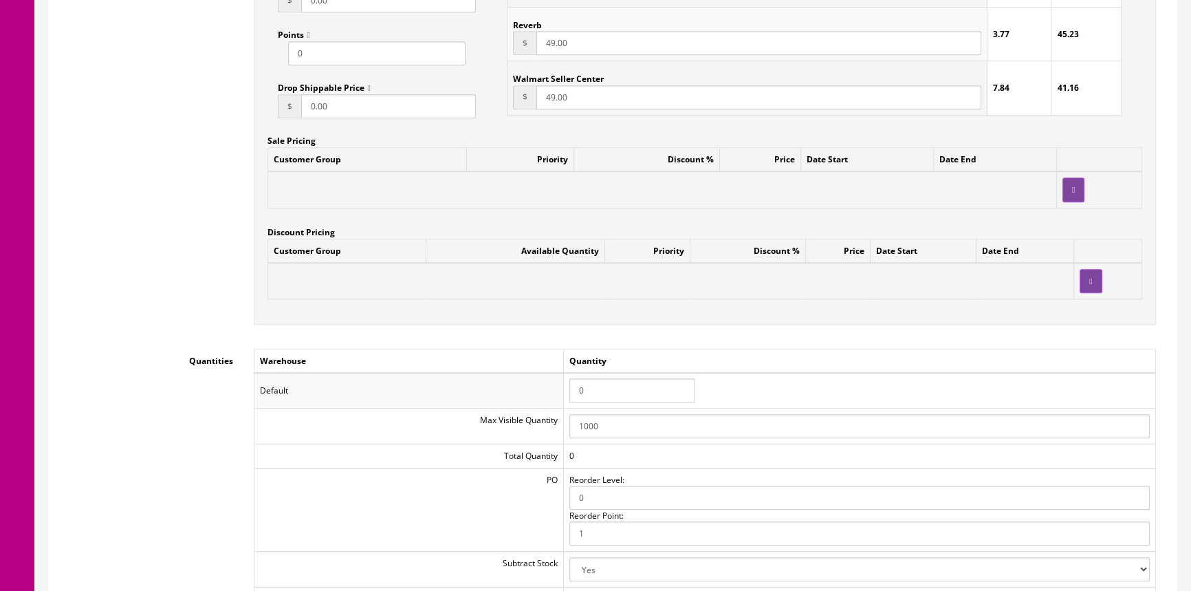
scroll to position [1376, 0]
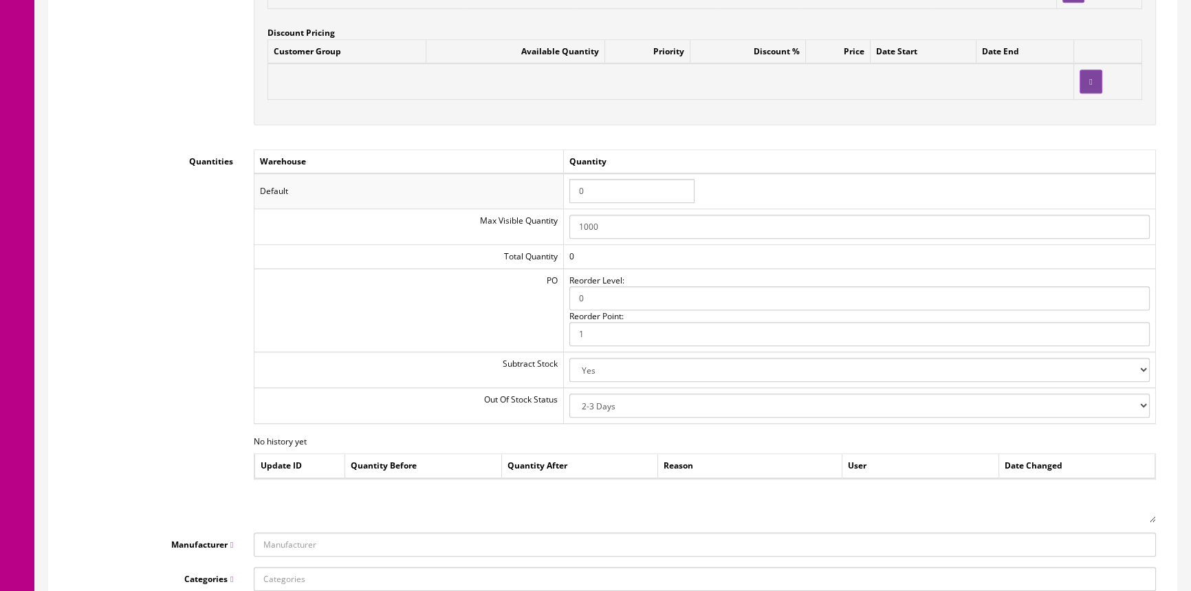
type input "20.00"
click at [641, 191] on input "0" at bounding box center [632, 191] width 125 height 24
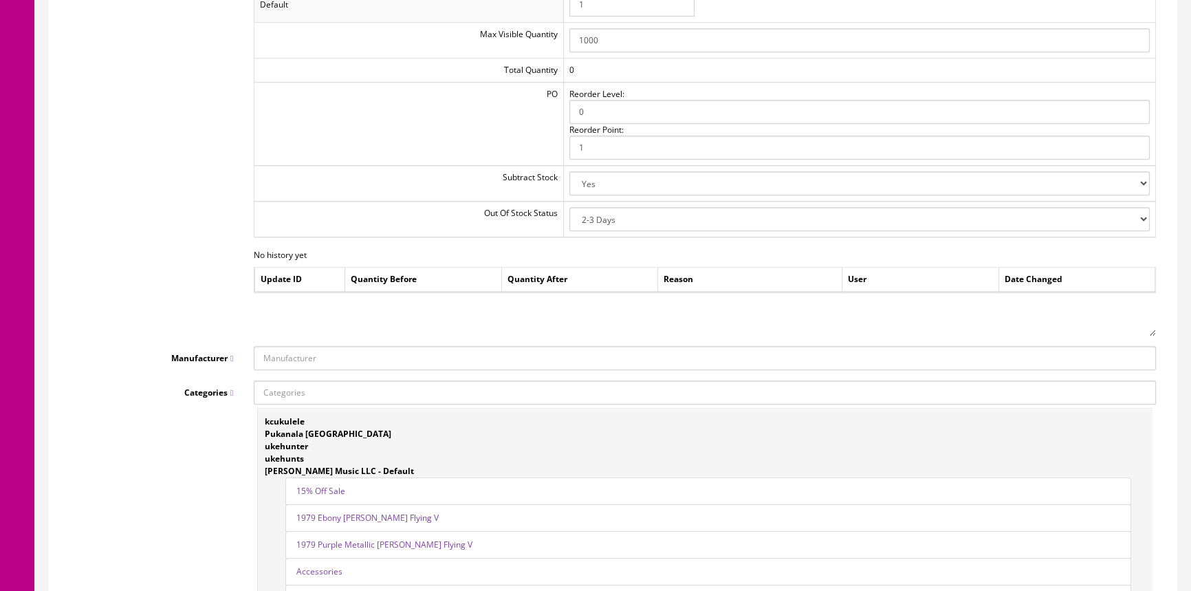
scroll to position [1563, 0]
type input "1"
click at [368, 350] on input "Manufacturer" at bounding box center [705, 357] width 902 height 24
click at [336, 402] on link "ACOUSTIC" at bounding box center [308, 399] width 109 height 16
type input "ACOUSTIC"
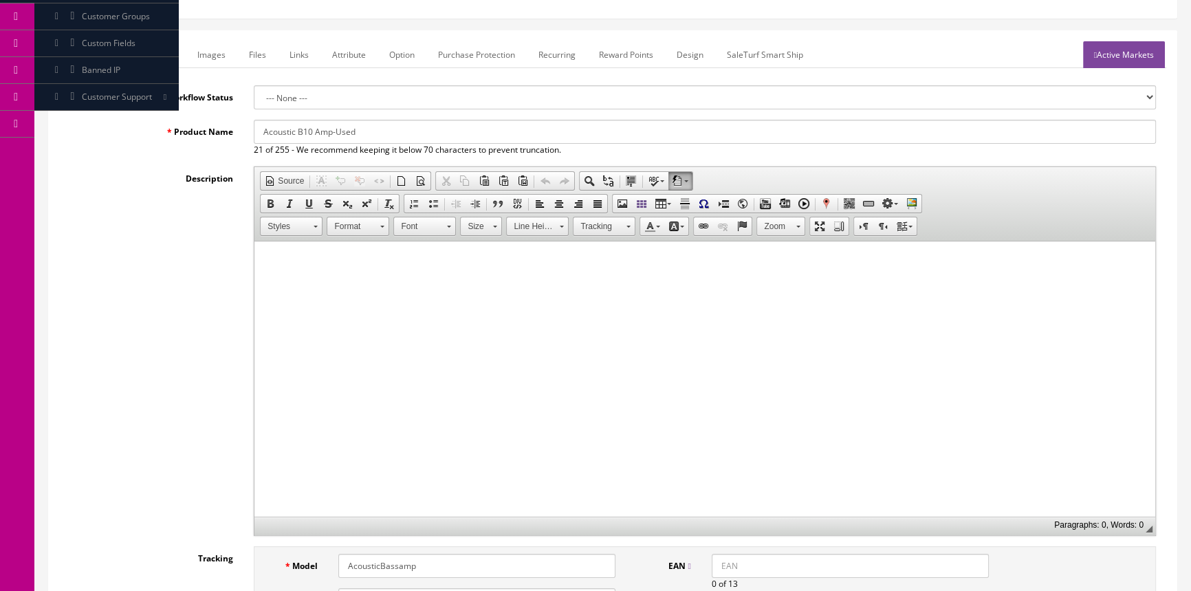
scroll to position [0, 0]
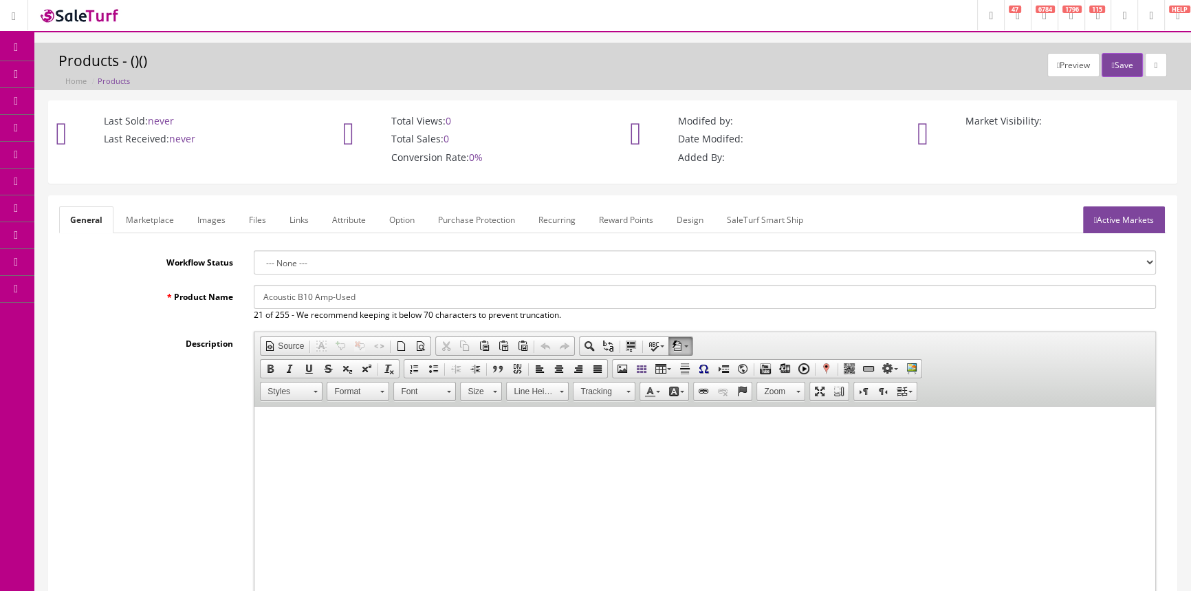
drag, startPoint x: 275, startPoint y: 296, endPoint x: 362, endPoint y: 298, distance: 87.4
click at [362, 298] on input "Acoustic B10 Amp-Used" at bounding box center [705, 297] width 902 height 24
drag, startPoint x: 259, startPoint y: 299, endPoint x: 358, endPoint y: 302, distance: 99.1
click at [358, 302] on input "Acoustic B10 Amp-Used" at bounding box center [705, 297] width 902 height 24
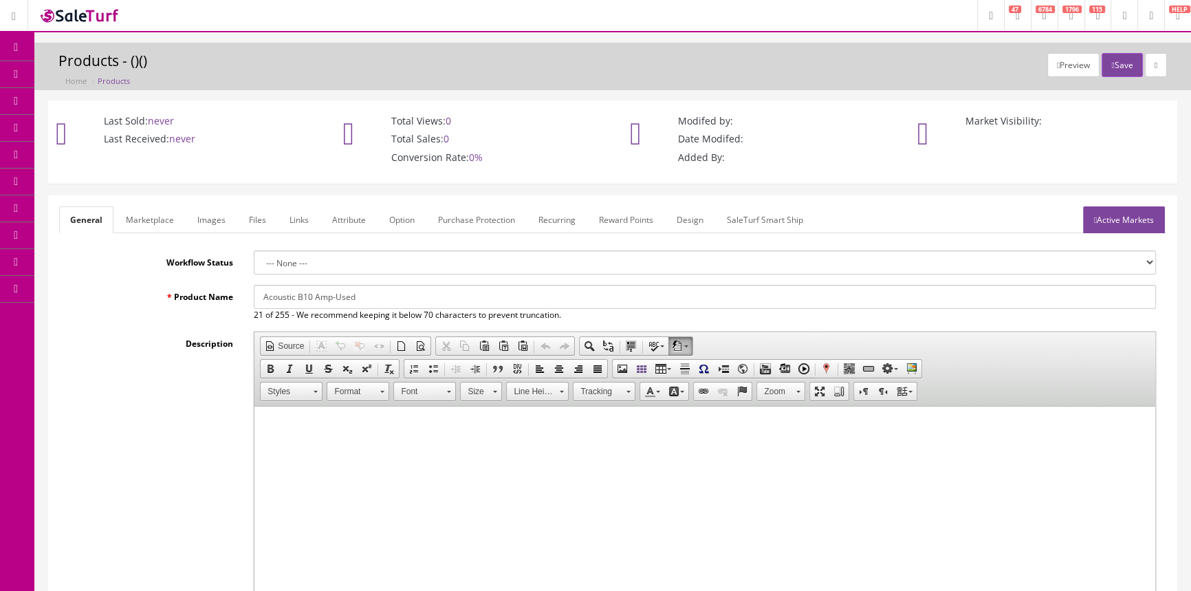
click at [138, 221] on link "Marketplace" at bounding box center [150, 219] width 70 height 27
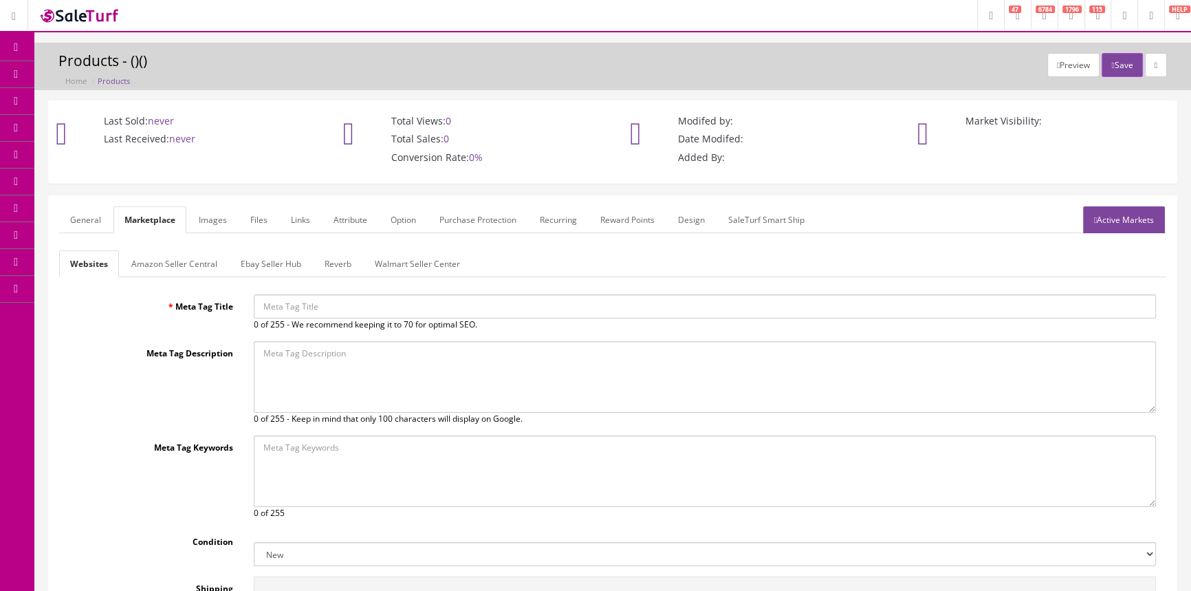
click at [265, 306] on input "Meta Tag Title" at bounding box center [705, 306] width 902 height 24
paste input "Acoustic B10 Amp-Used"
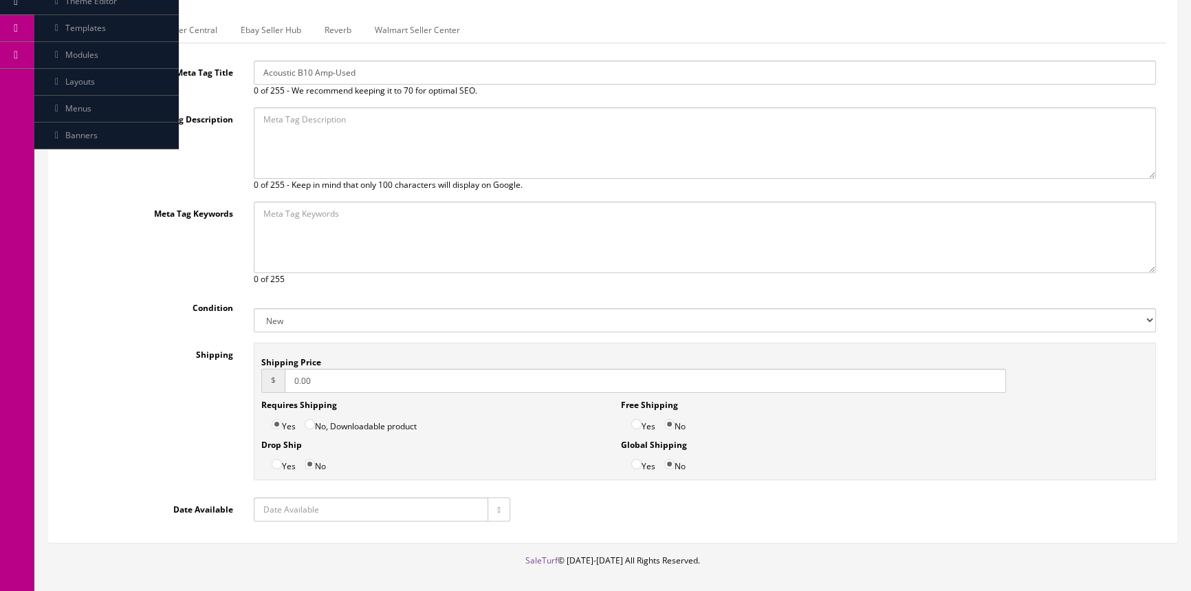
scroll to position [250, 0]
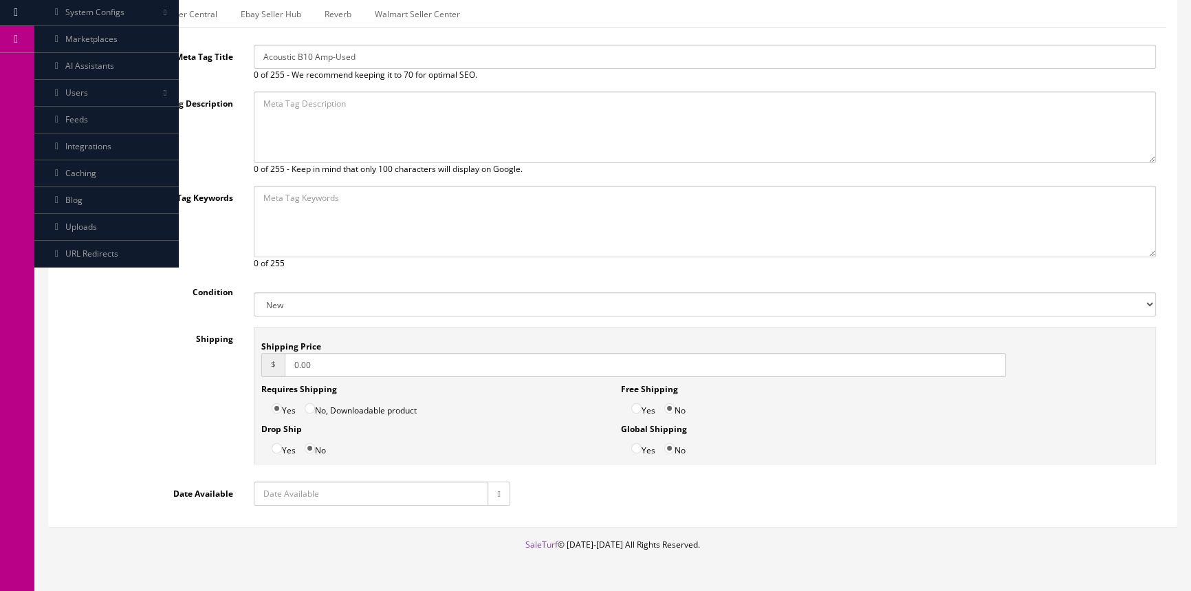
type input "Acoustic B10 Amp-Used"
click at [288, 298] on select "New Used B Stock Open Box Re-Packed" at bounding box center [705, 304] width 902 height 24
select select "Used"
click at [254, 292] on select "New Used B Stock Open Box Re-Packed" at bounding box center [705, 304] width 902 height 24
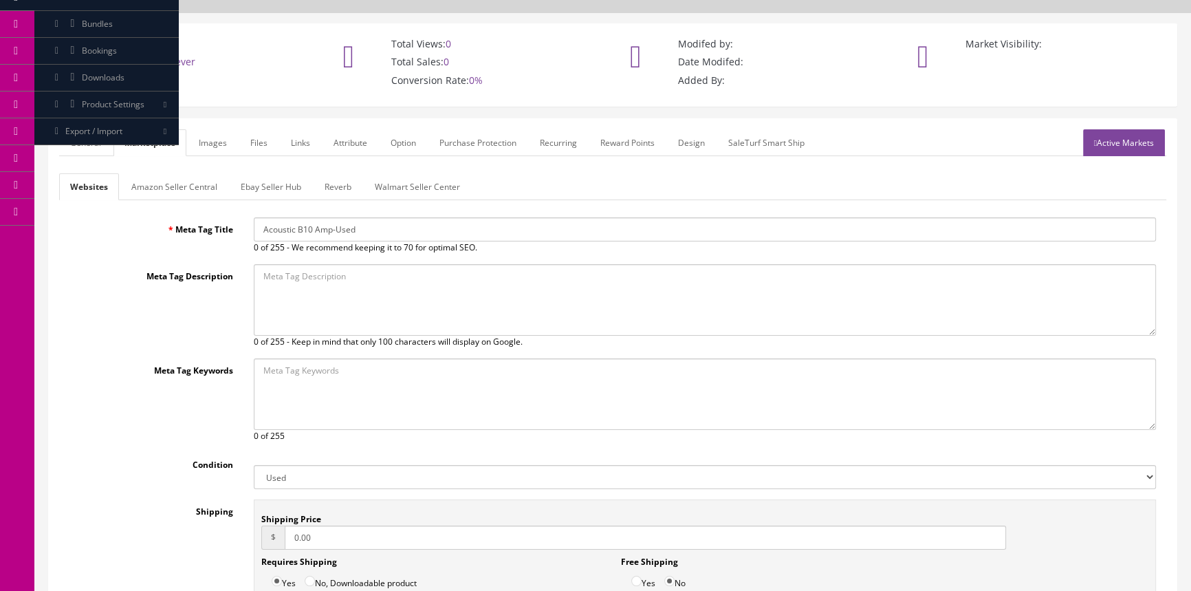
scroll to position [0, 0]
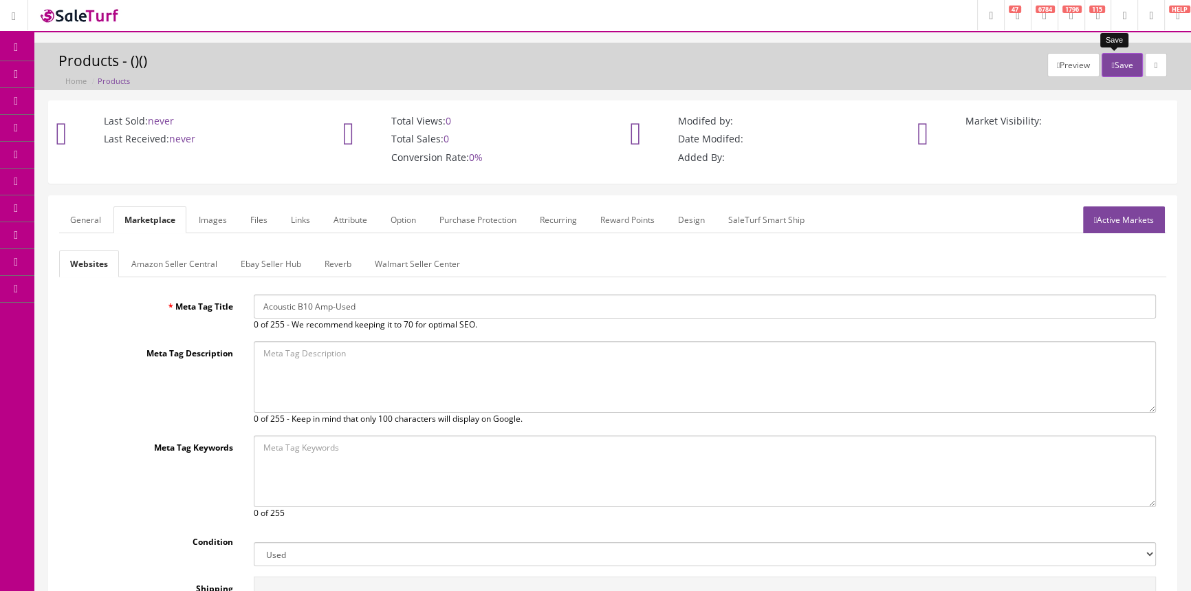
click at [1126, 64] on button "Save" at bounding box center [1122, 65] width 41 height 24
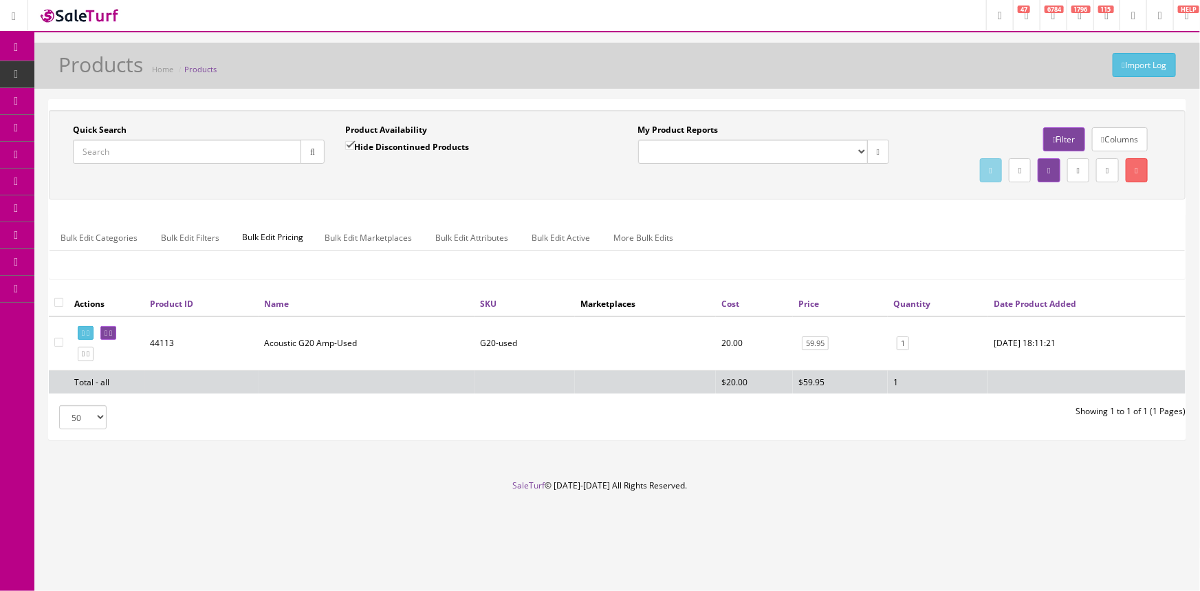
click at [98, 151] on input "Quick Search" at bounding box center [187, 152] width 228 height 24
paste input "Acoustic B10 Amp-Used"
type input "Acoustic B10 Amp-Used"
click at [312, 151] on icon "button" at bounding box center [312, 152] width 5 height 8
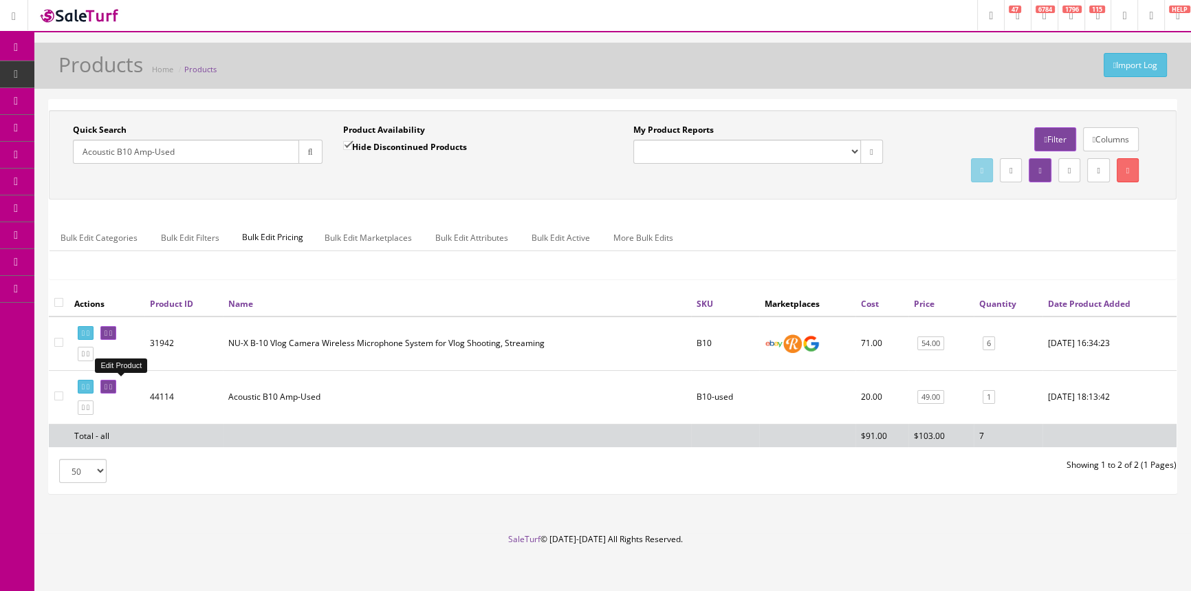
click at [112, 385] on link at bounding box center [108, 387] width 16 height 14
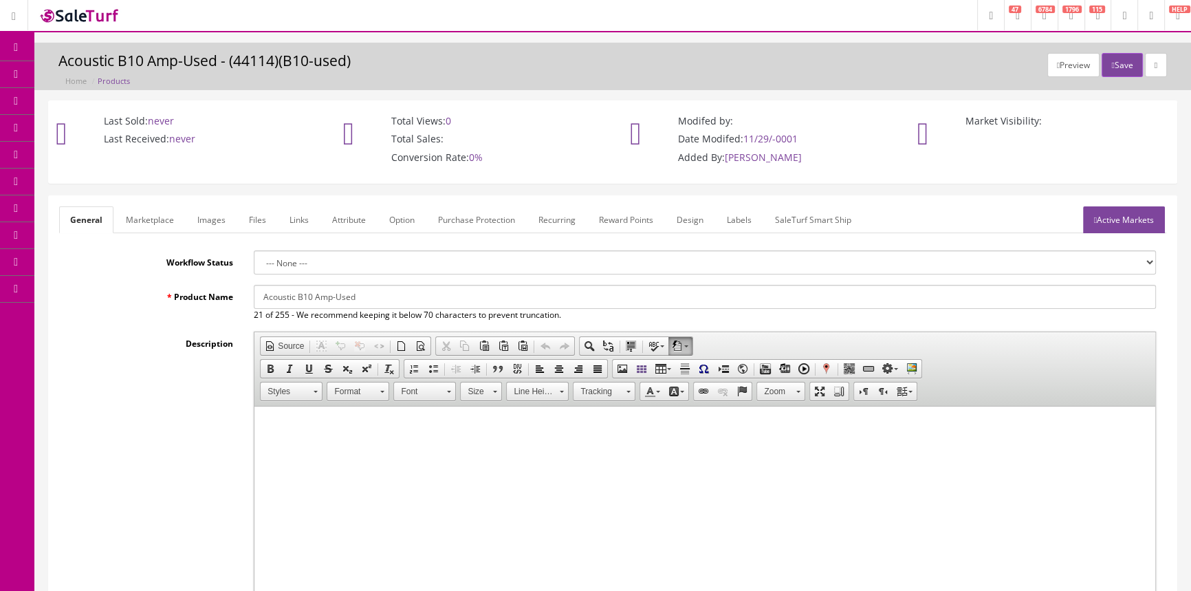
click at [737, 213] on link "Labels" at bounding box center [739, 219] width 47 height 27
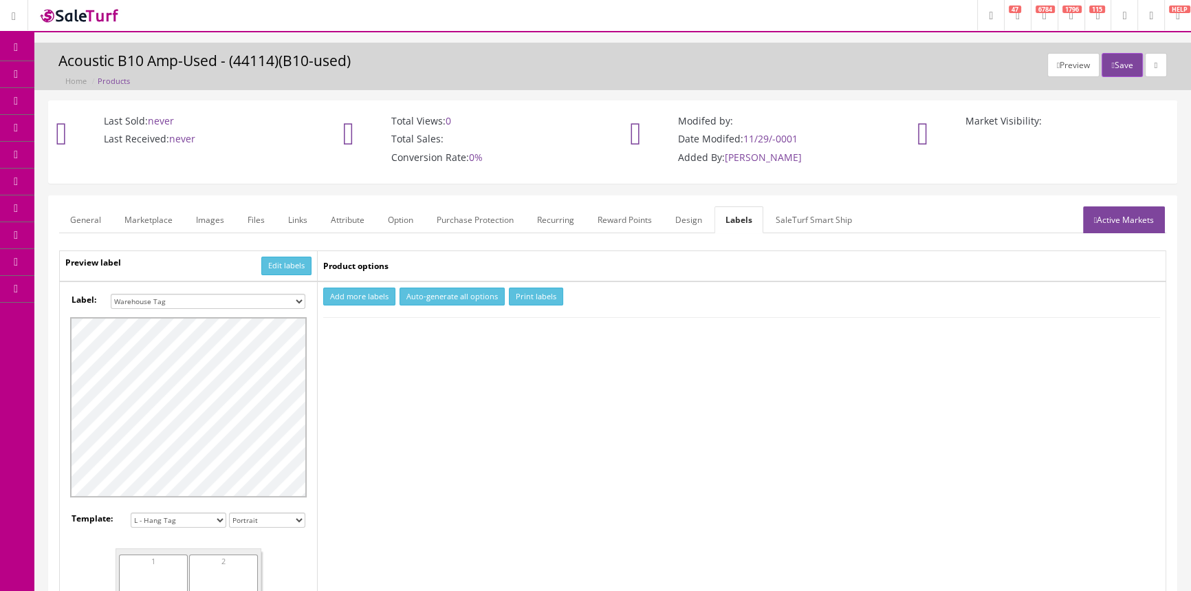
click at [245, 299] on select "Small Label 2 x 1 Label Shoe label 100 barcodes Dymo Label 2 X 1 Sticker Labels…" at bounding box center [208, 301] width 195 height 15
select select "16"
click at [111, 294] on select "Small Label 2 x 1 Label Shoe label 100 barcodes Dymo Label 2 X 1 Sticker Labels…" at bounding box center [208, 301] width 195 height 15
click at [367, 296] on button "Add more labels" at bounding box center [359, 297] width 72 height 19
drag, startPoint x: 381, startPoint y: 334, endPoint x: 401, endPoint y: 328, distance: 20.7
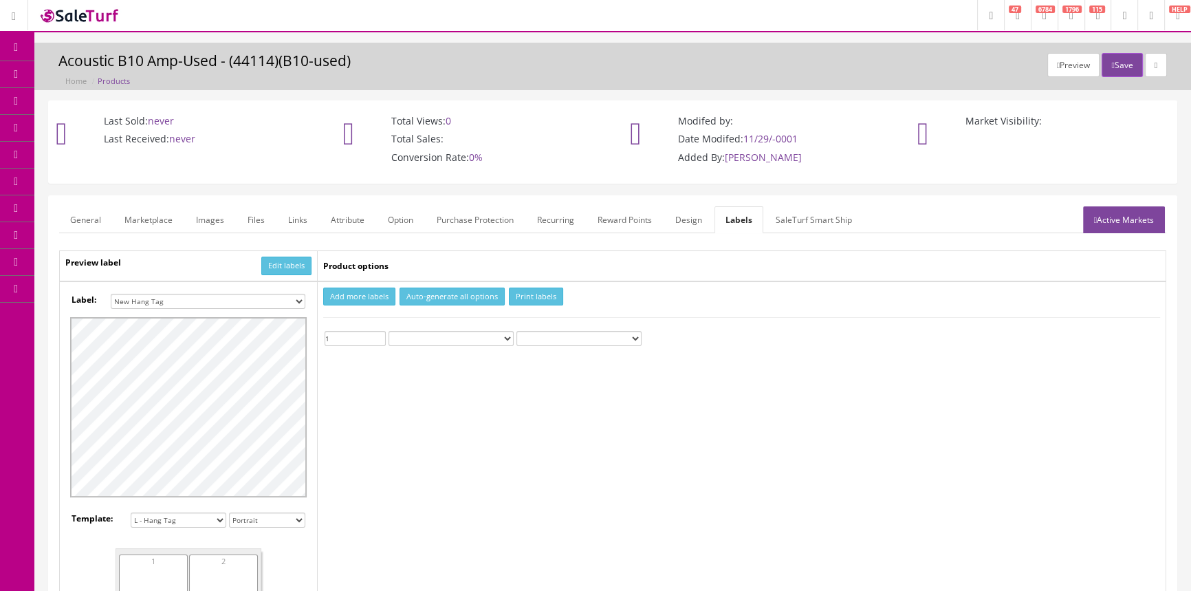
type input "1"
click at [382, 334] on input "1" at bounding box center [355, 338] width 61 height 15
click at [533, 296] on button "Print labels" at bounding box center [536, 297] width 54 height 19
click at [96, 76] on span "Products" at bounding box center [99, 74] width 34 height 12
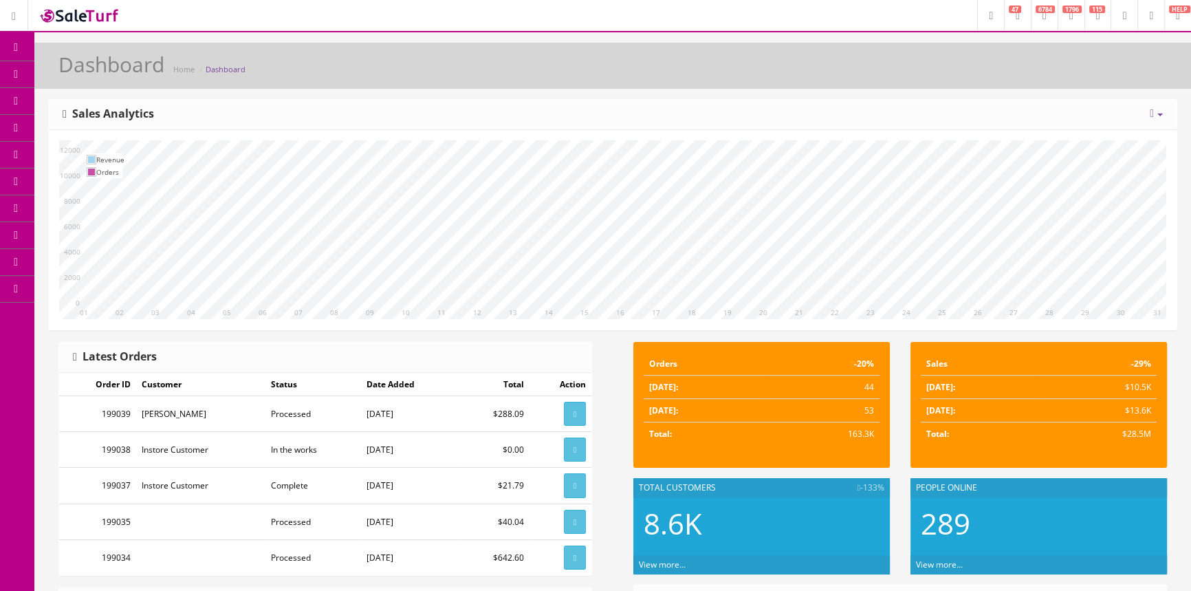
click at [116, 69] on span "Products" at bounding box center [99, 74] width 34 height 12
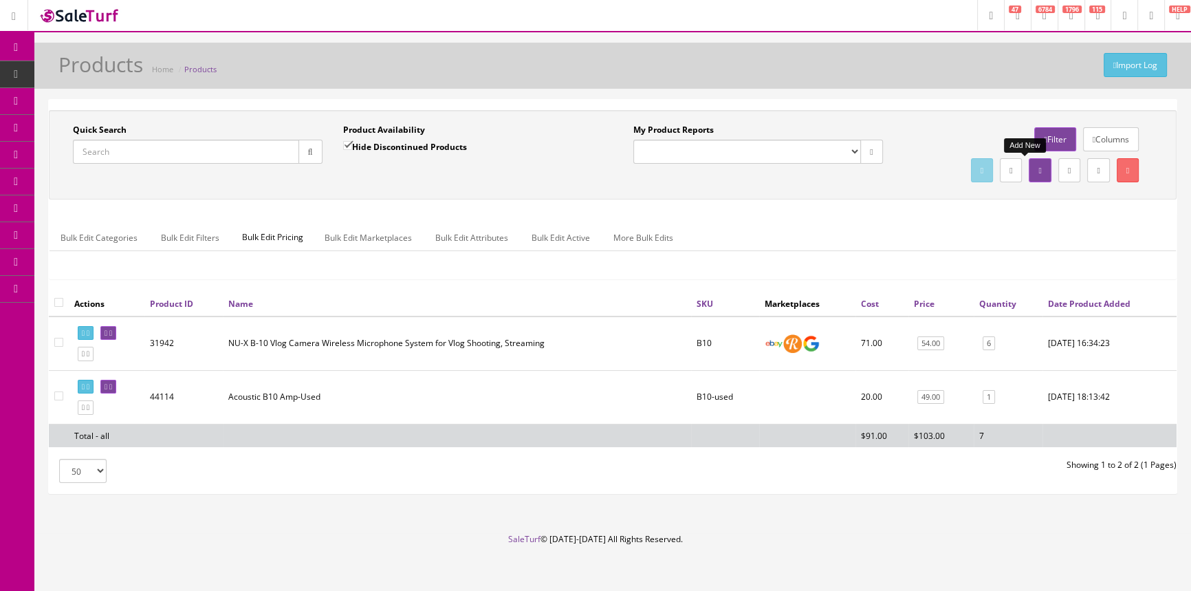
click at [1029, 166] on link at bounding box center [1040, 170] width 22 height 24
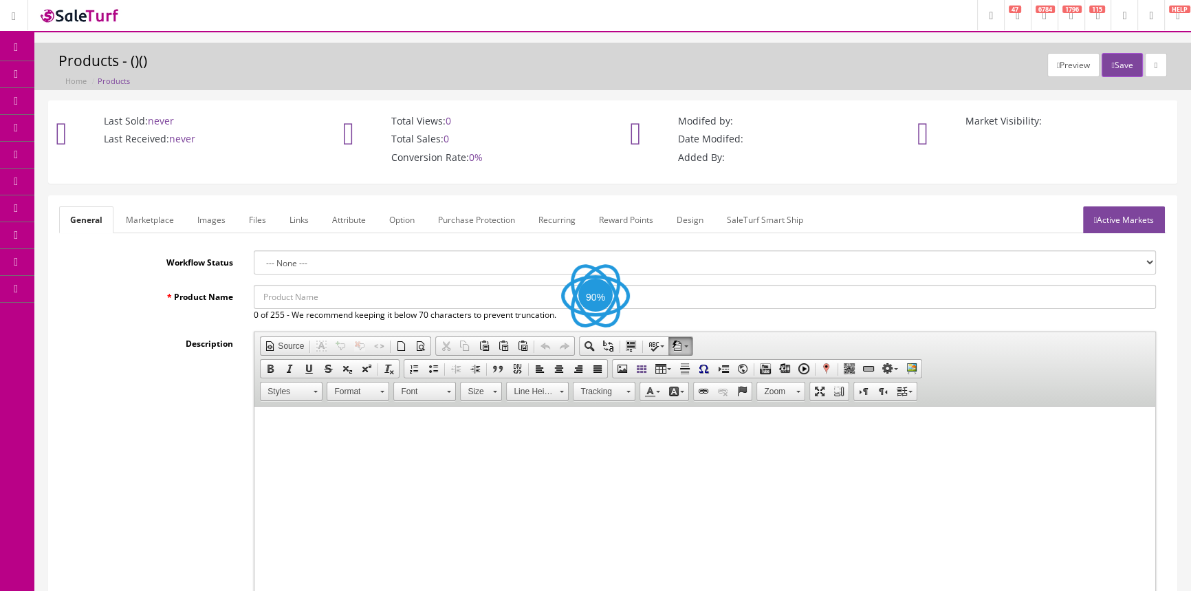
click at [385, 296] on input "Product Name" at bounding box center [705, 297] width 902 height 24
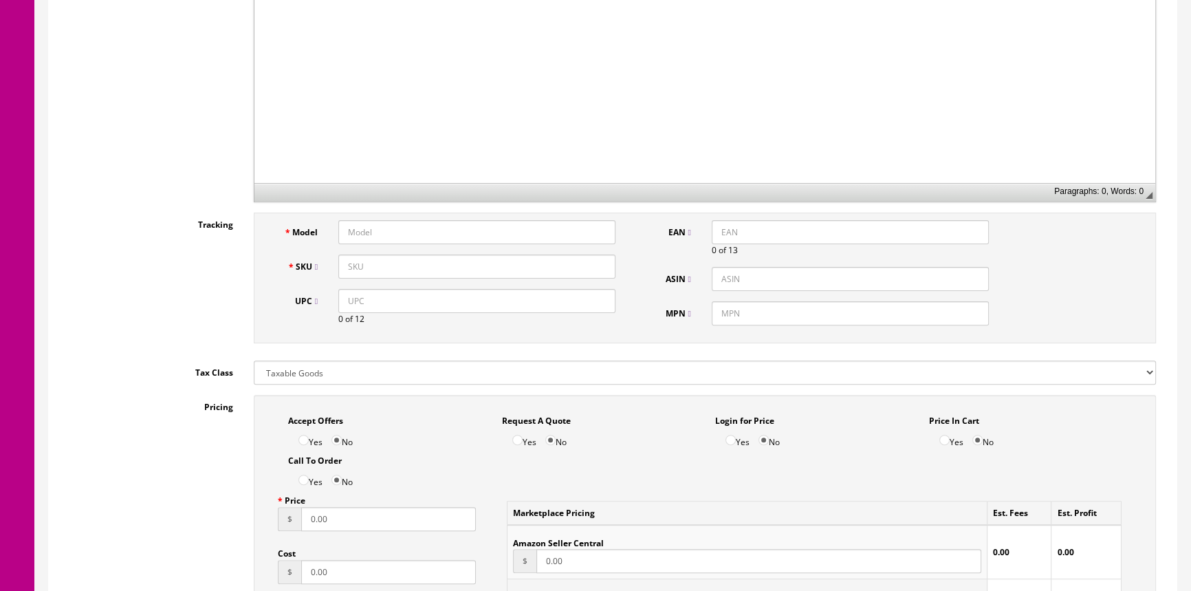
scroll to position [500, 0]
type input "Tweed Hardshell Case -used"
click at [393, 229] on input "Model" at bounding box center [476, 231] width 277 height 24
type input "Hardshellcase"
click at [393, 263] on input "SKU" at bounding box center [476, 265] width 277 height 24
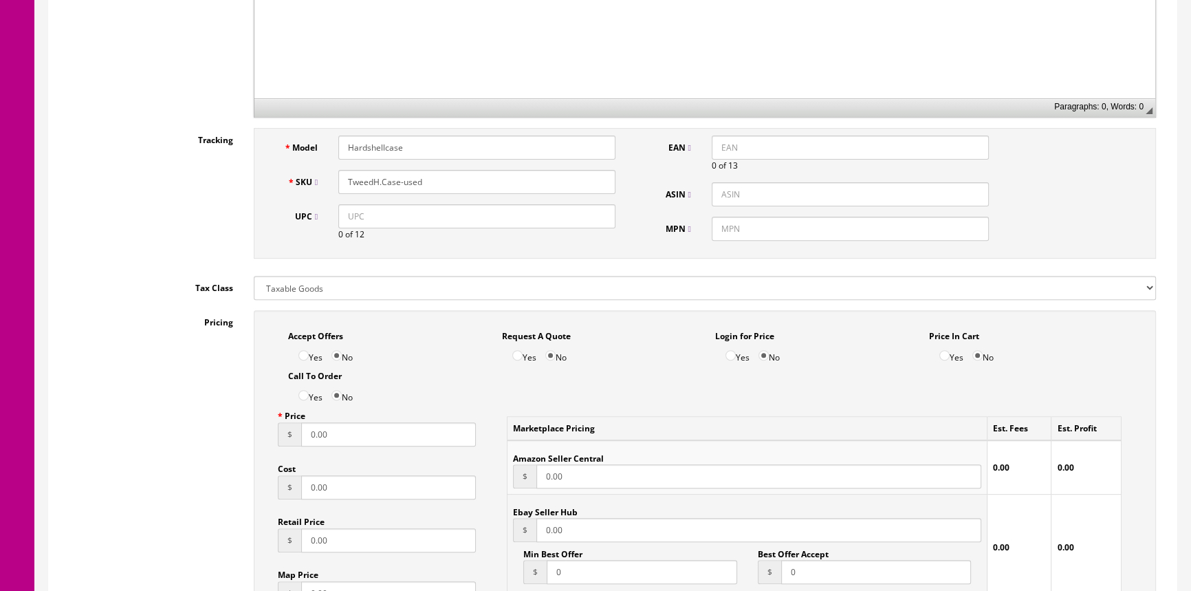
scroll to position [688, 0]
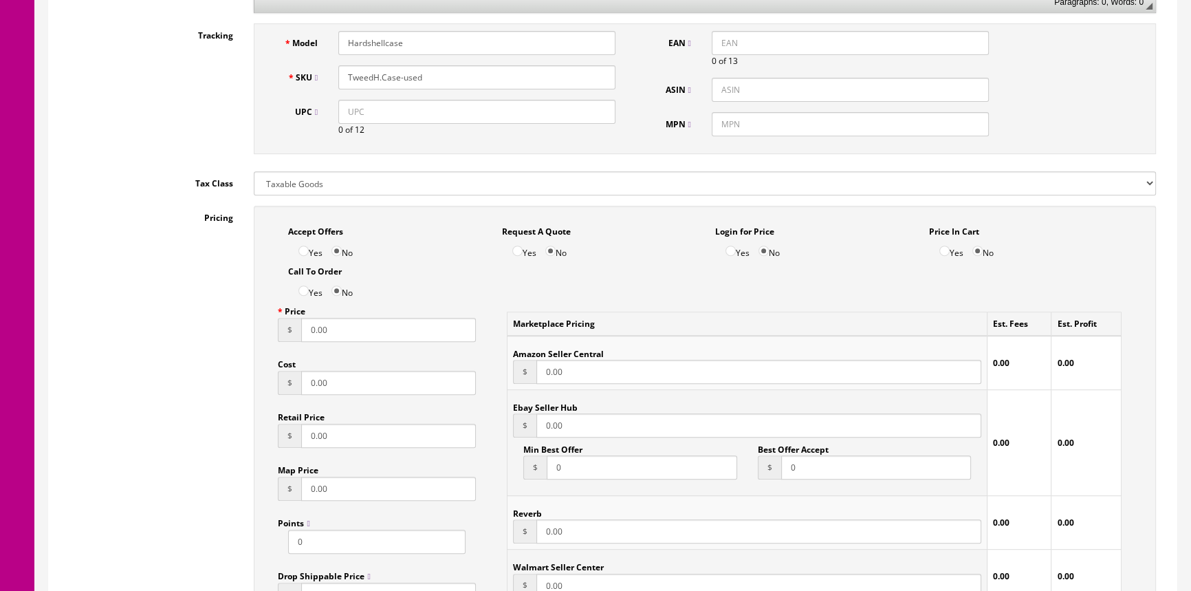
type input "TweedH.Case-used"
click at [364, 334] on input "0.00" at bounding box center [388, 330] width 175 height 24
type input "0"
type input "69.95"
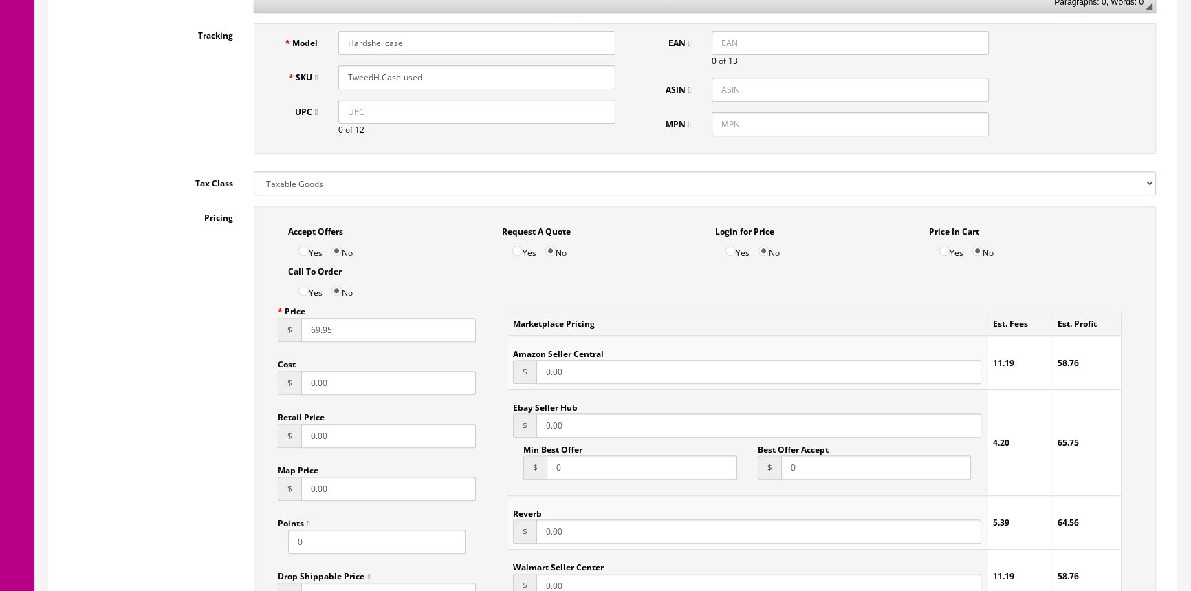
type input "69.95"
click at [356, 384] on input "0.00" at bounding box center [388, 383] width 175 height 24
type input "0"
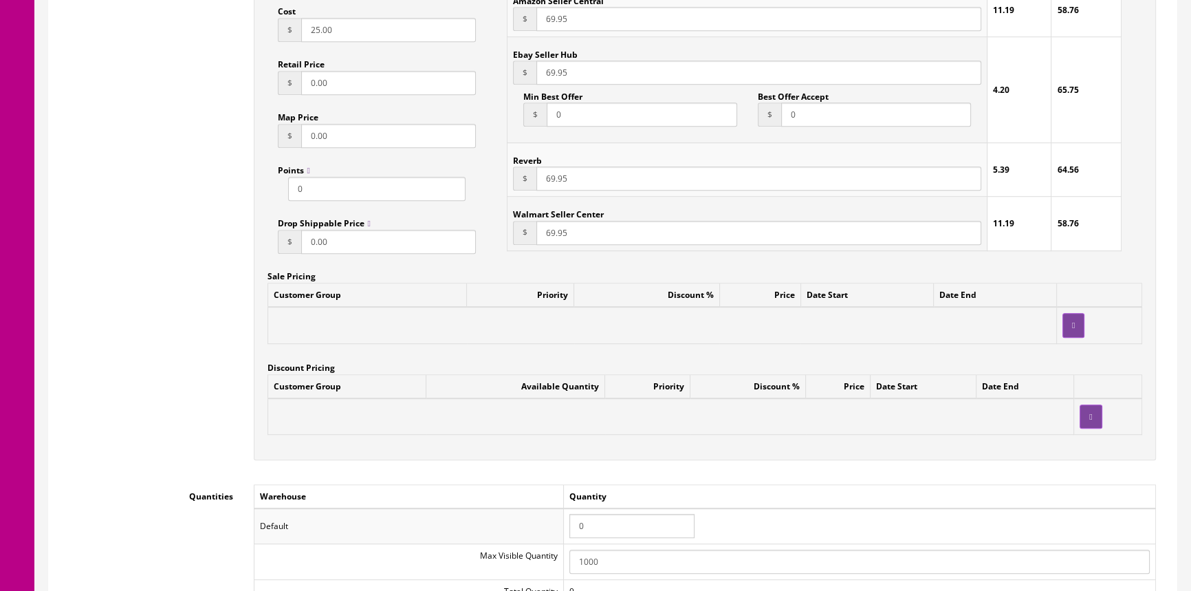
scroll to position [1125, 0]
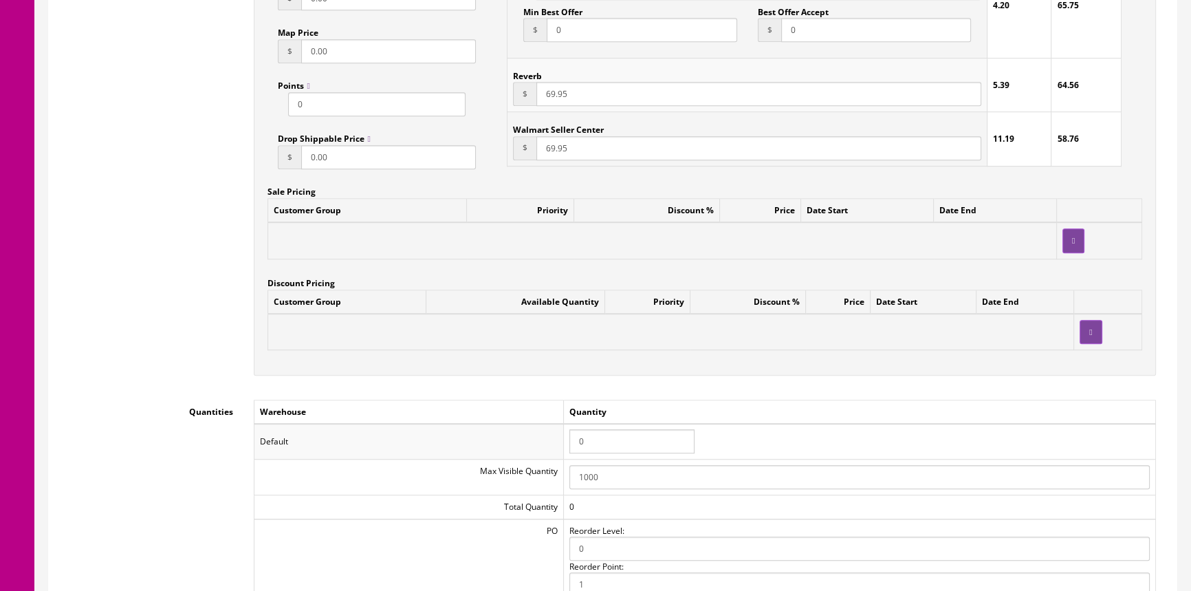
type input "25.00"
click at [589, 441] on input "0" at bounding box center [632, 441] width 125 height 24
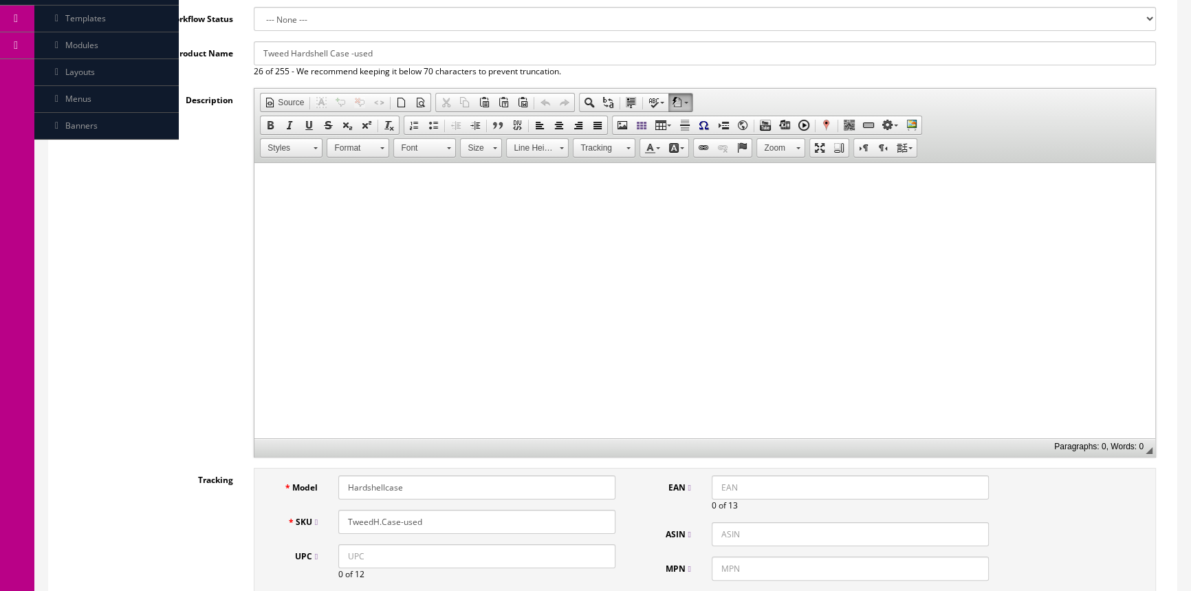
scroll to position [0, 0]
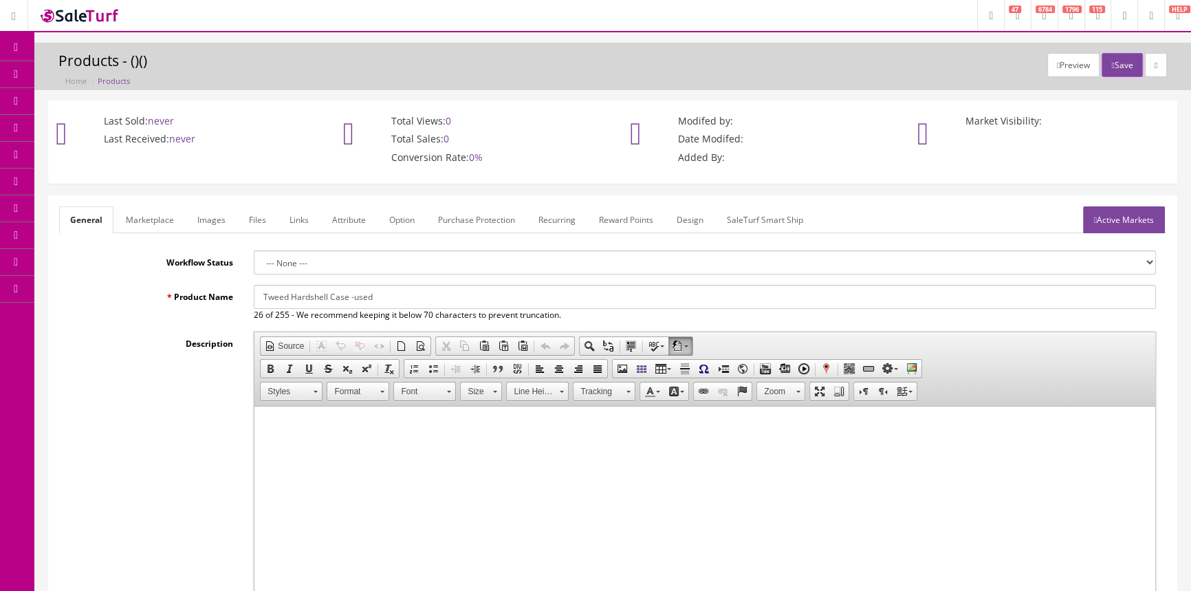
type input "1"
drag, startPoint x: 259, startPoint y: 297, endPoint x: 385, endPoint y: 300, distance: 126.6
click at [385, 300] on input "Tweed Hardshell Case -used" at bounding box center [705, 297] width 902 height 24
click at [164, 217] on link "Marketplace" at bounding box center [150, 219] width 70 height 27
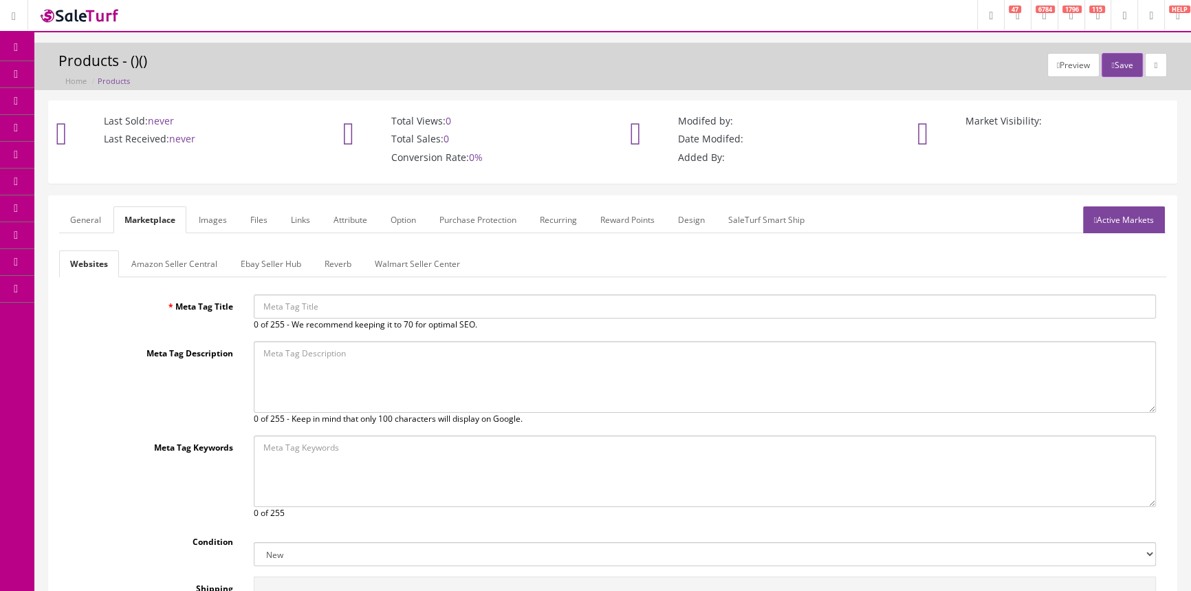
click at [321, 310] on input "Meta Tag Title" at bounding box center [705, 306] width 902 height 24
paste input "Tweed Hardshell Case -used"
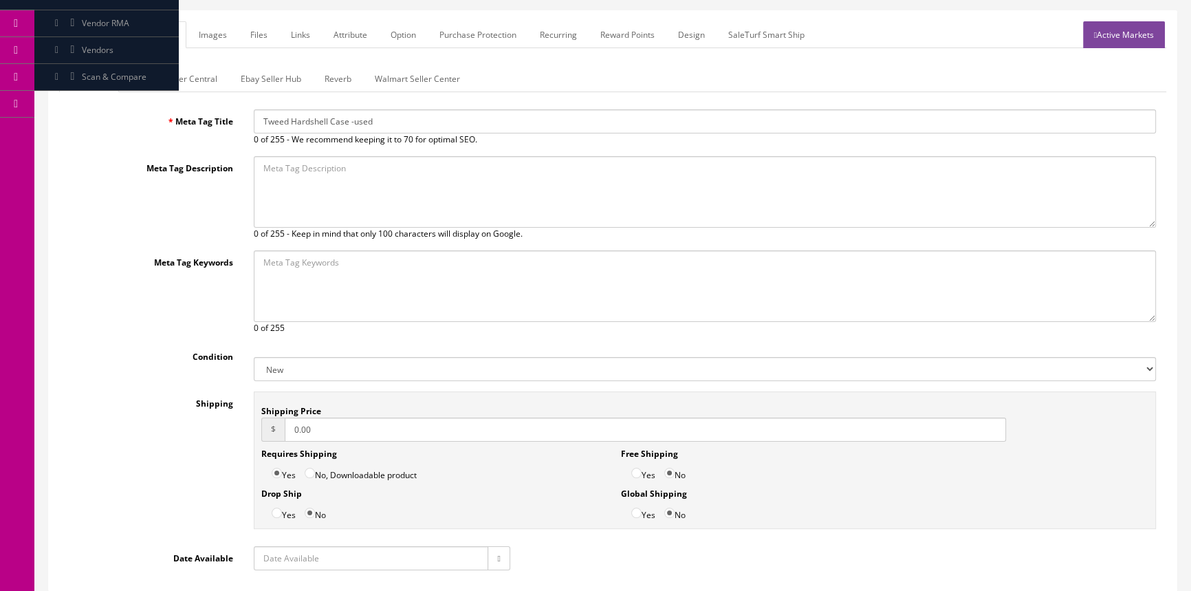
scroll to position [292, 0]
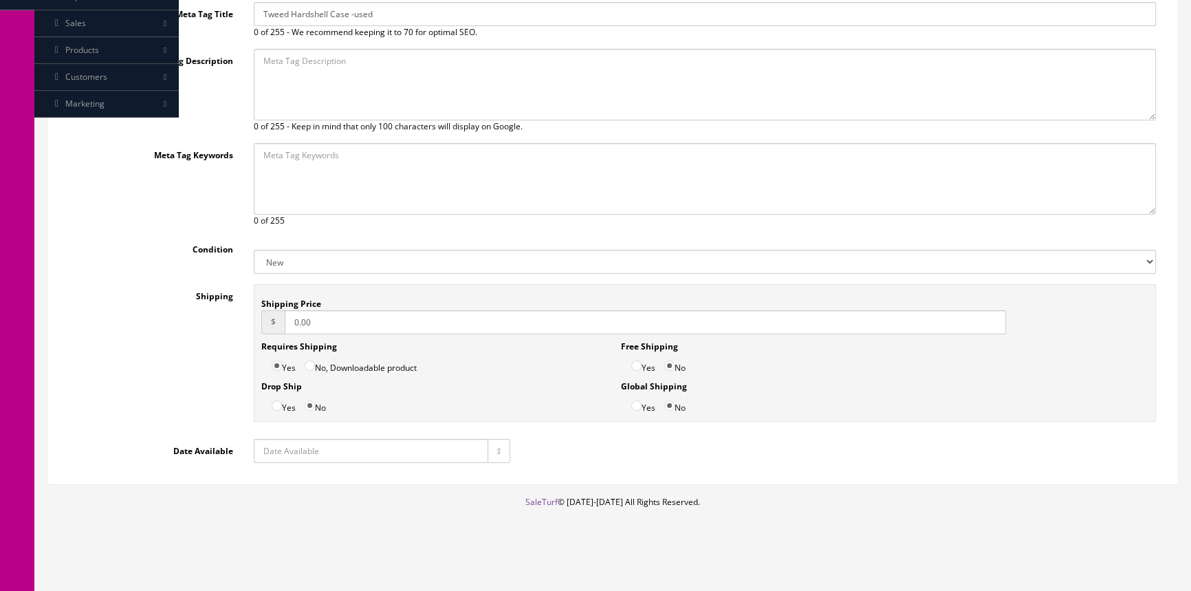
type input "Tweed Hardshell Case -used"
click at [292, 259] on select "New Used B Stock Open Box Re-Packed" at bounding box center [705, 262] width 902 height 24
select select "Used"
click at [254, 250] on select "New Used B Stock Open Box Re-Packed" at bounding box center [705, 262] width 902 height 24
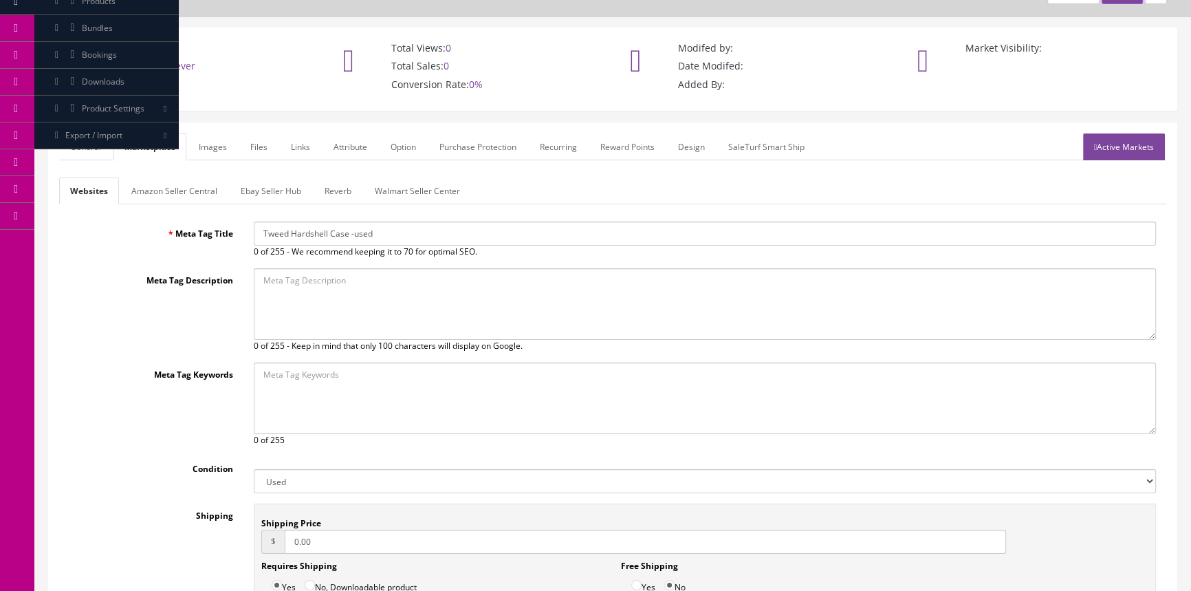
scroll to position [0, 0]
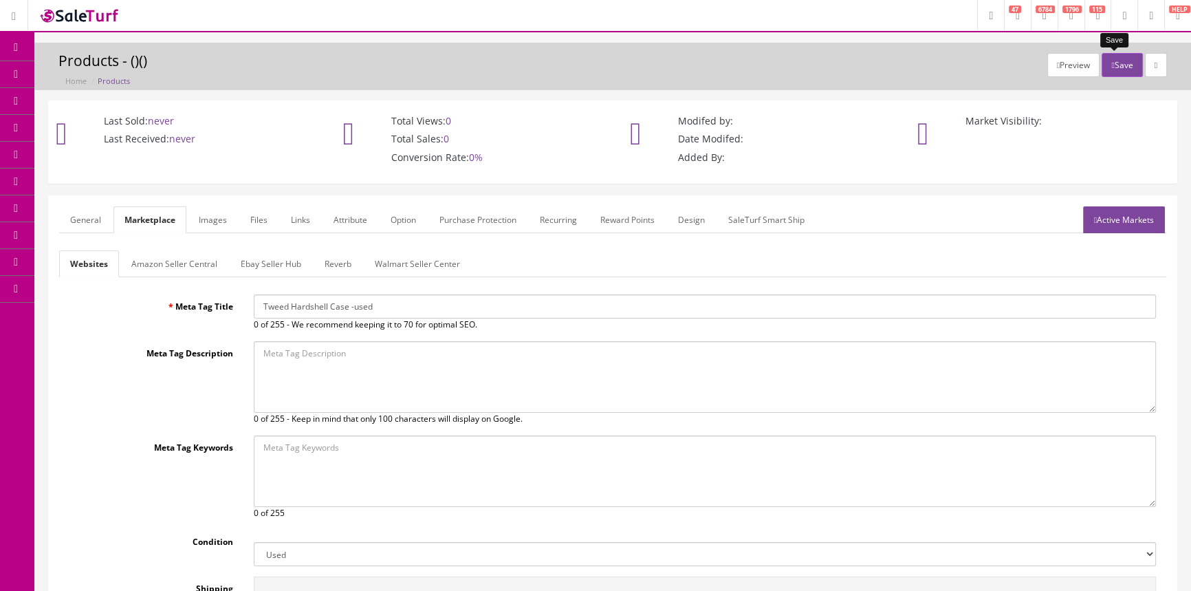
click at [1120, 64] on button "Save" at bounding box center [1122, 65] width 41 height 24
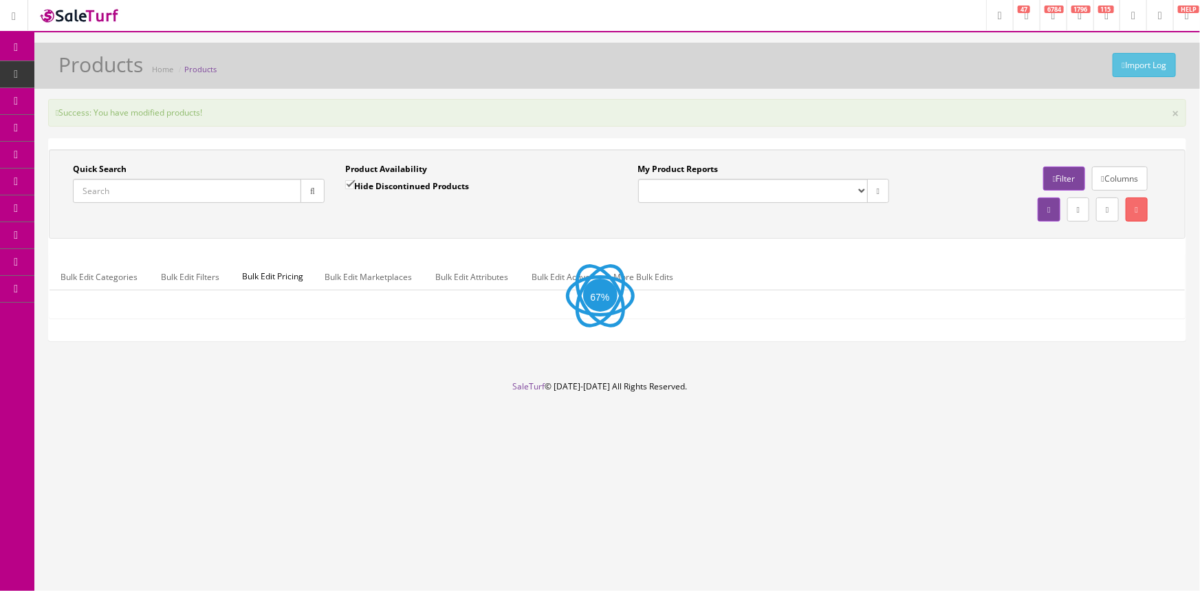
click at [110, 198] on input "Quick Search" at bounding box center [187, 191] width 228 height 24
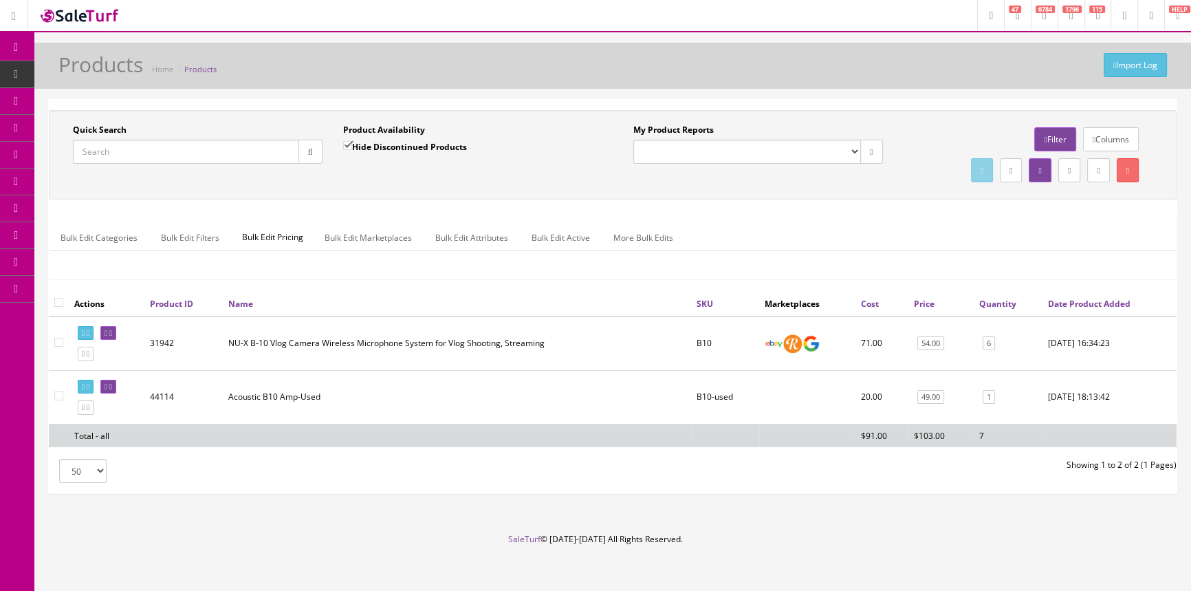
paste input "Tweed Hardshell Case -used"
type input "Tweed Hardshell Case -used"
click at [313, 147] on button "button" at bounding box center [311, 152] width 24 height 24
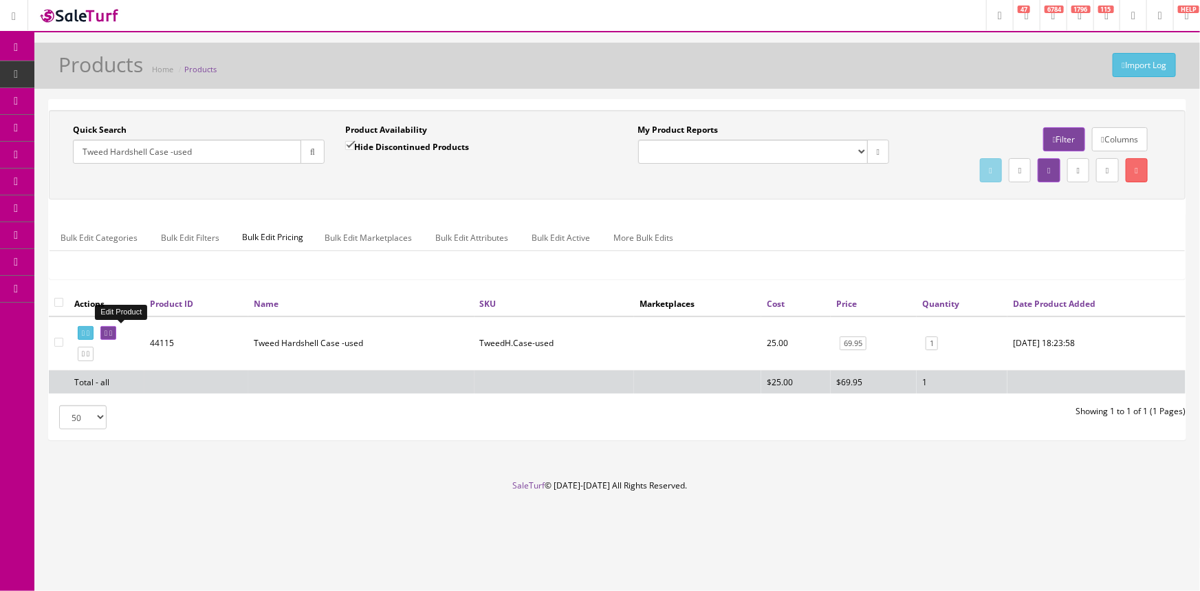
click at [107, 332] on icon at bounding box center [106, 333] width 3 height 8
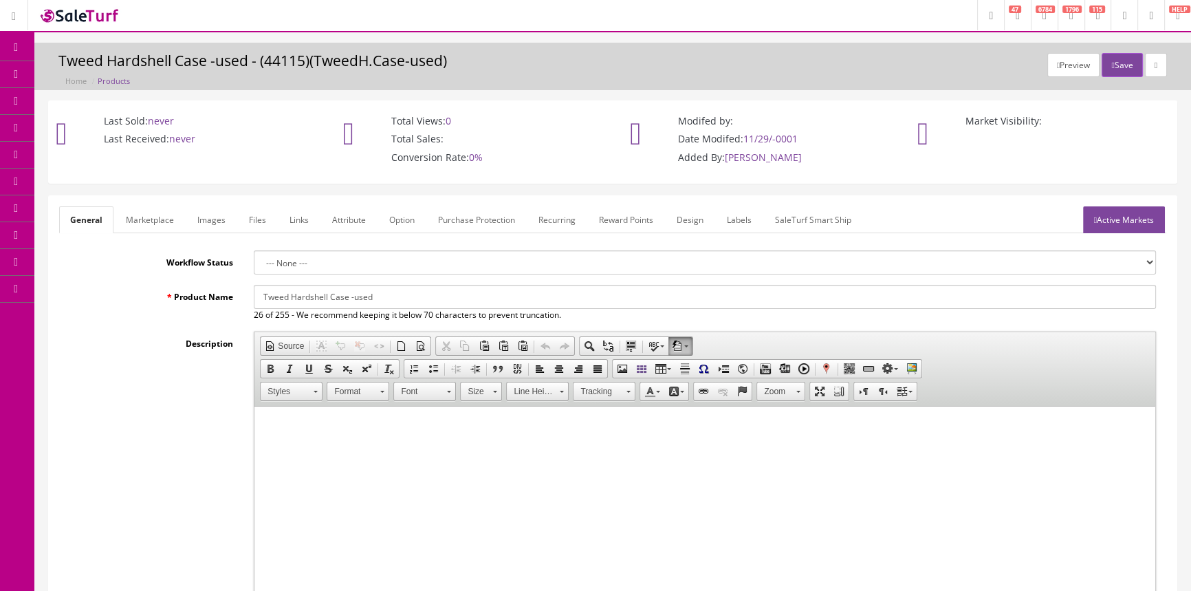
click at [737, 217] on link "Labels" at bounding box center [739, 219] width 47 height 27
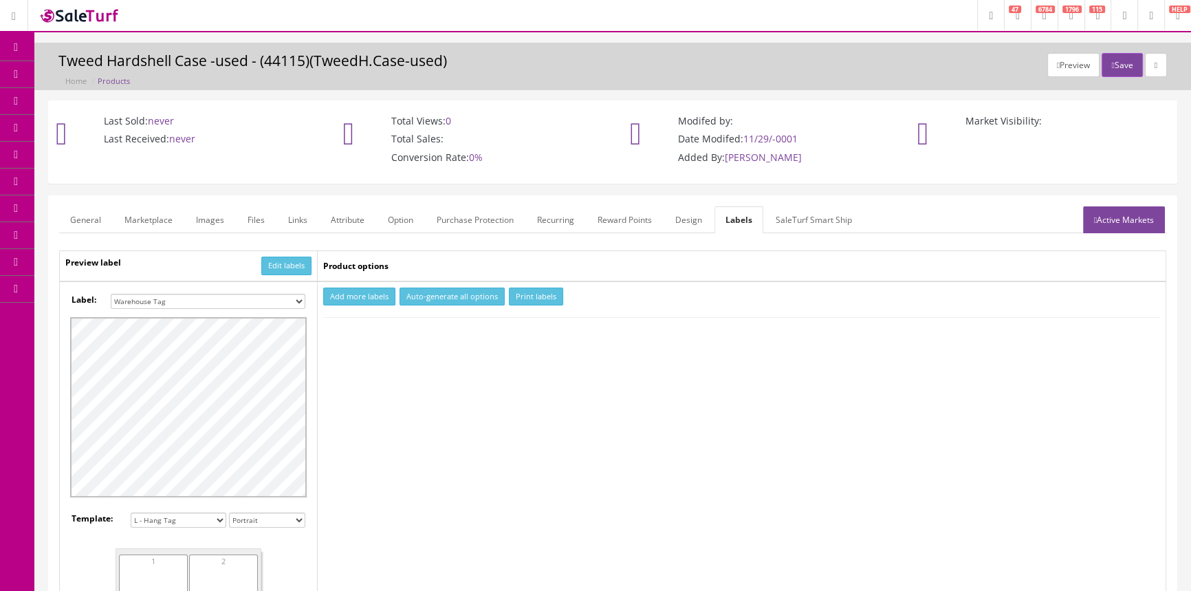
click at [296, 302] on select "Small Label 2 x 1 Label Shoe label 100 barcodes Dymo Label 2 X 1 Sticker Labels…" at bounding box center [208, 301] width 195 height 15
select select "16"
click at [111, 294] on select "Small Label 2 x 1 Label Shoe label 100 barcodes Dymo Label 2 X 1 Sticker Labels…" at bounding box center [208, 301] width 195 height 15
click at [353, 299] on button "Add more labels" at bounding box center [359, 297] width 72 height 19
type input "1"
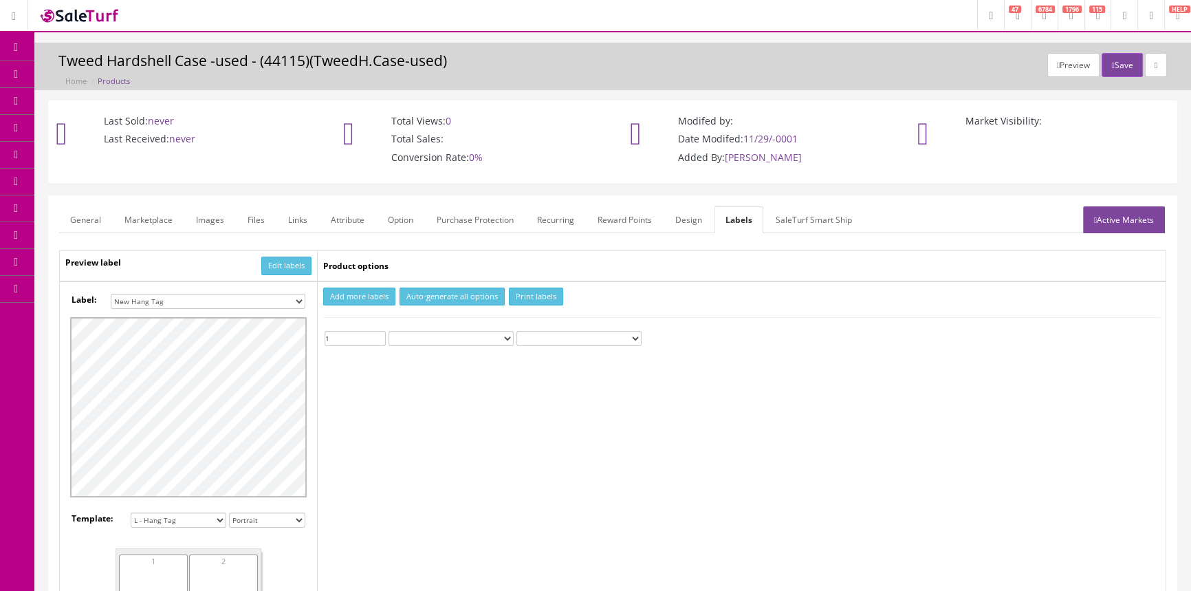
click at [378, 333] on input "1" at bounding box center [355, 338] width 61 height 15
click at [523, 292] on button "Print labels" at bounding box center [536, 297] width 54 height 19
